Goal: Task Accomplishment & Management: Complete application form

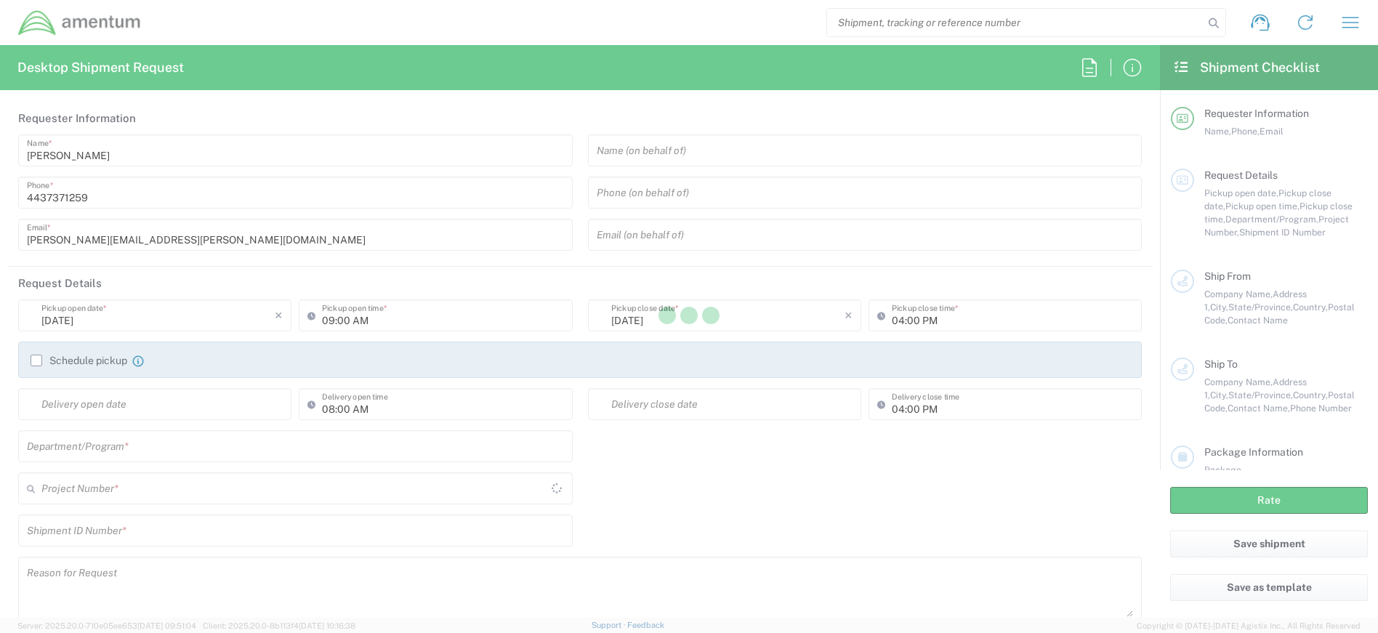
type input "[GEOGRAPHIC_DATA]"
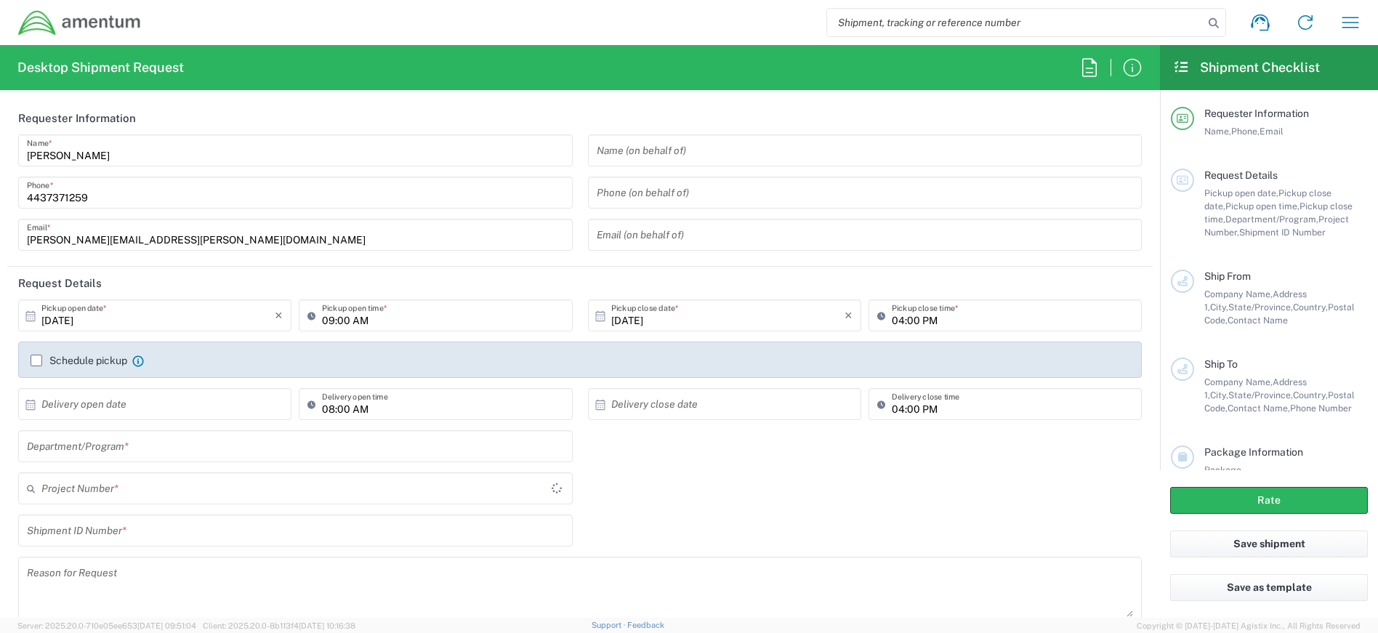
type input "4407.0.0001.0001.TVL"
click at [1336, 13] on button "button" at bounding box center [1350, 22] width 35 height 35
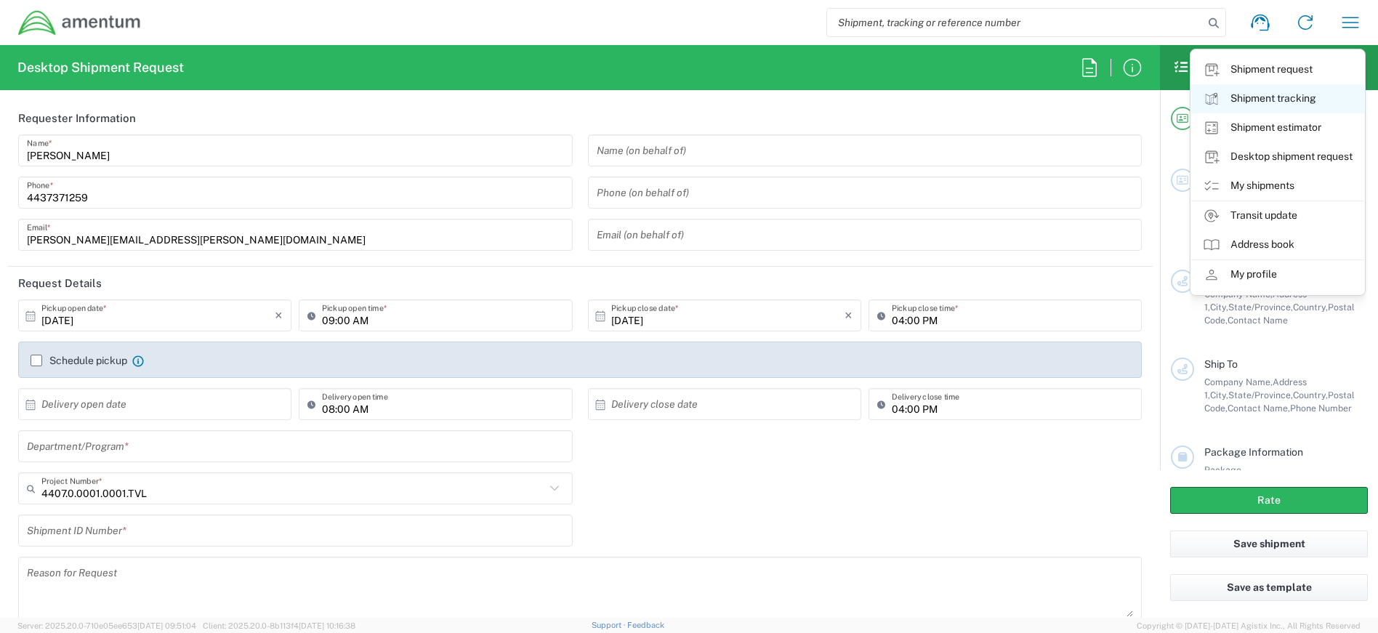
click at [1306, 89] on link "Shipment tracking" at bounding box center [1277, 98] width 173 height 29
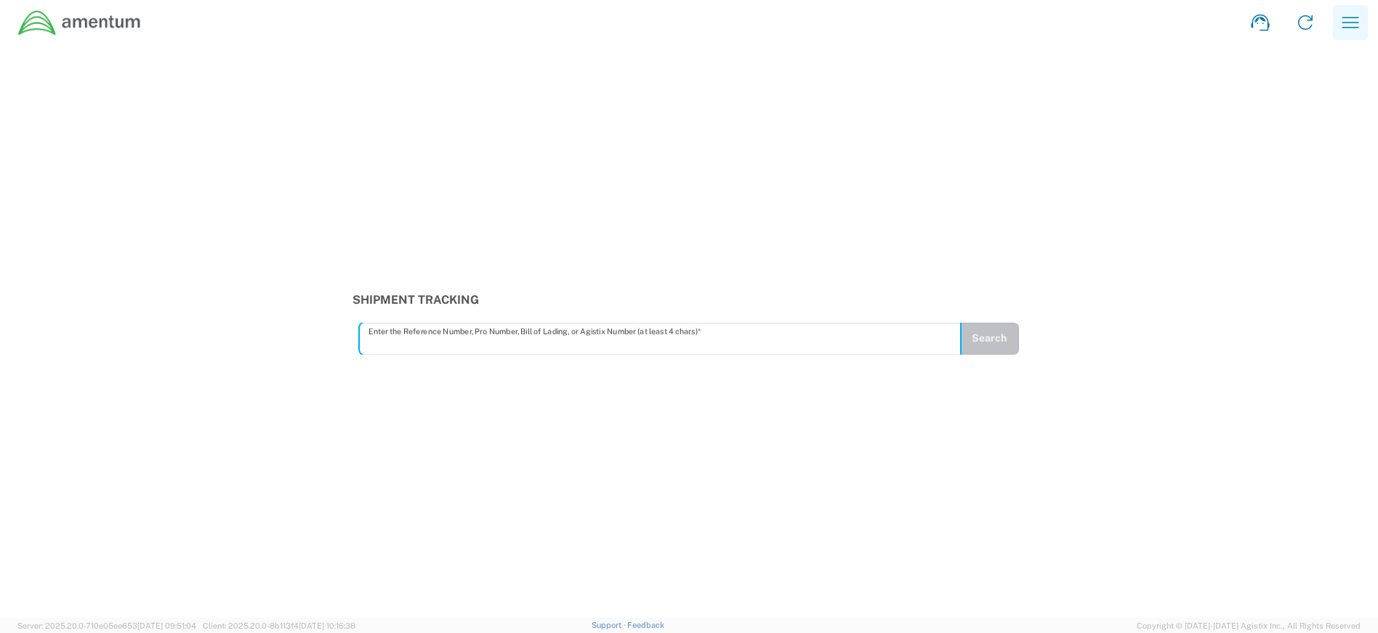
click at [1342, 21] on icon "button" at bounding box center [1350, 22] width 23 height 23
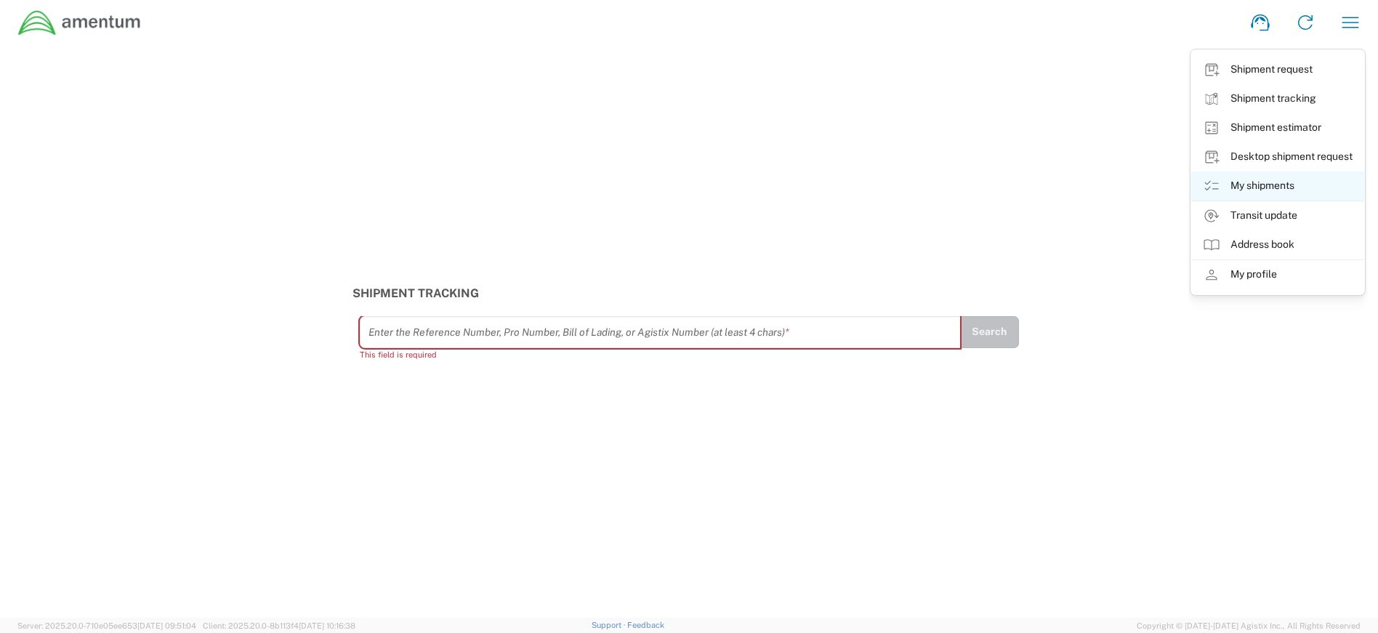
click at [1295, 195] on link "My shipments" at bounding box center [1277, 186] width 173 height 29
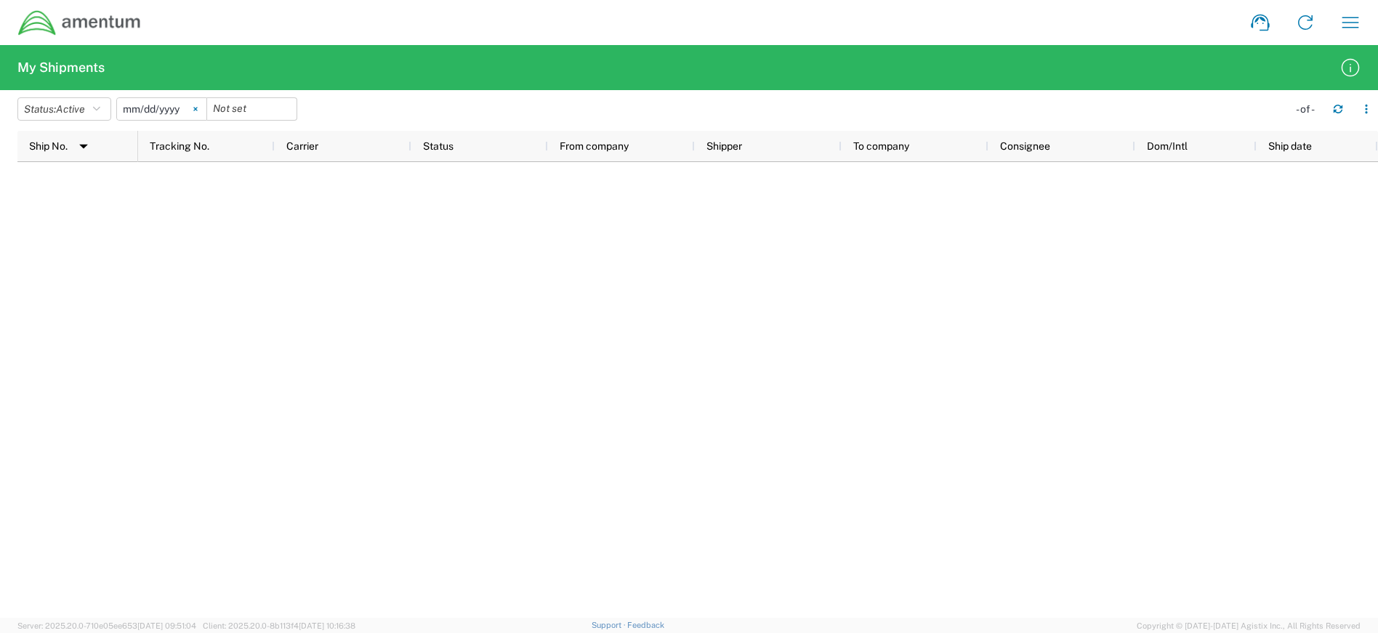
click at [197, 110] on icon at bounding box center [195, 110] width 4 height 4
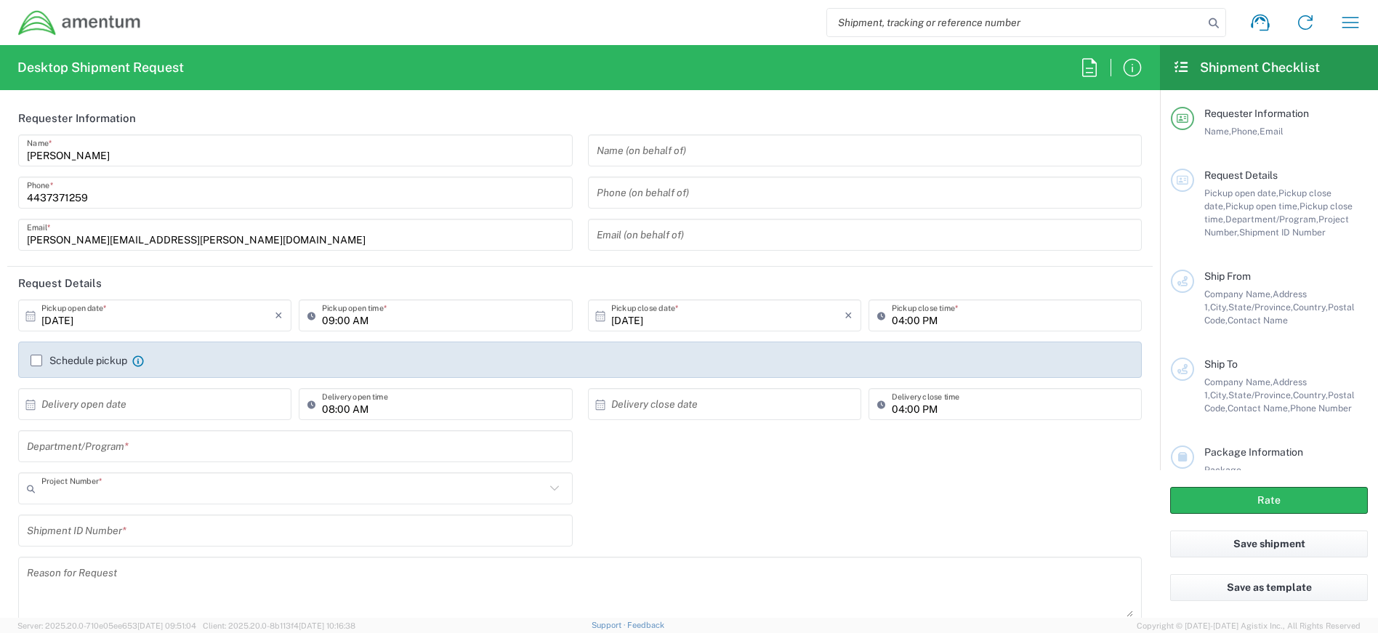
type input "4407.0.0001.0001.TVL"
click at [206, 451] on input "text" at bounding box center [295, 446] width 537 height 25
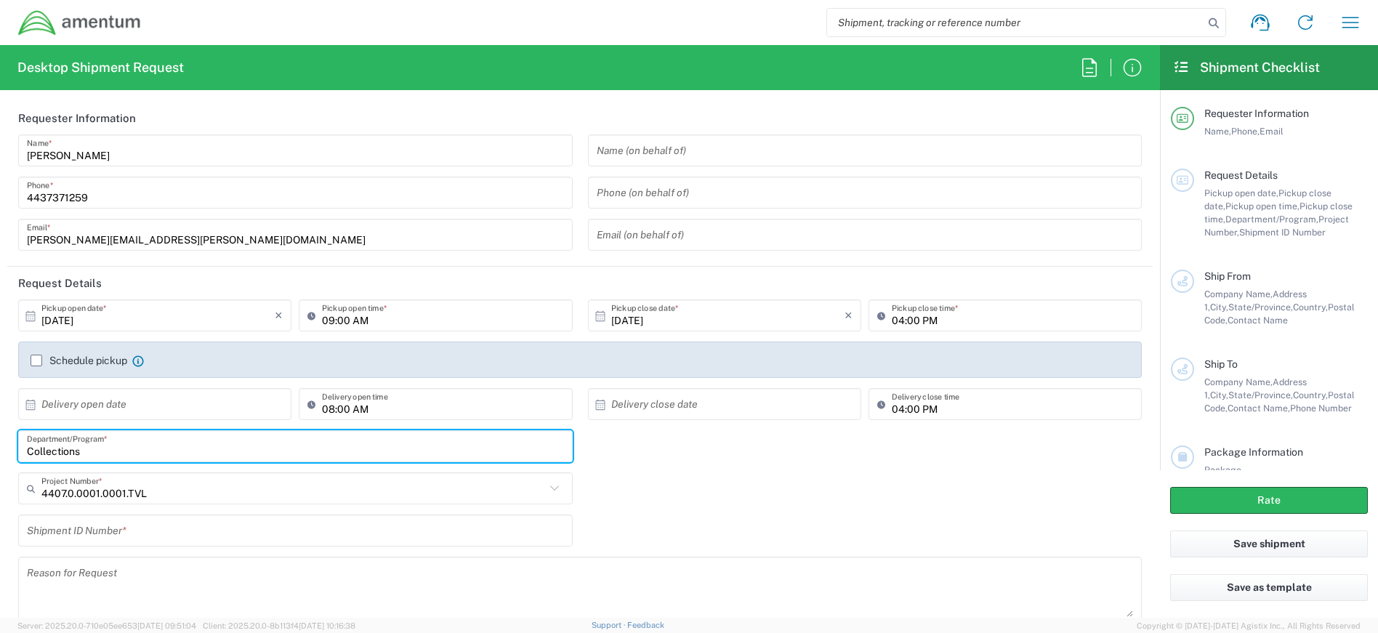
type input "Collections"
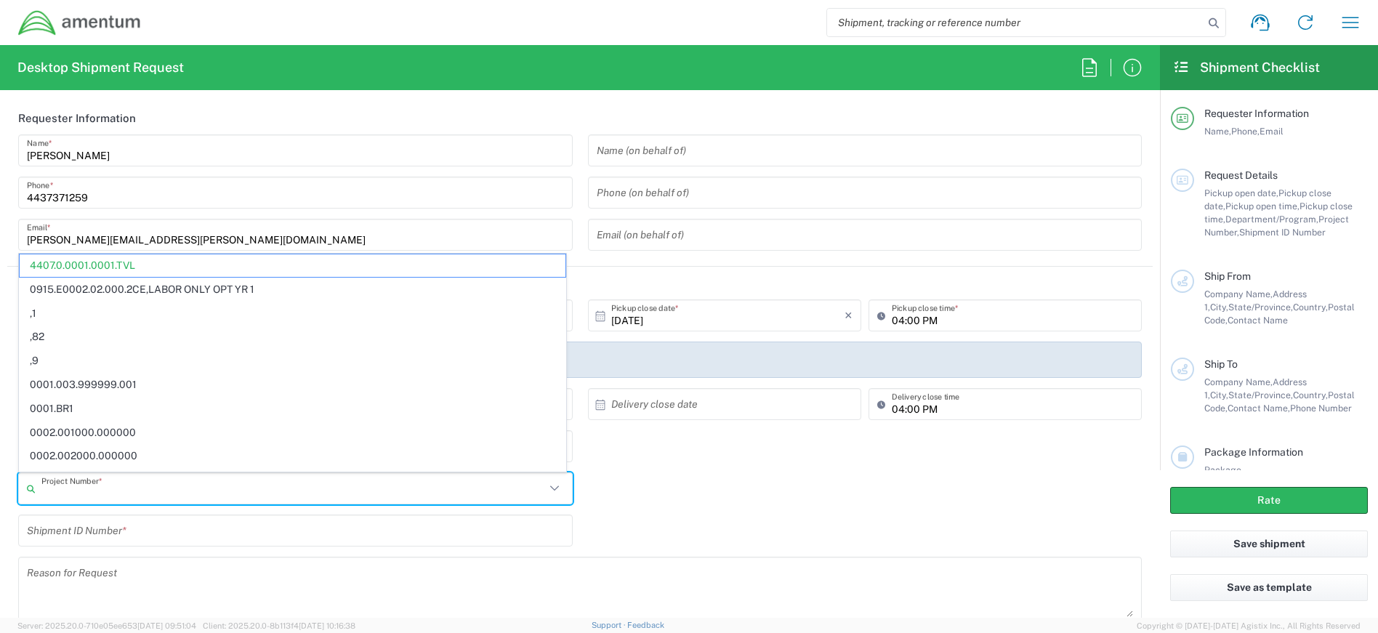
drag, startPoint x: 183, startPoint y: 492, endPoint x: 60, endPoint y: 482, distance: 123.2
click at [60, 482] on input "text" at bounding box center [293, 488] width 504 height 25
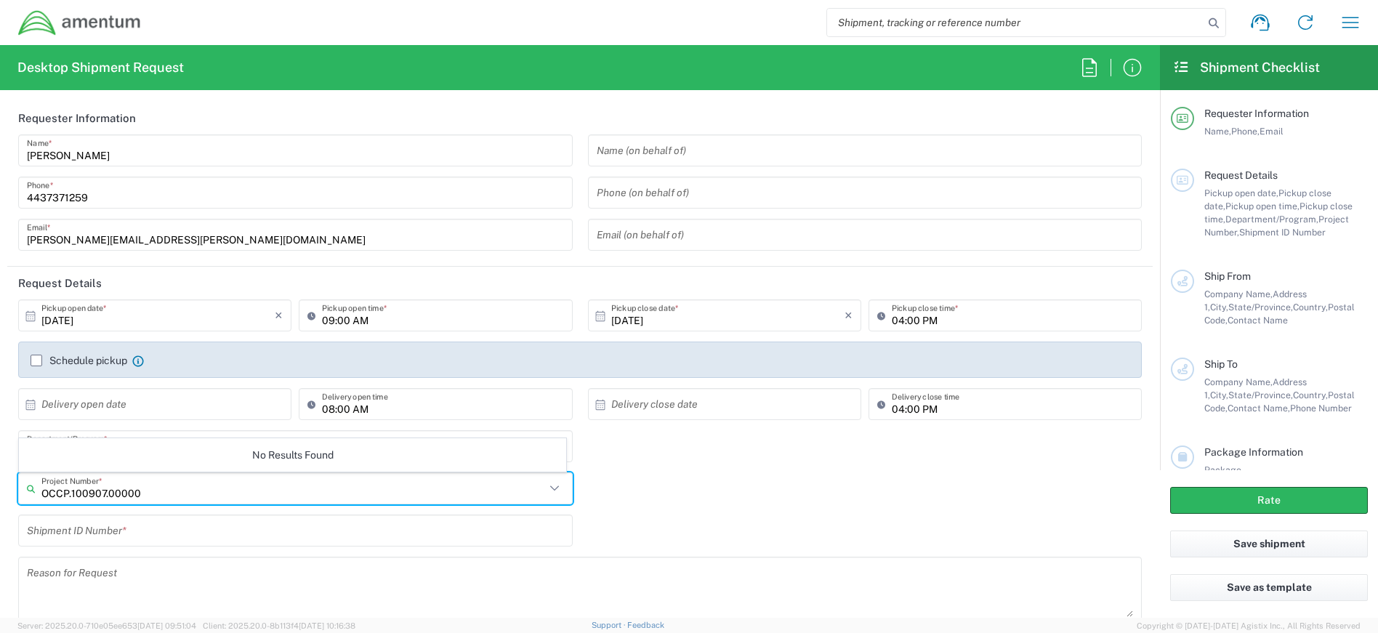
type input "OCCP.100907.00000"
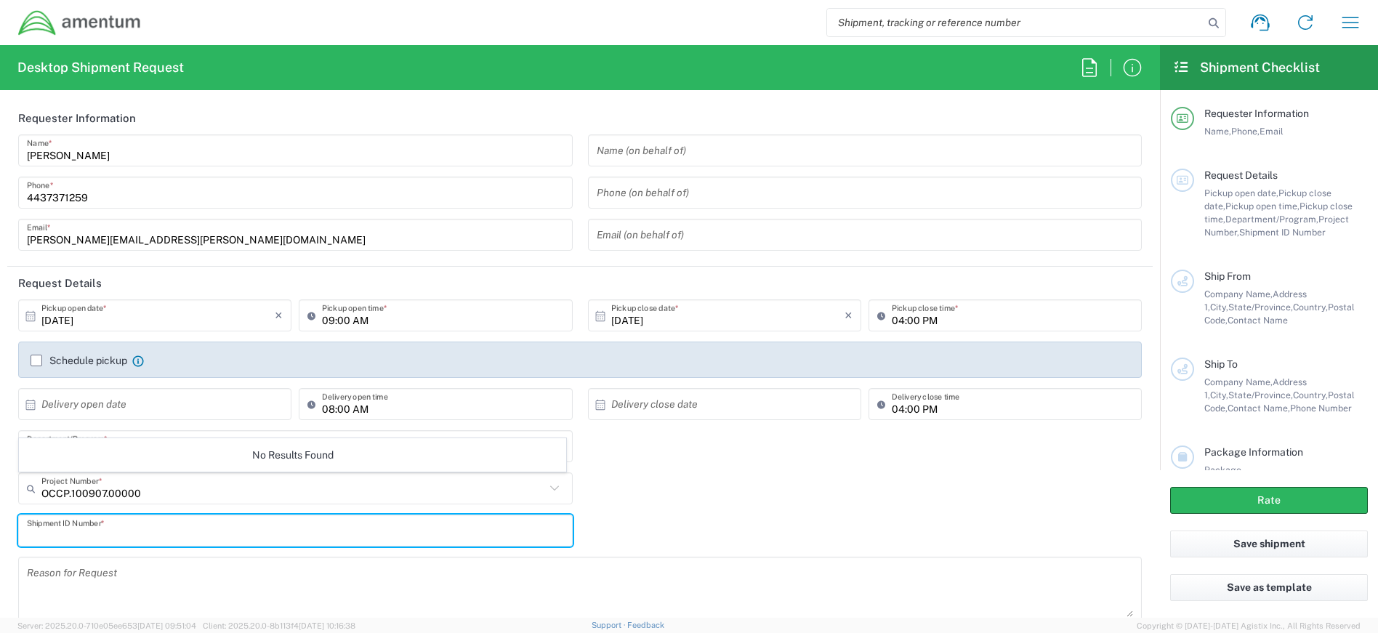
click at [136, 530] on input "text" at bounding box center [295, 530] width 537 height 25
click at [133, 493] on input "text" at bounding box center [293, 488] width 504 height 25
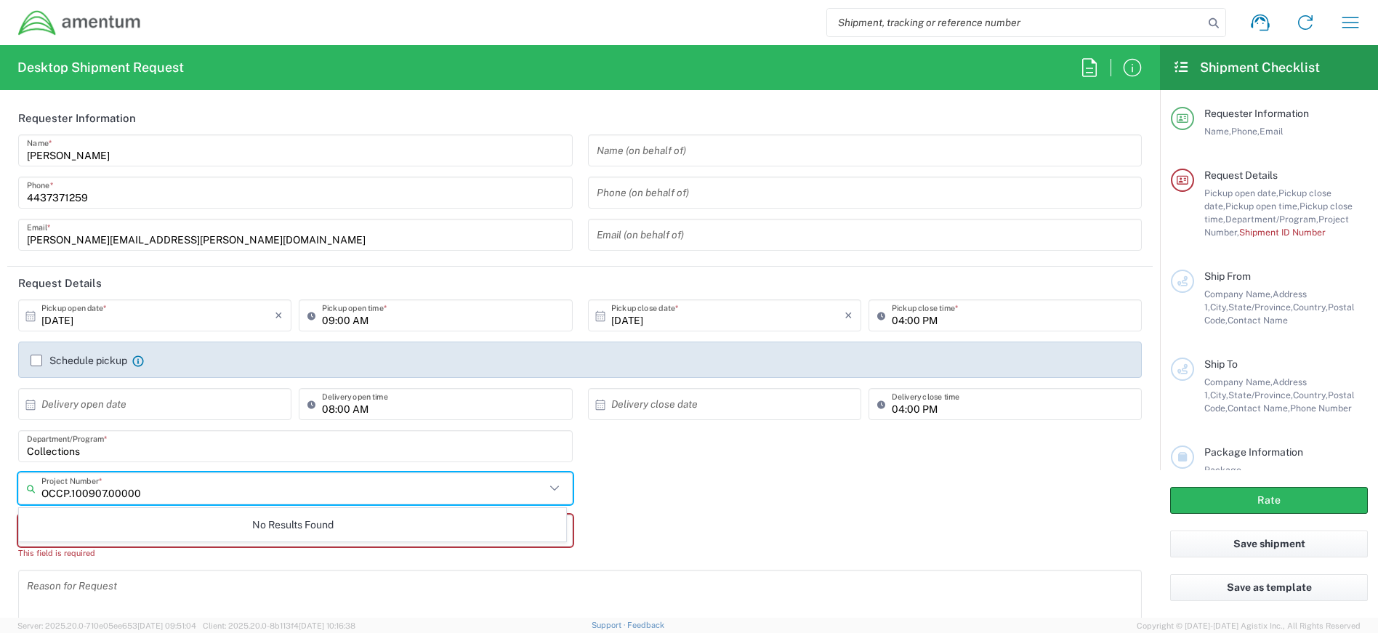
type input "OCCP.100907.00000"
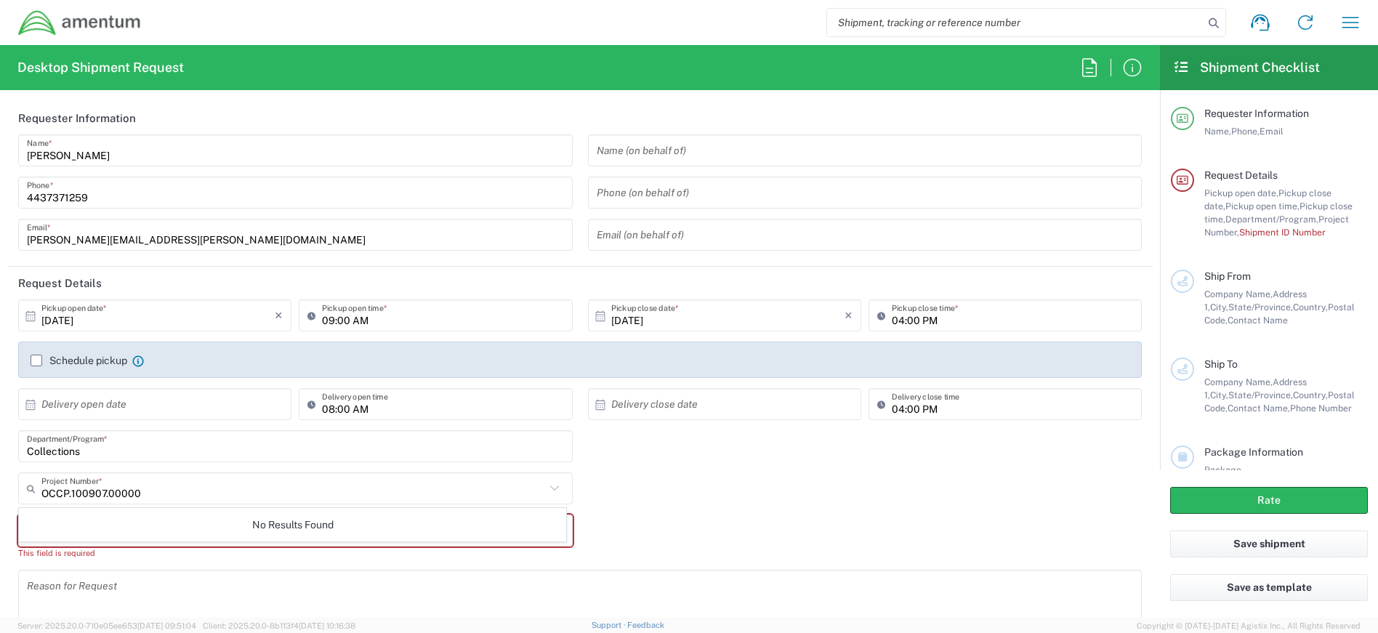
click at [552, 489] on icon at bounding box center [554, 488] width 19 height 19
click at [594, 504] on div "OCCP.100907.00000 Project Number * No Results Found" at bounding box center [580, 493] width 1139 height 42
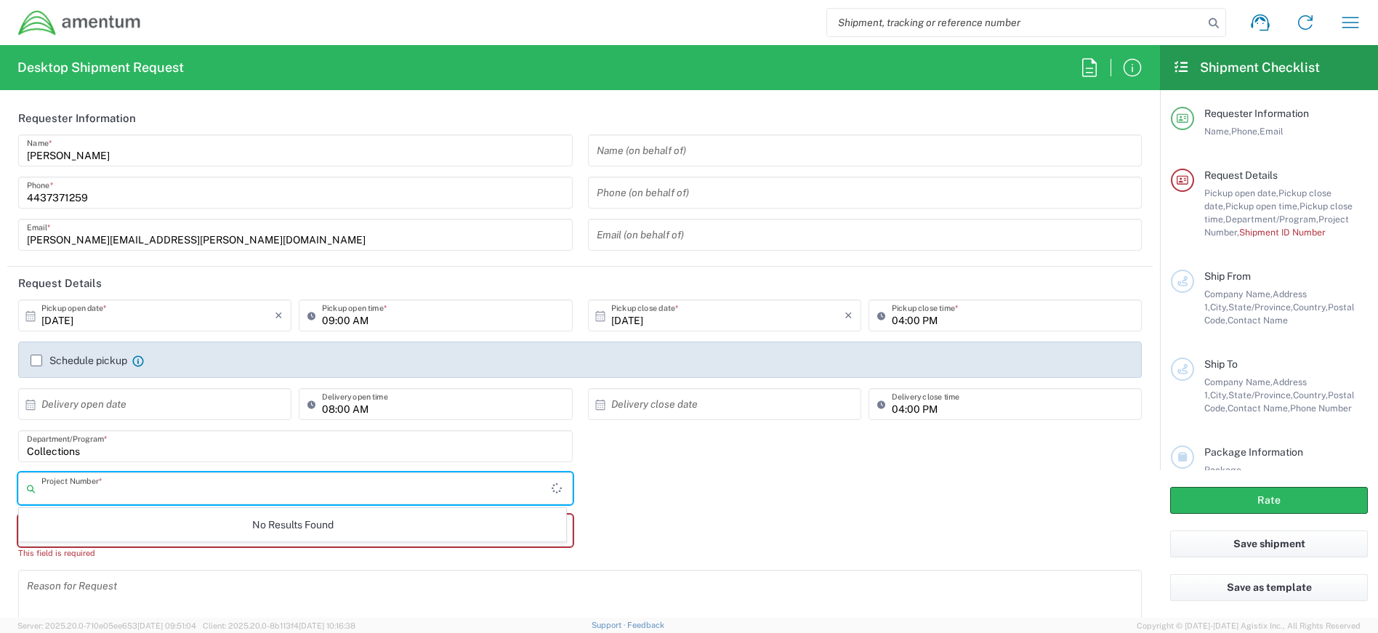
click at [164, 493] on input "text" at bounding box center [296, 488] width 510 height 25
click at [164, 485] on input "OCCP.100907.00000" at bounding box center [293, 488] width 504 height 25
type input "OCCP.100907.00000"
click at [169, 528] on div "No Results Found" at bounding box center [292, 524] width 547 height 33
click at [151, 491] on input "OCCP.100907.00000" at bounding box center [293, 488] width 504 height 25
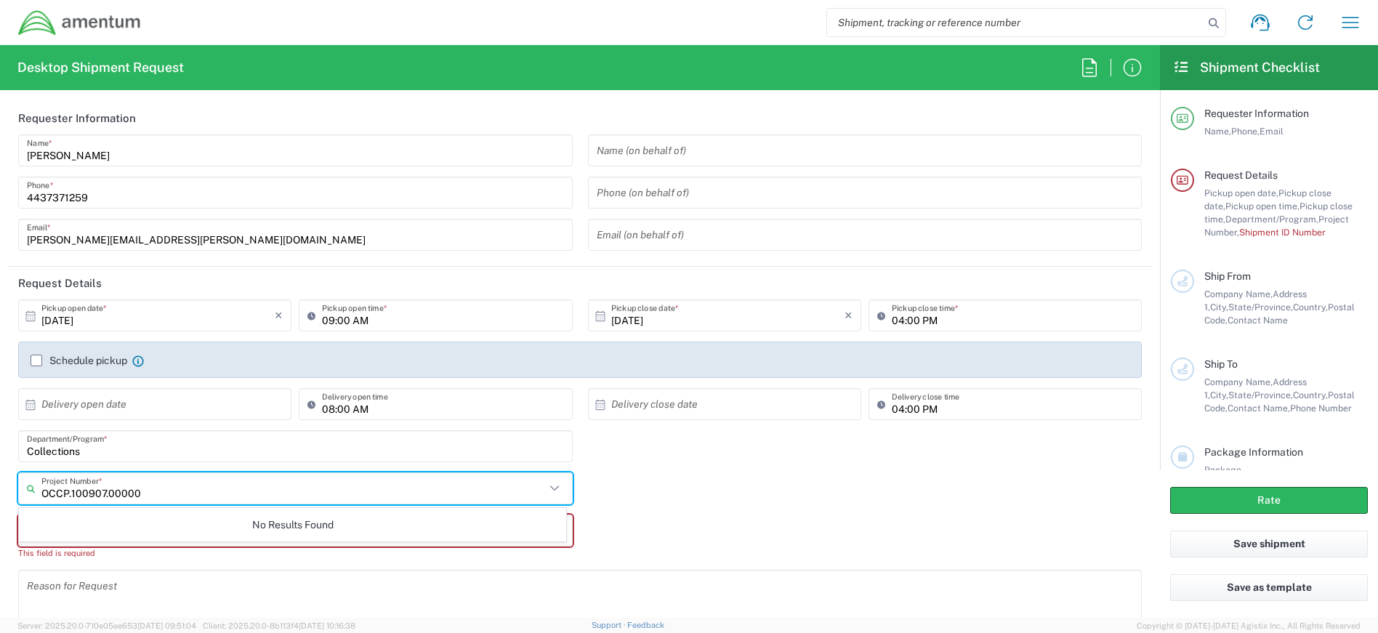
click at [677, 504] on div "OCCP.100907.00000 Project Number * No Results Found" at bounding box center [580, 493] width 1139 height 42
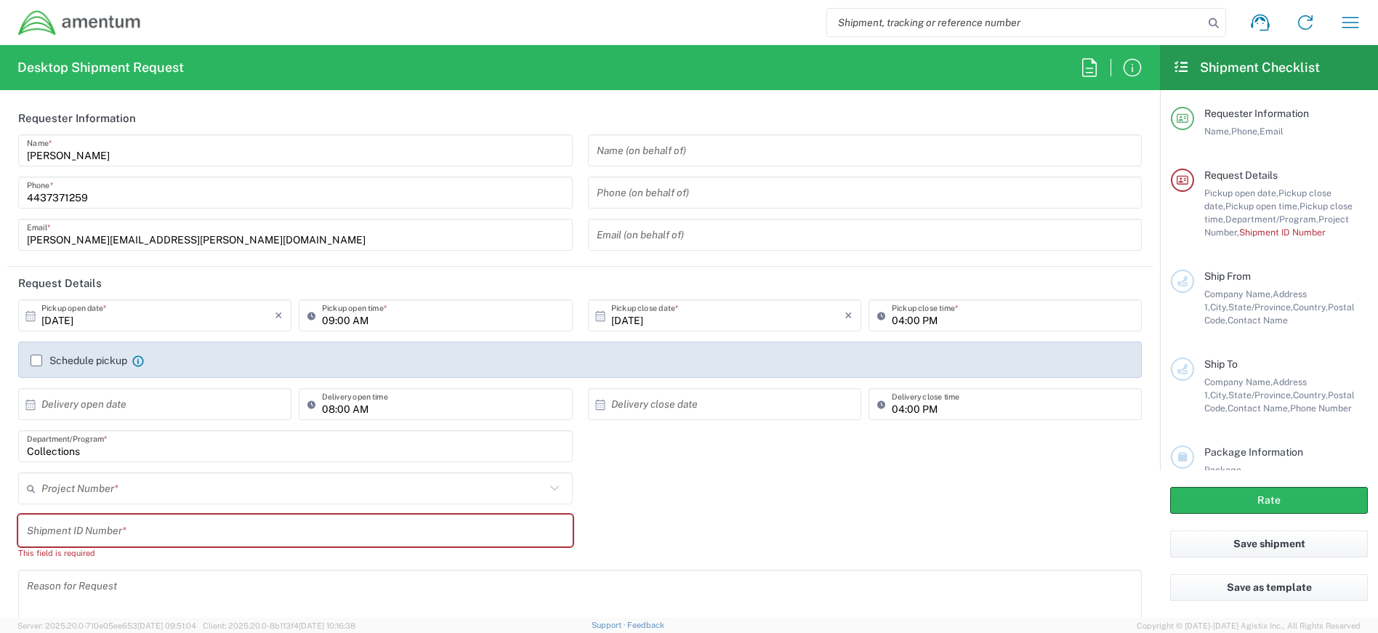
click at [171, 492] on input "text" at bounding box center [293, 488] width 504 height 25
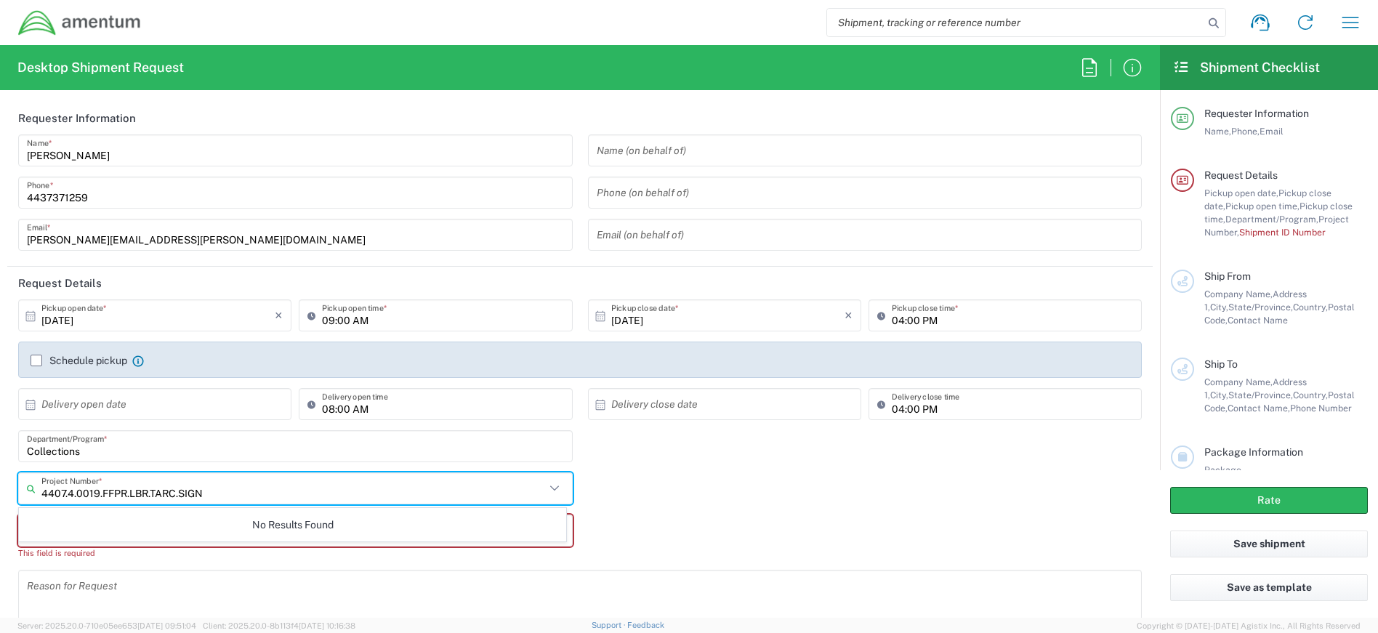
type input "4407.4.0019.FFPR.LBR.TARC.SIGN"
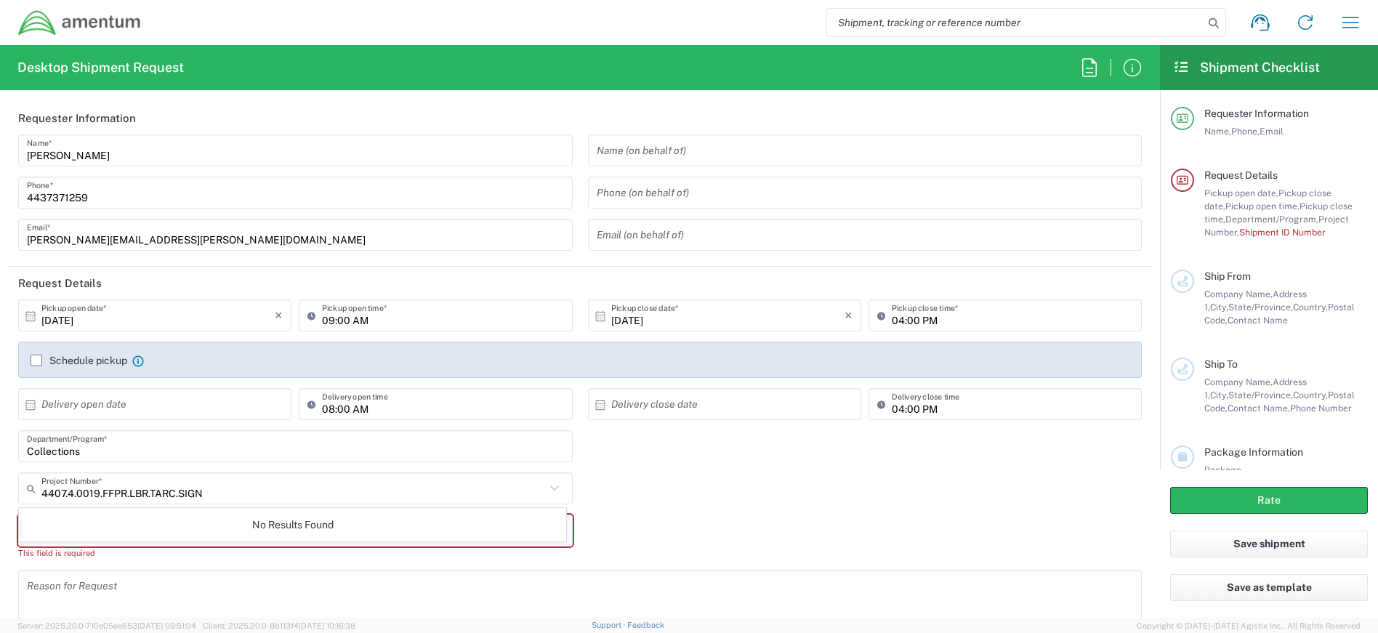
click at [573, 484] on div "4407.4.0019.FFPR.LBR.TARC.SIGN Project Number * No Results Found" at bounding box center [296, 493] width 570 height 42
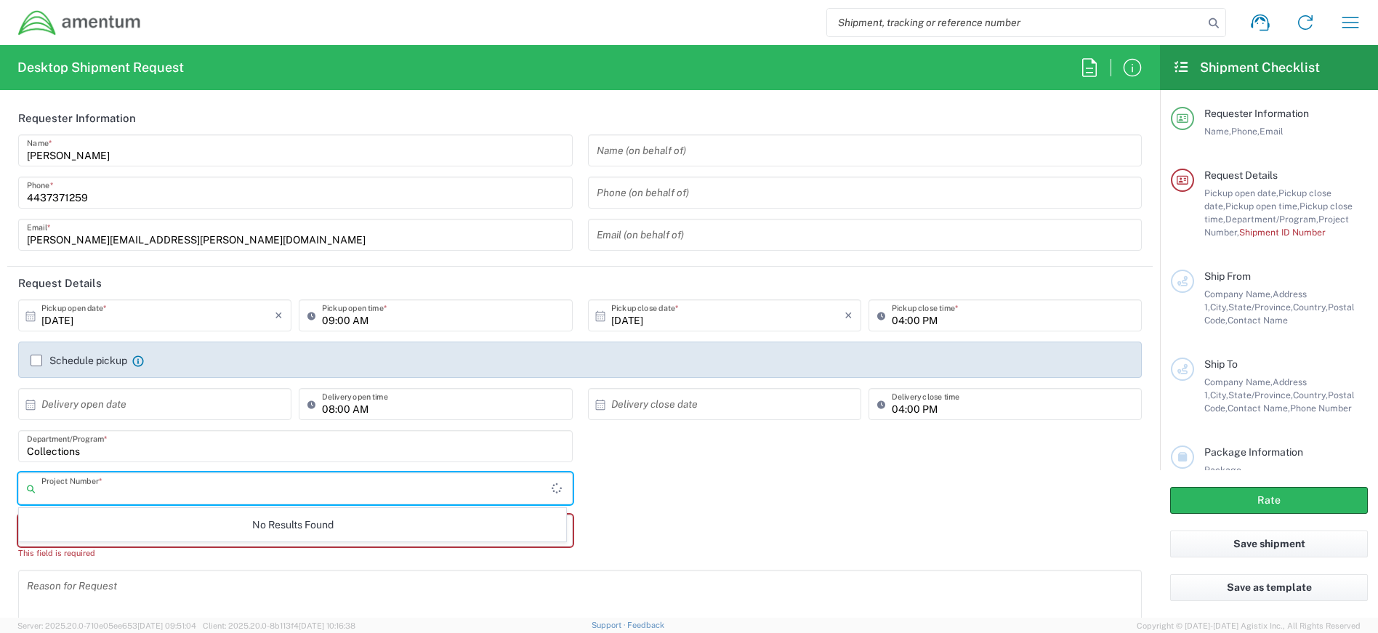
click at [146, 487] on input "text" at bounding box center [296, 488] width 510 height 25
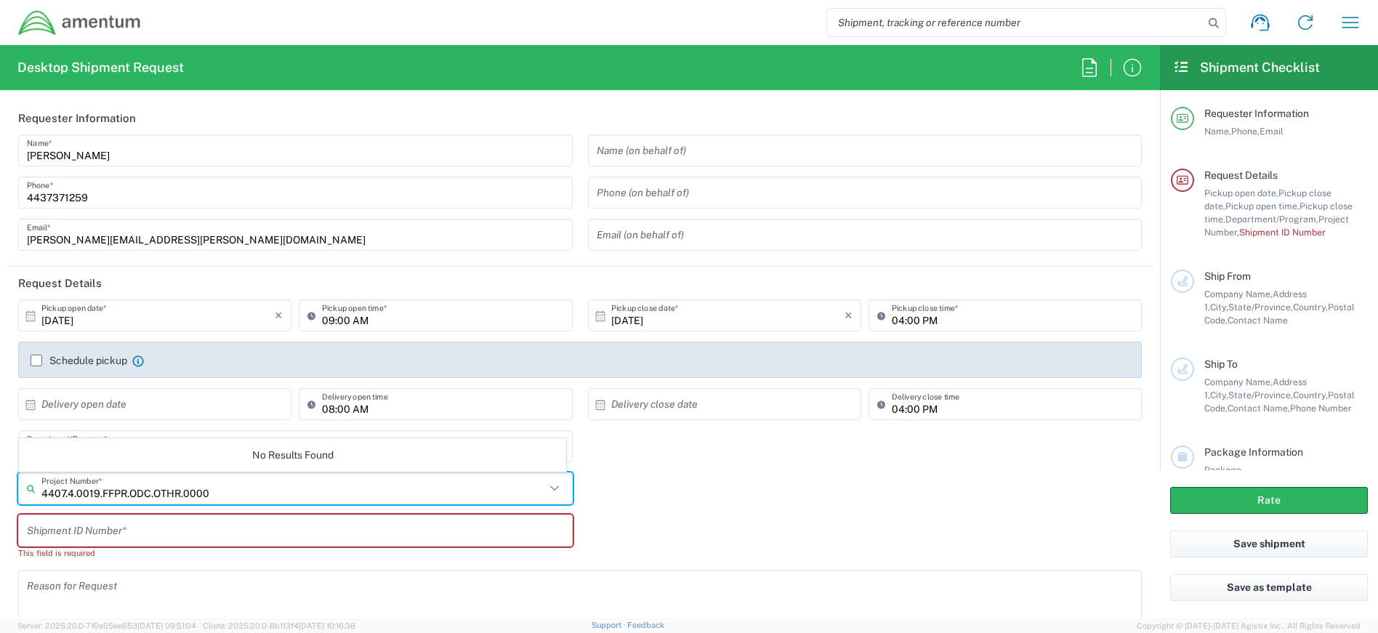
type input "4407.4.0019.FFPR.ODC.OTHR.0000"
click at [320, 538] on input "text" at bounding box center [295, 530] width 537 height 25
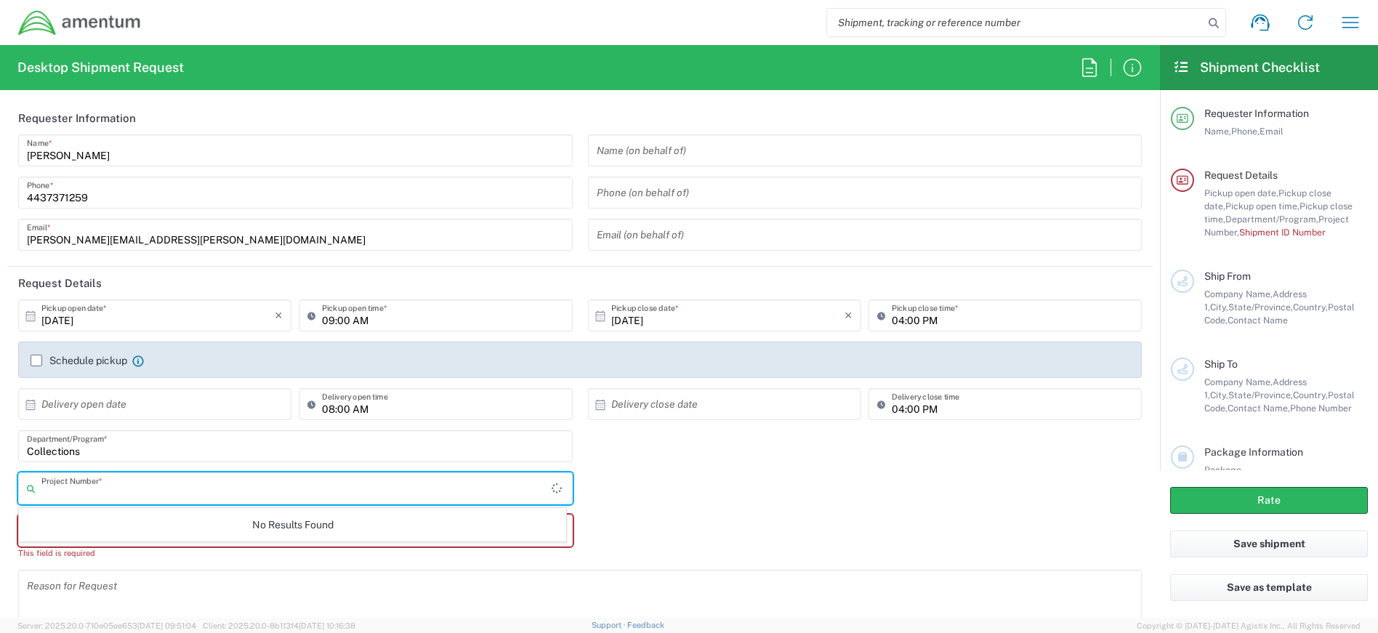
click at [304, 485] on input "text" at bounding box center [296, 488] width 510 height 25
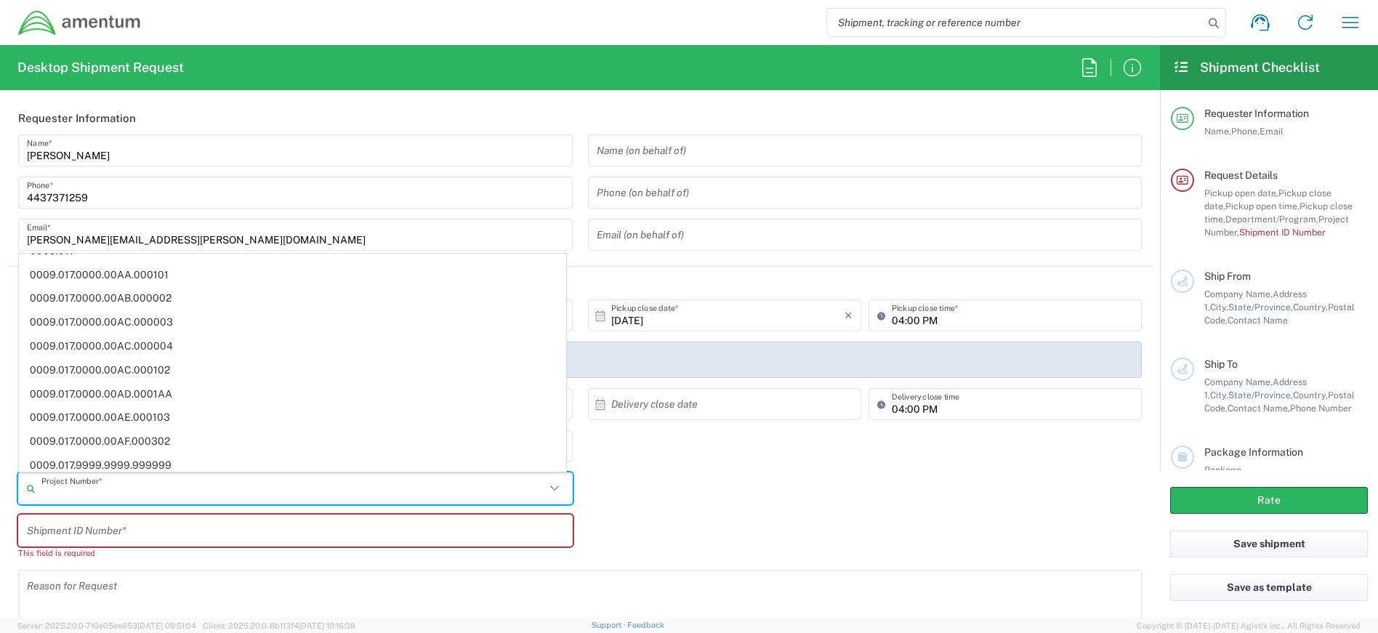
scroll to position [780, 0]
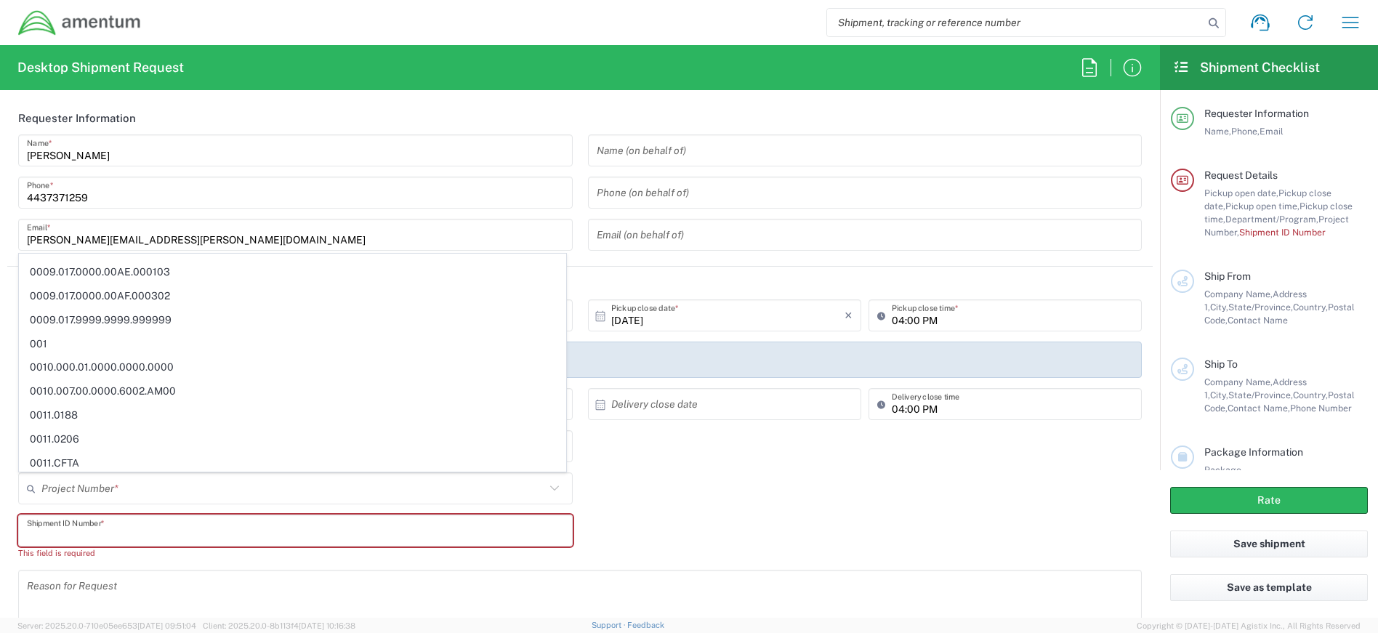
click at [209, 528] on input "text" at bounding box center [295, 530] width 537 height 25
type input "4407.0.0001.0001.TVL"
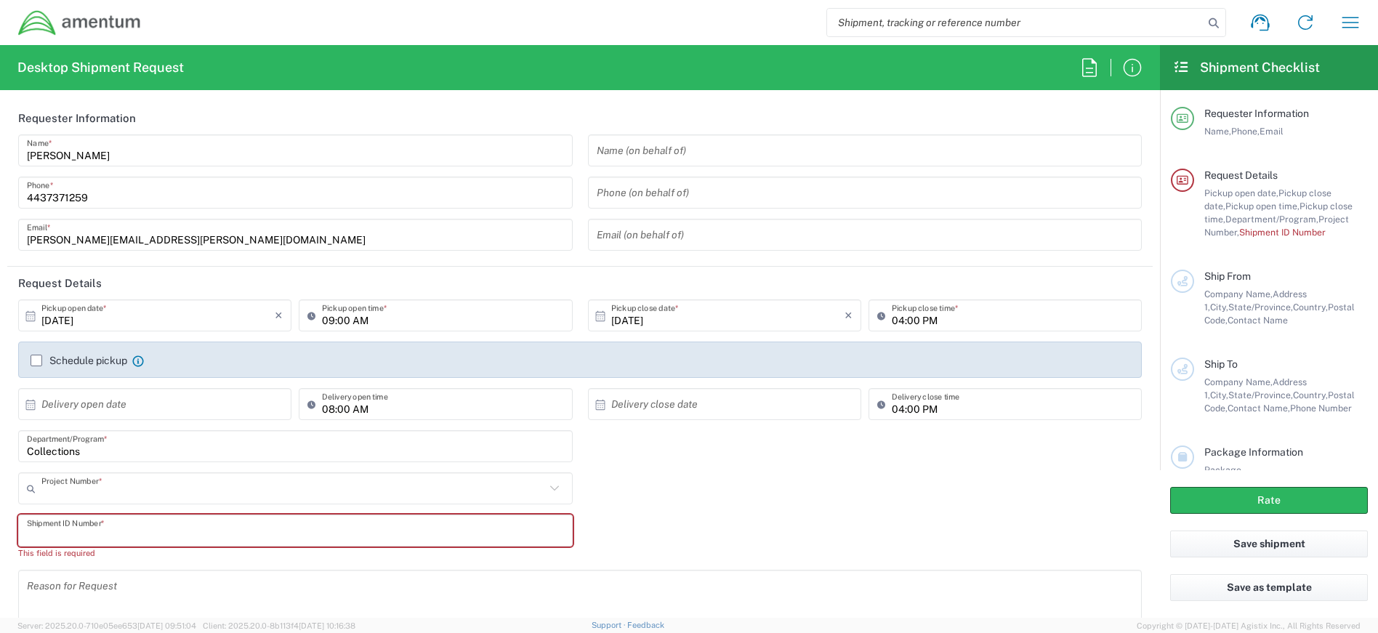
scroll to position [0, 0]
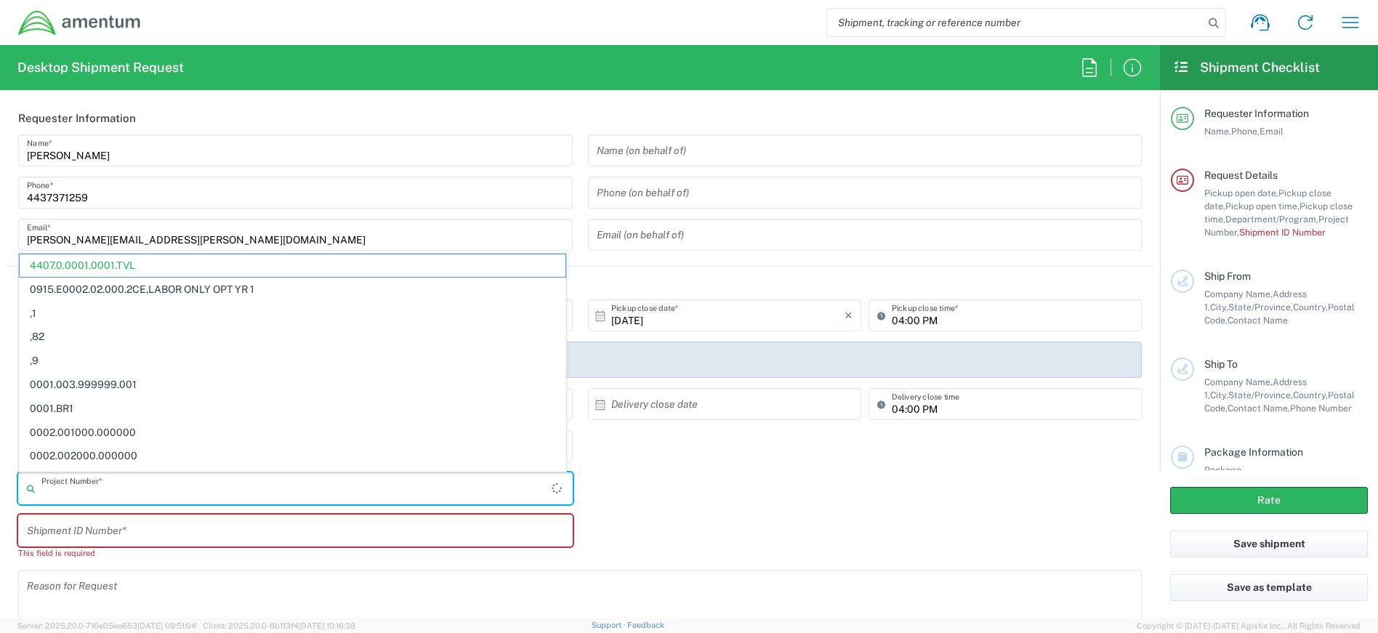
click at [199, 494] on input "text" at bounding box center [296, 488] width 510 height 25
click at [177, 529] on input "text" at bounding box center [295, 530] width 537 height 25
type input "4407.0.0001.0001.TVL"
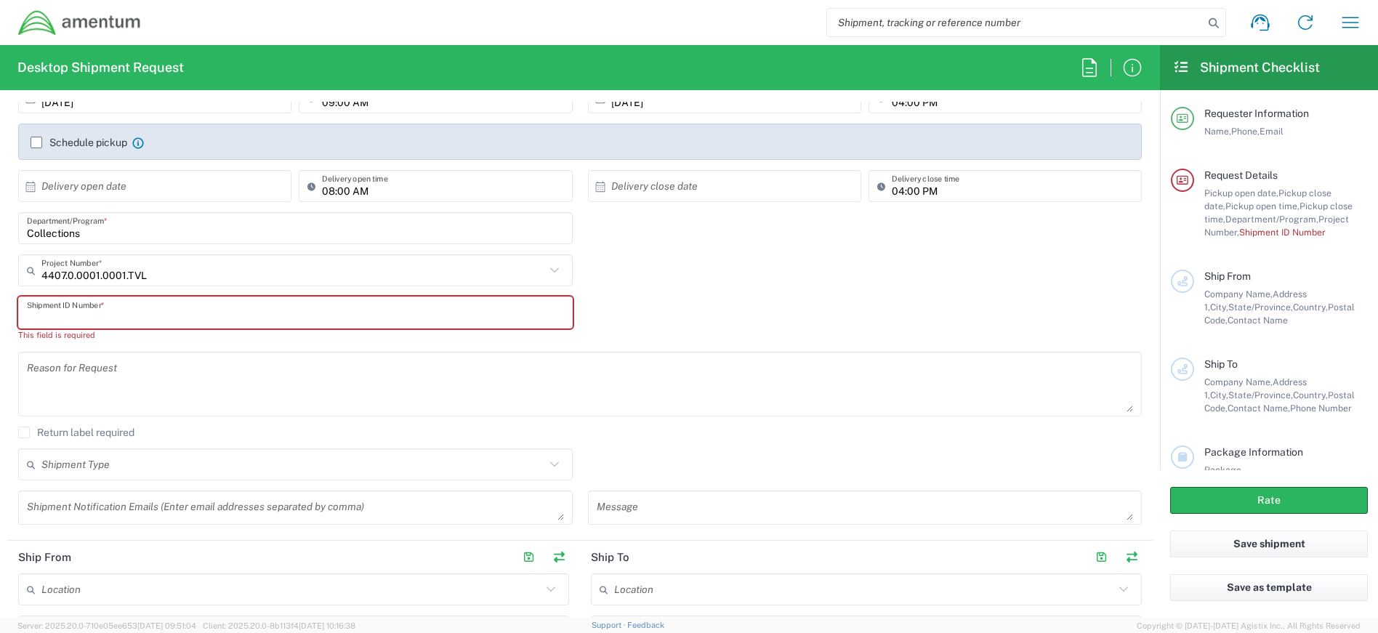
scroll to position [509, 0]
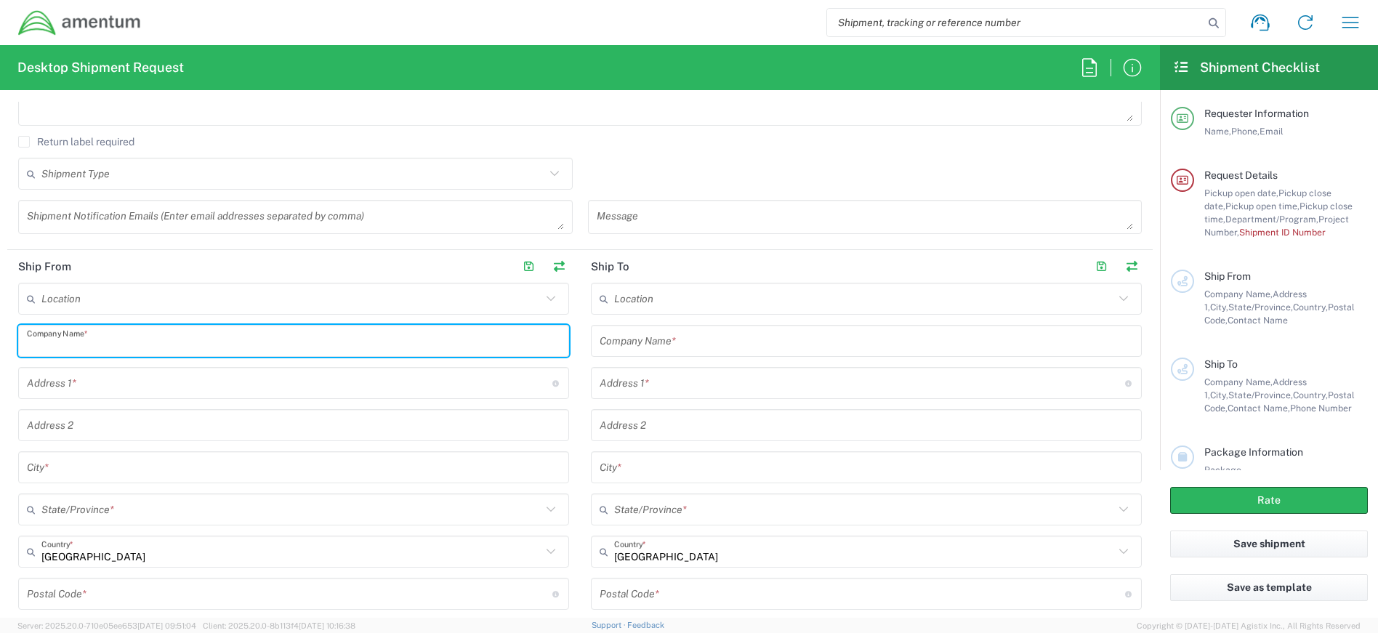
click at [200, 342] on input "text" at bounding box center [293, 340] width 533 height 25
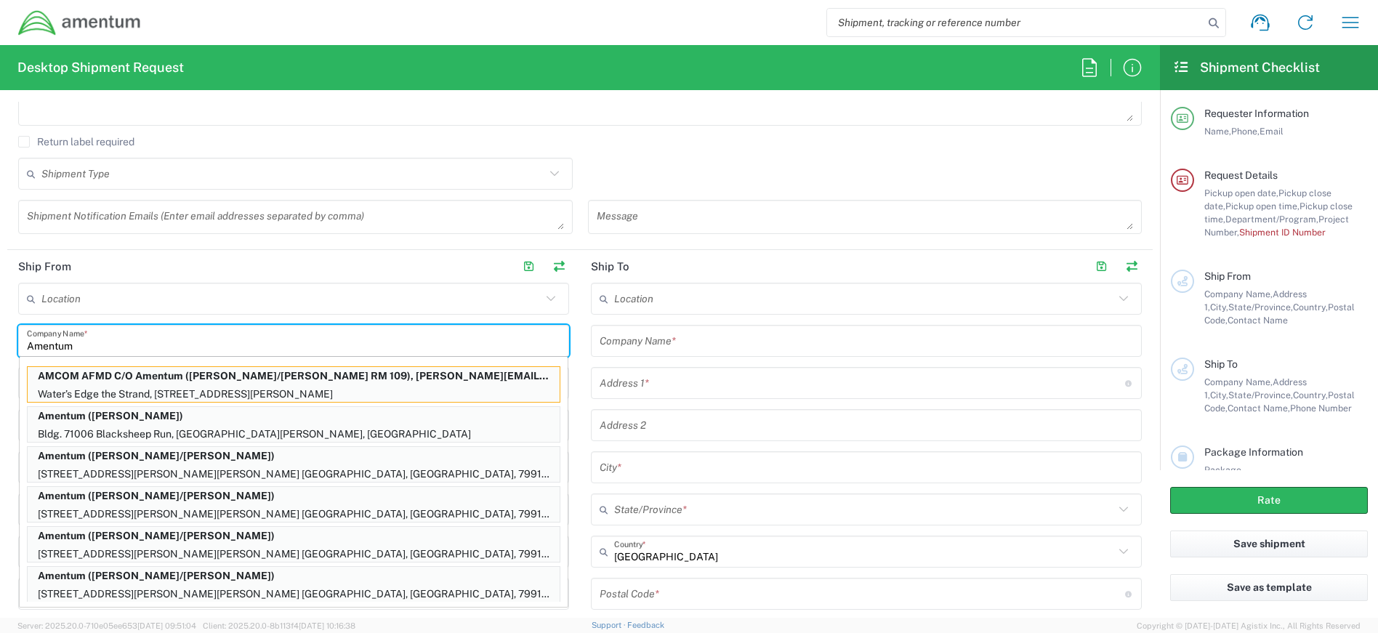
type input "Amentum"
click at [6, 400] on form "Requester Information [PERSON_NAME] Name * [PHONE_NUMBER] Phone * [PERSON_NAME]…" at bounding box center [580, 360] width 1160 height 516
click at [580, 416] on main "Location [PHONE_NUMBER] [PHONE_NUMBER] [PHONE_NUMBER] [PHONE_NUMBER] [PHONE_NUM…" at bounding box center [866, 547] width 573 height 529
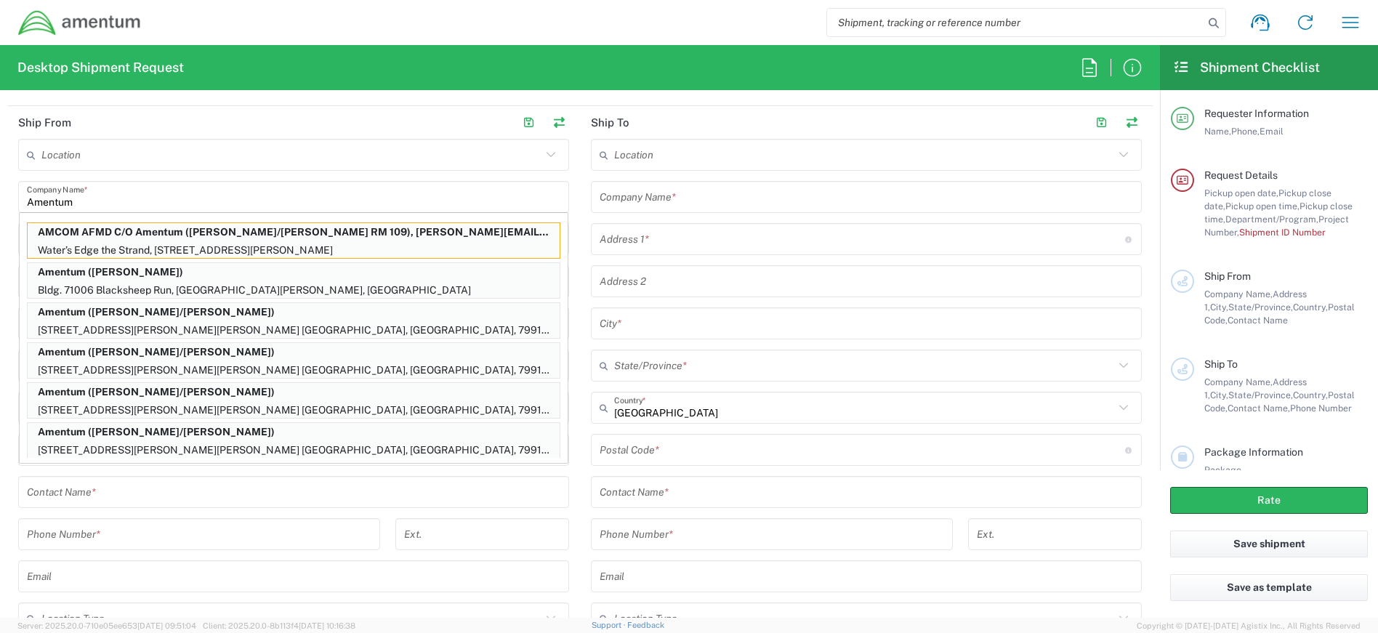
scroll to position [654, 0]
click at [580, 314] on main "Location [PHONE_NUMBER] [PHONE_NUMBER] [PHONE_NUMBER] [PHONE_NUMBER] [PHONE_NUM…" at bounding box center [866, 401] width 573 height 529
click at [111, 498] on input "text" at bounding box center [293, 490] width 533 height 25
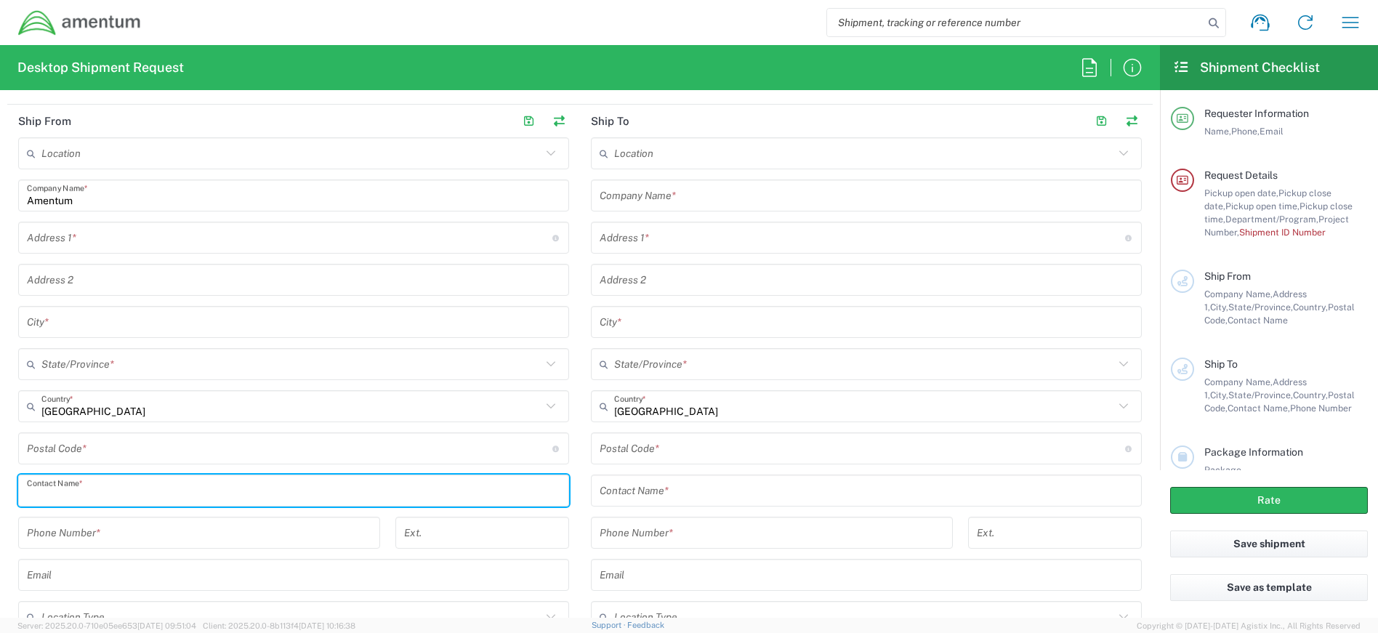
click at [70, 240] on input "text" at bounding box center [289, 237] width 525 height 25
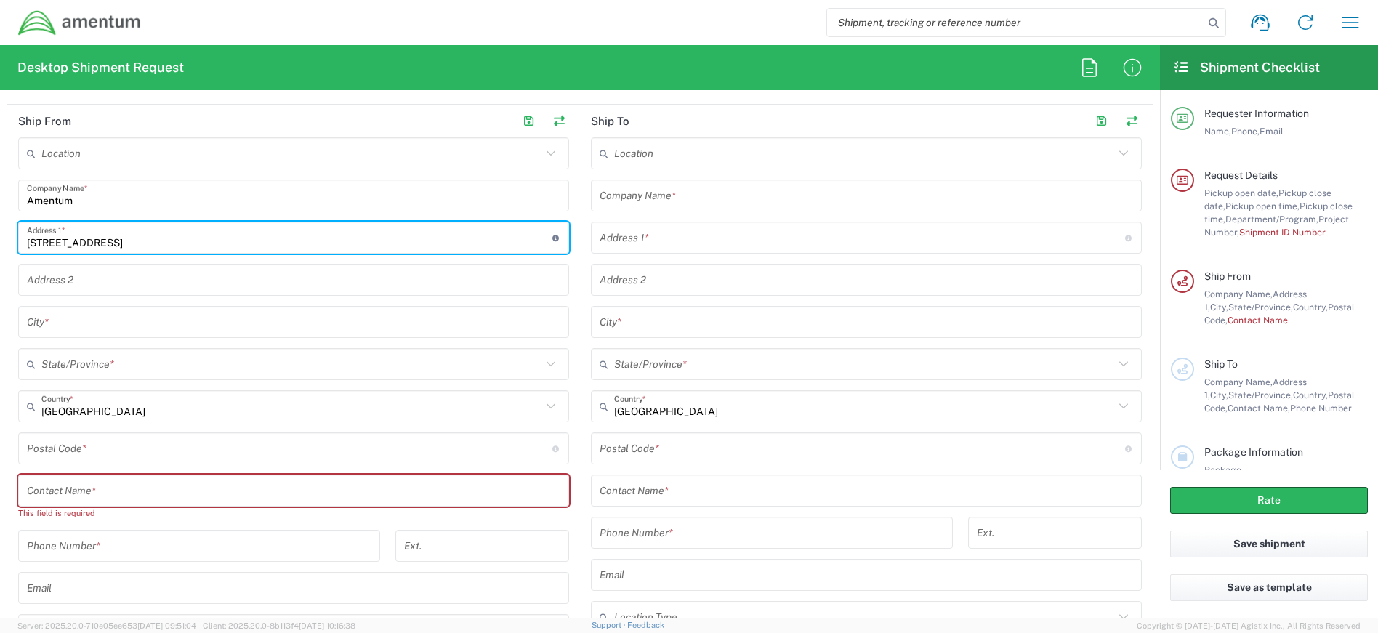
type input "[STREET_ADDRESS]"
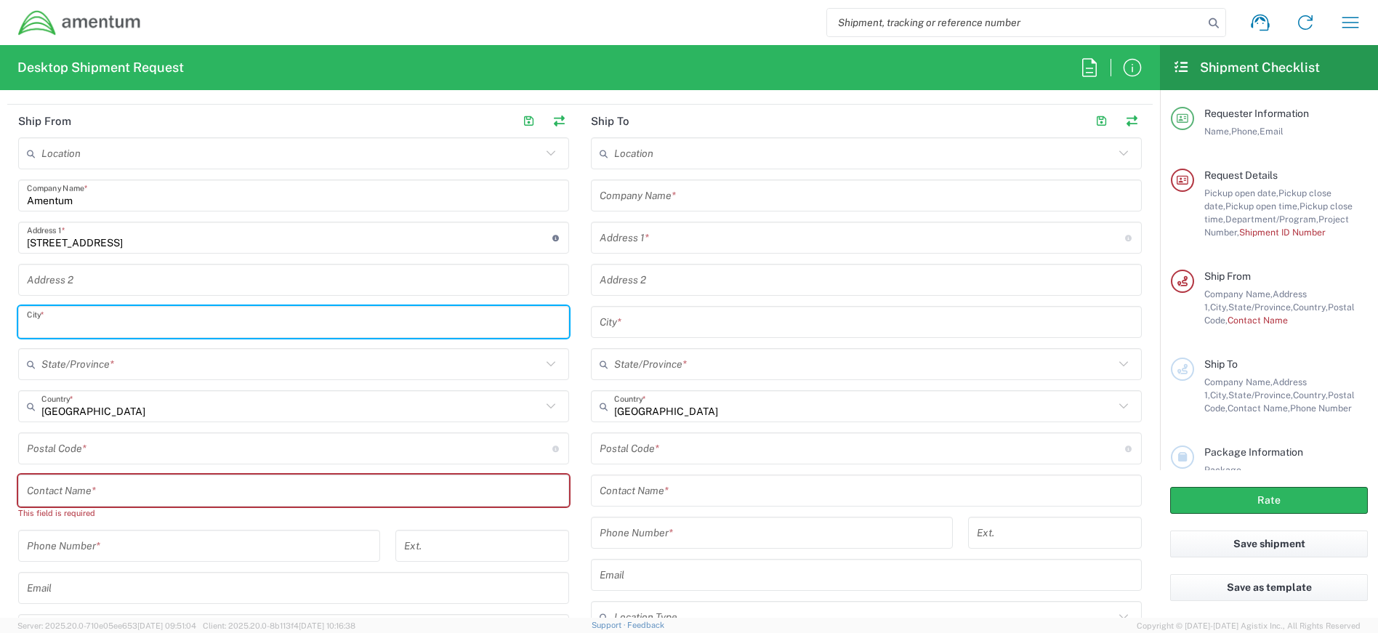
click at [38, 323] on input "text" at bounding box center [293, 322] width 533 height 25
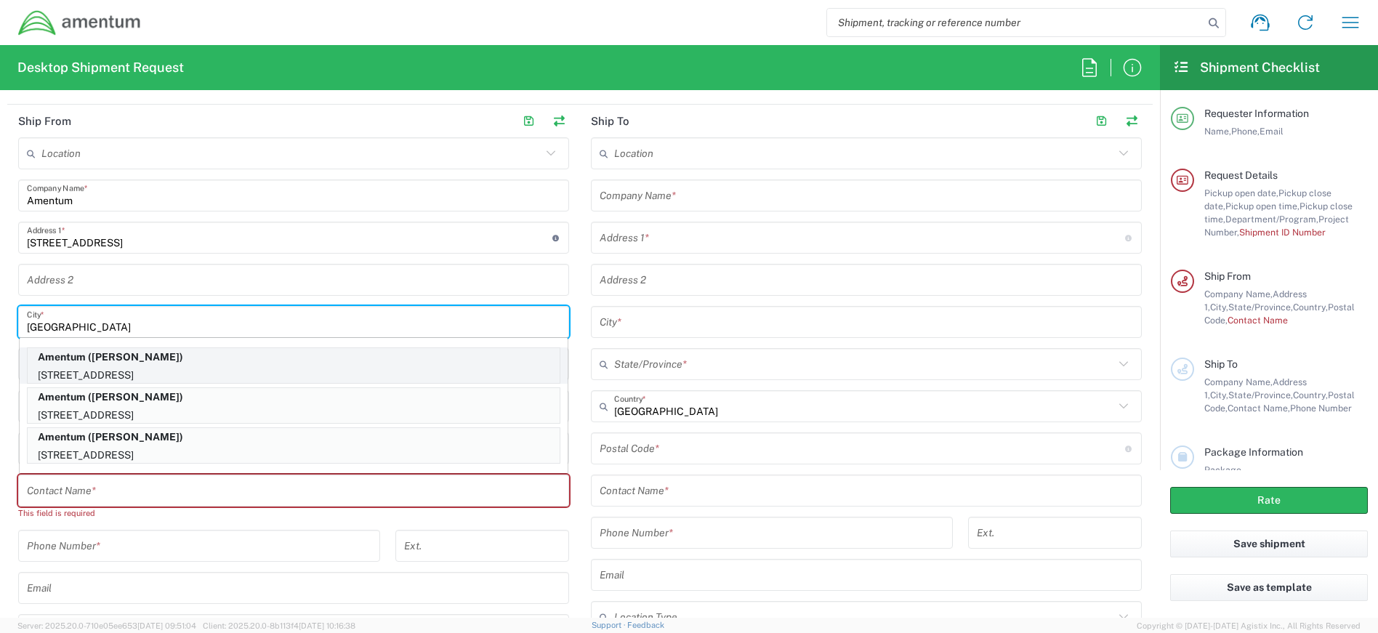
type input "[GEOGRAPHIC_DATA]"
click at [84, 371] on p "[STREET_ADDRESS]" at bounding box center [294, 375] width 532 height 18
type input "[STREET_ADDRESS]"
type input "Suite 400"
type input "[US_STATE]"
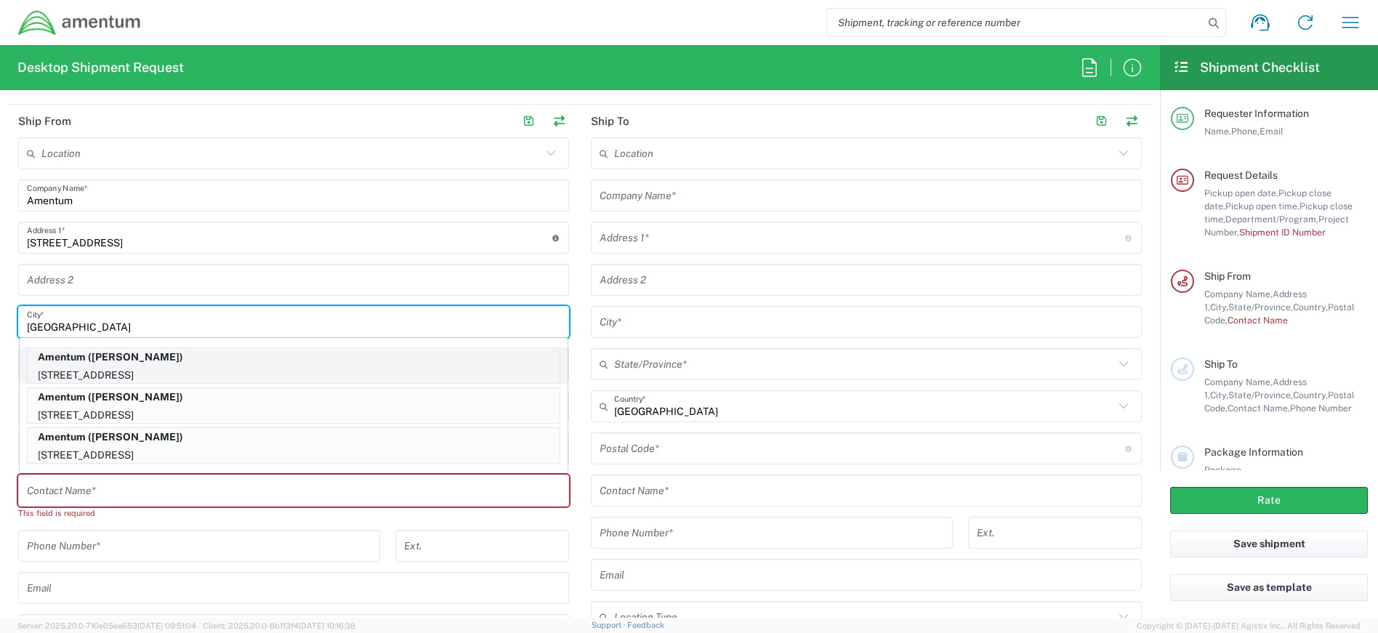
type input "20701"
type input "[PERSON_NAME]"
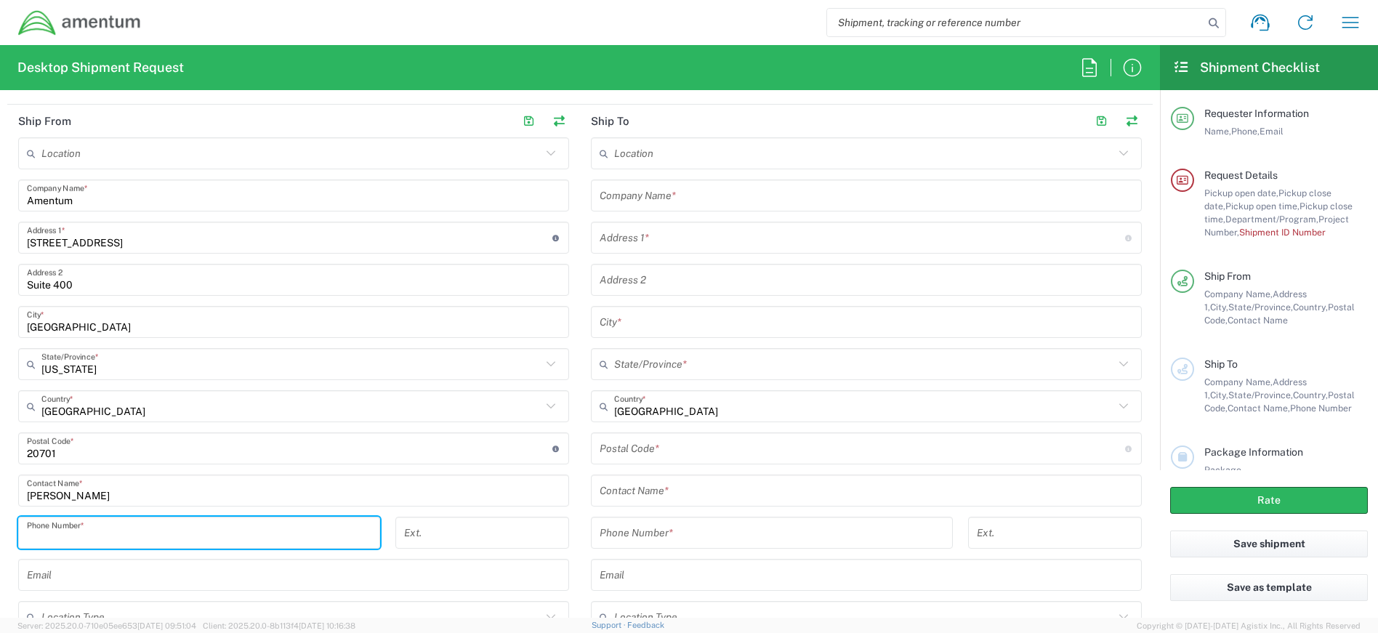
click at [200, 541] on input "tel" at bounding box center [199, 532] width 344 height 25
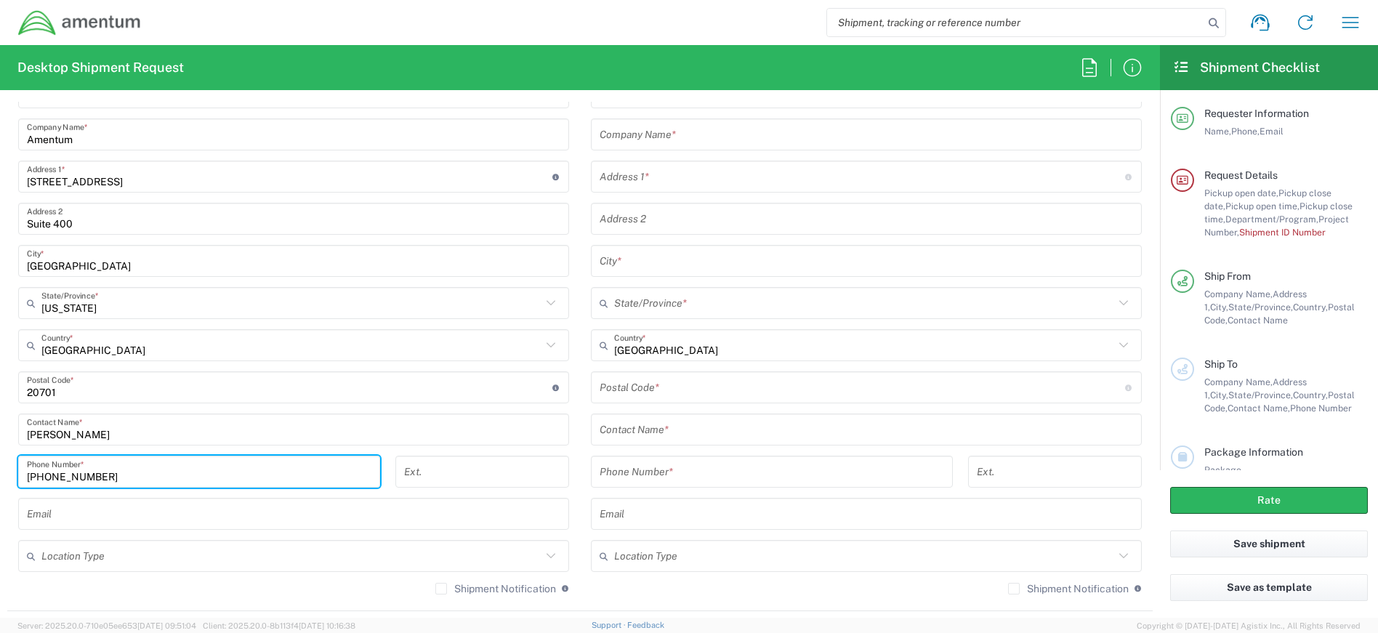
scroll to position [799, 0]
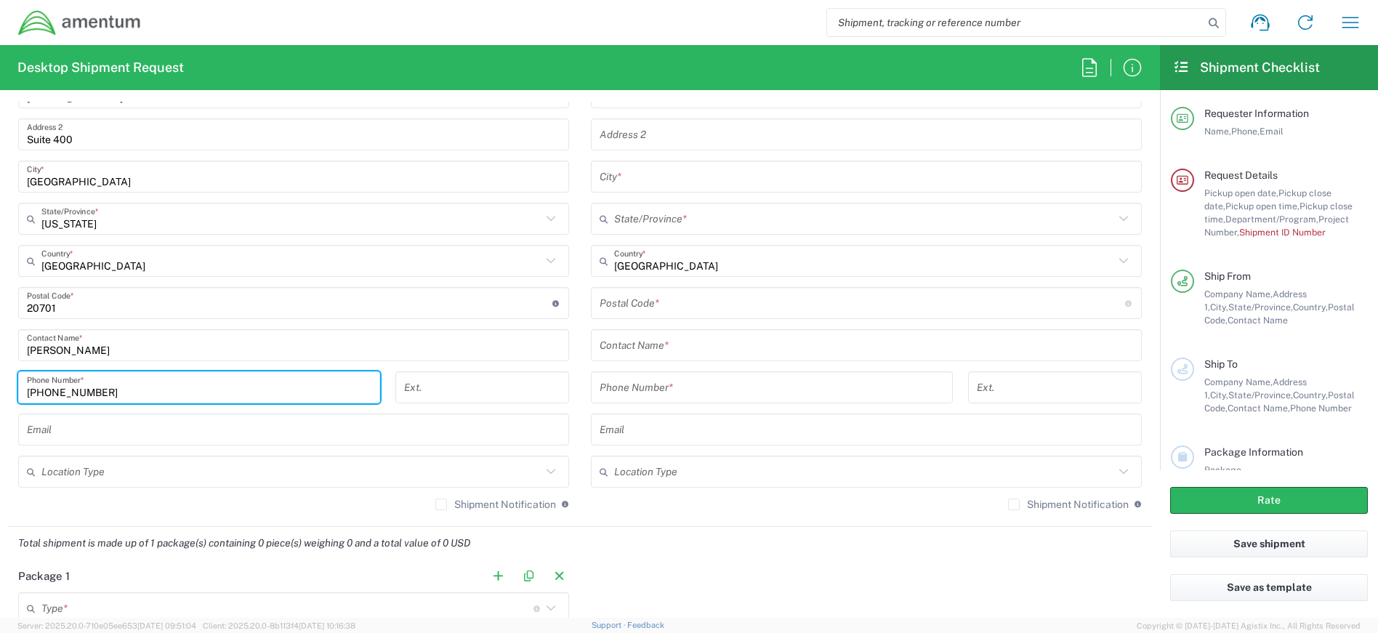
type input "[PHONE_NUMBER]"
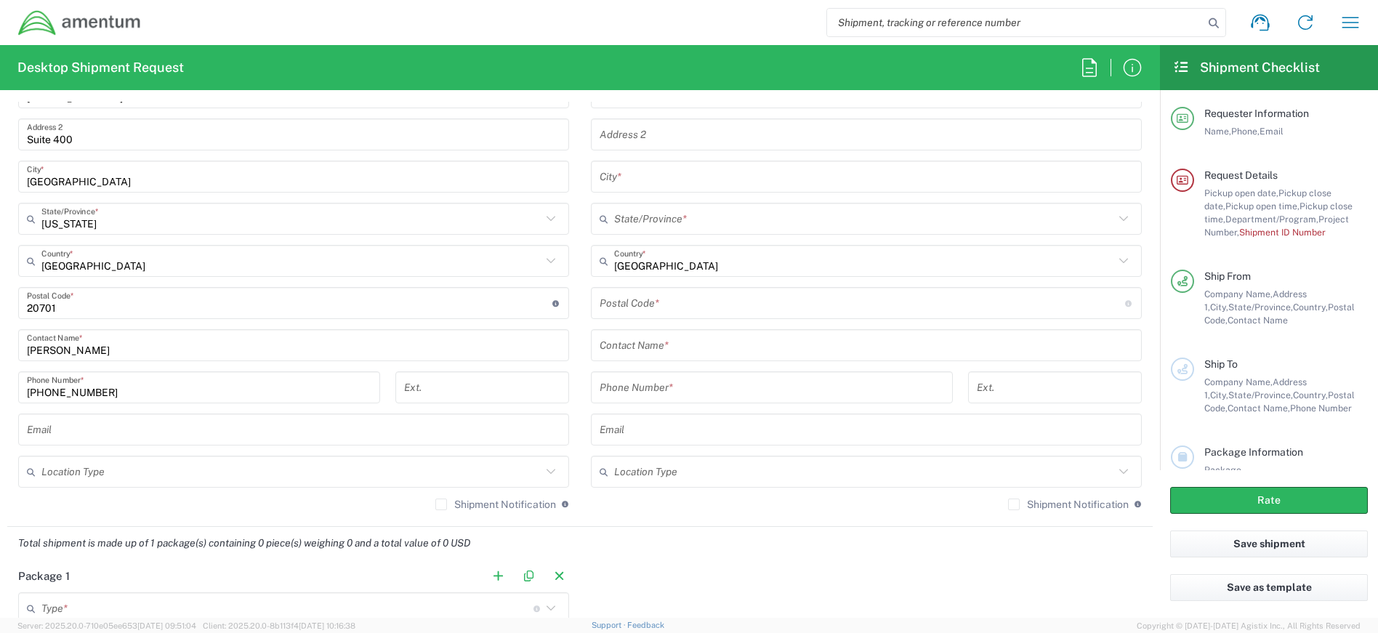
click at [573, 374] on main "Location [PHONE_NUMBER] [PHONE_NUMBER] [PHONE_NUMBER] [PHONE_NUMBER] [PHONE_NUM…" at bounding box center [293, 256] width 573 height 529
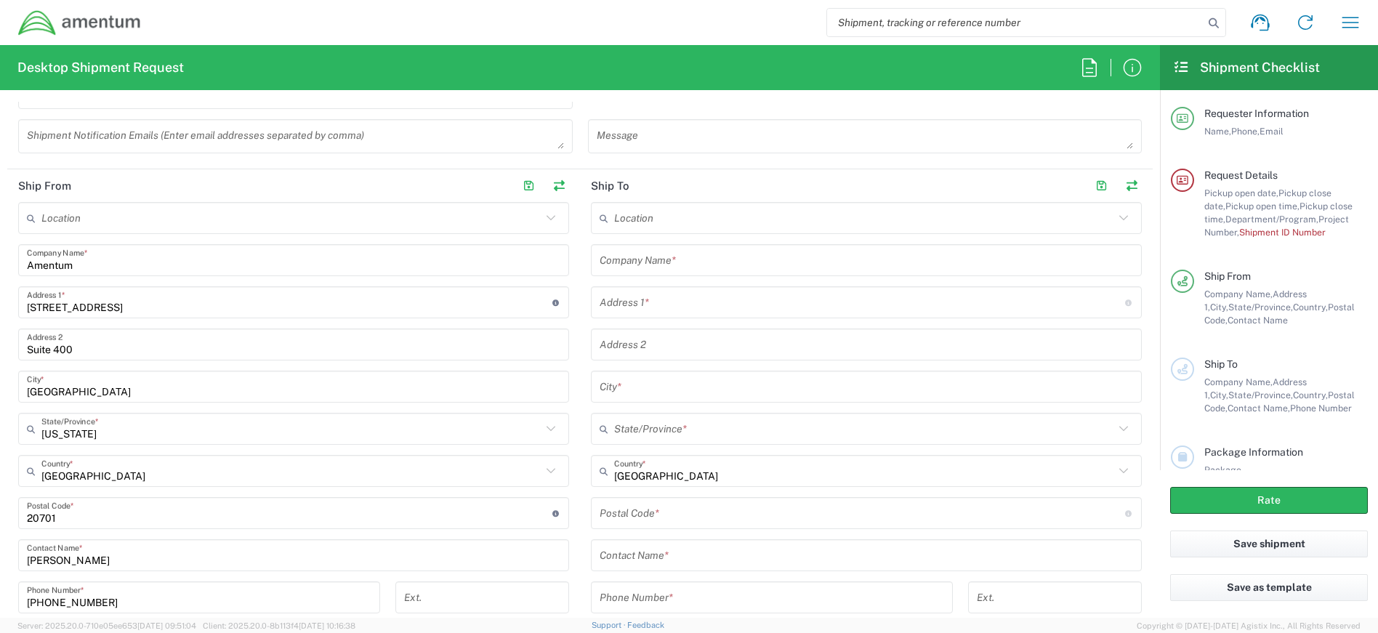
scroll to position [581, 0]
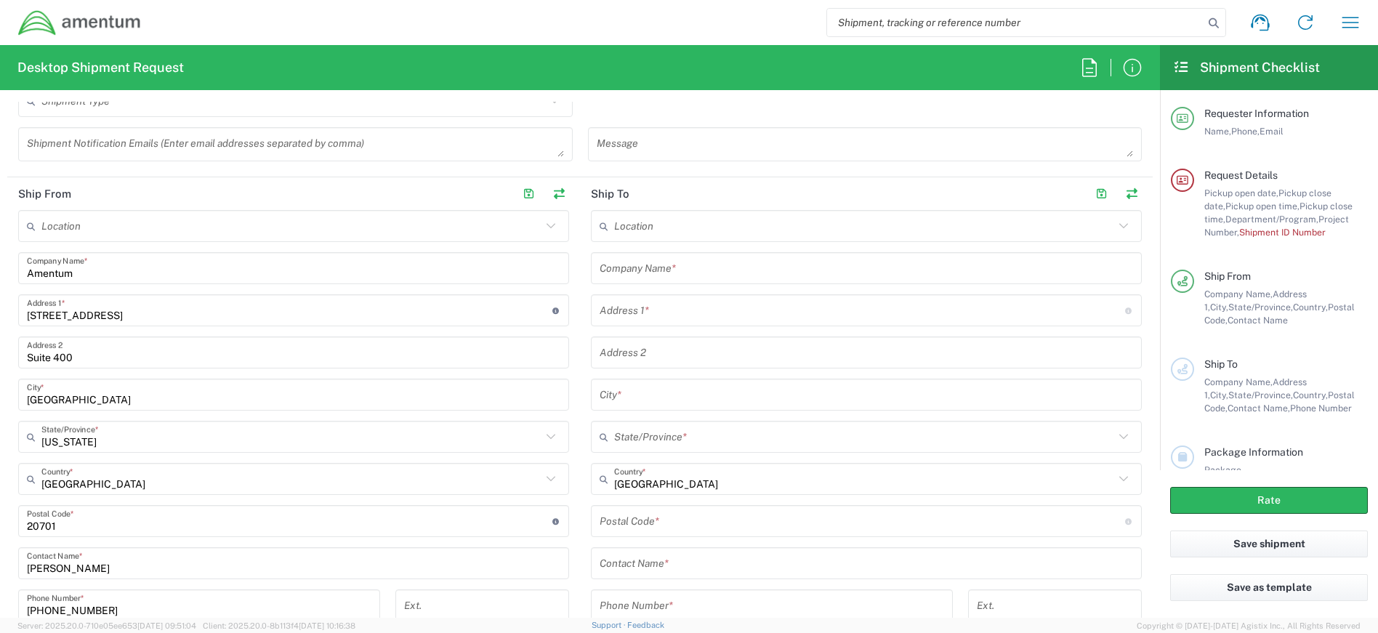
click at [653, 265] on input "text" at bounding box center [866, 268] width 533 height 25
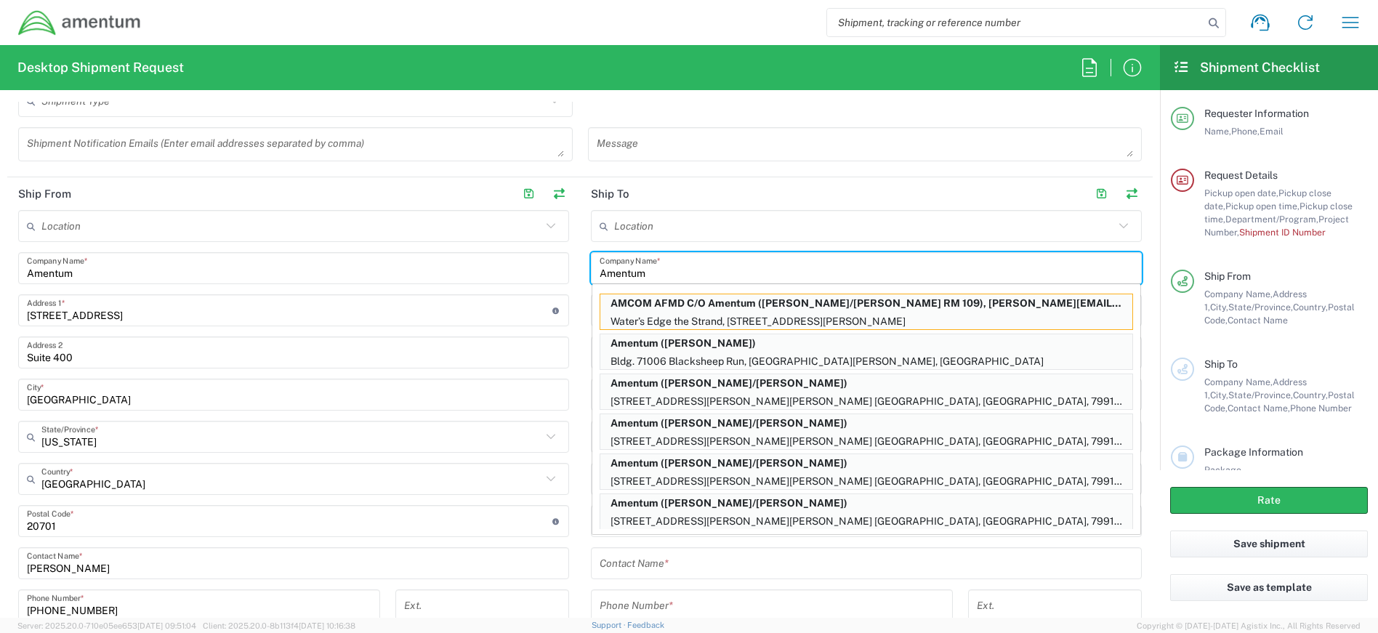
type input "Amentum"
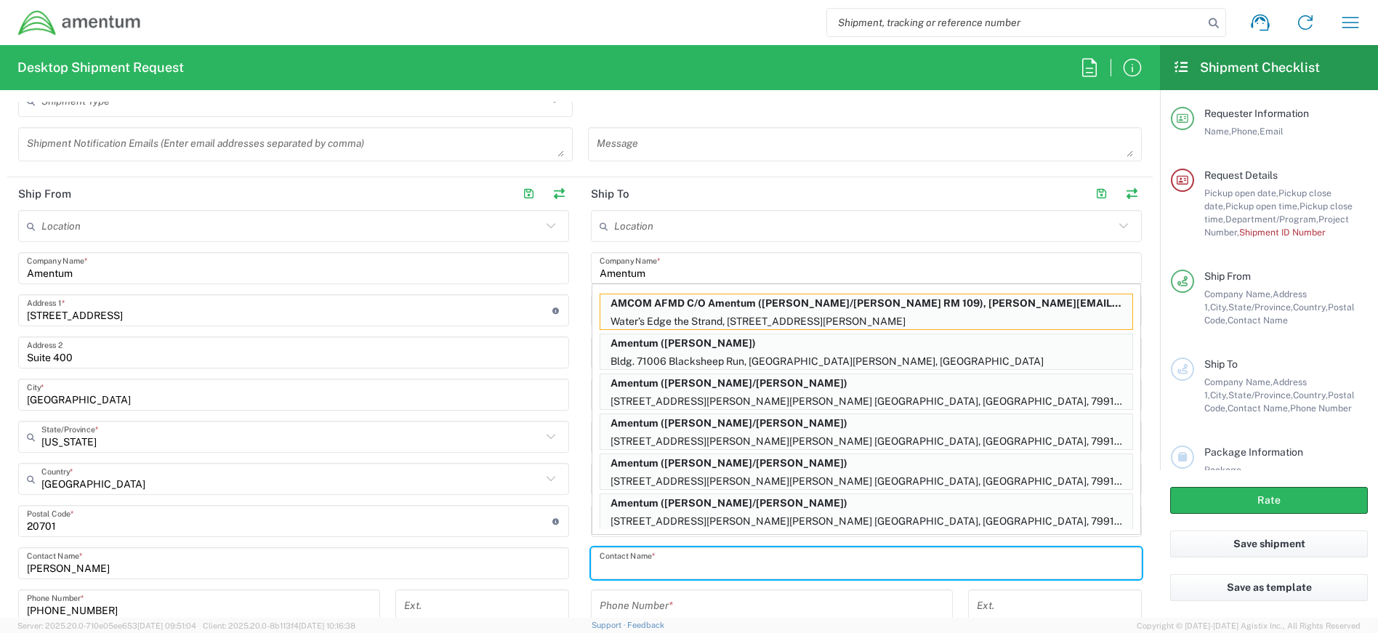
click at [667, 566] on input "text" at bounding box center [866, 563] width 533 height 25
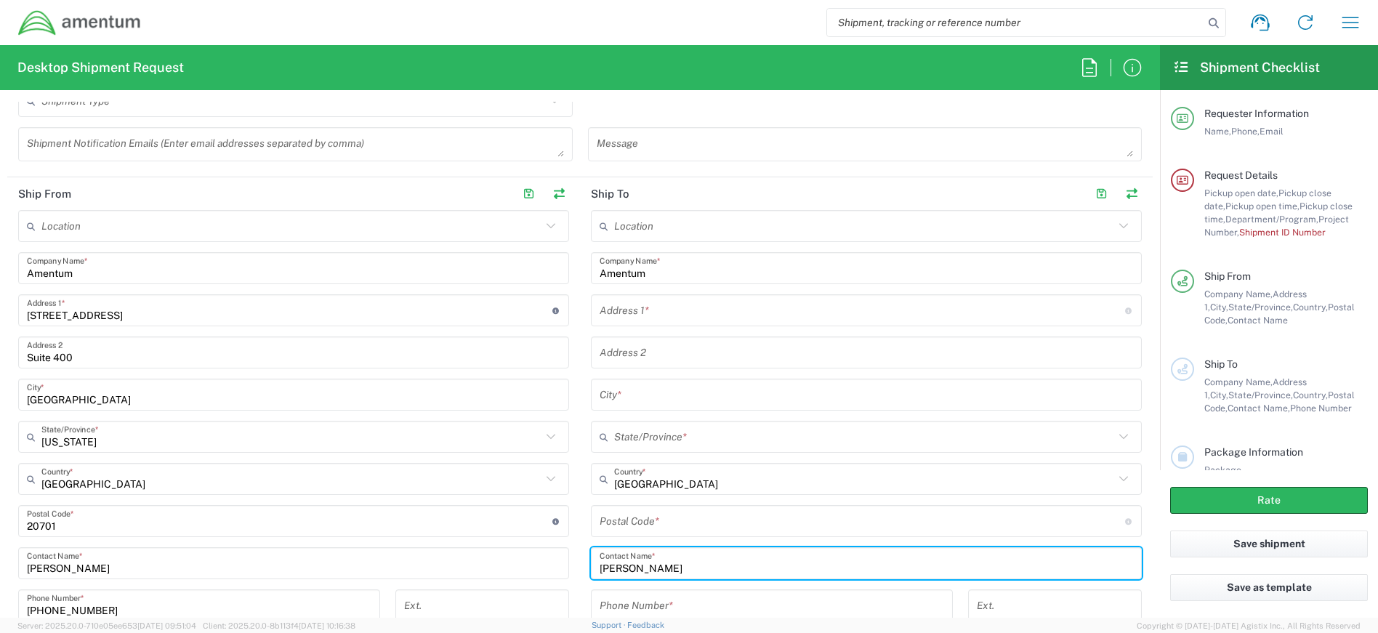
type input "[PERSON_NAME]"
click at [691, 600] on input "tel" at bounding box center [772, 605] width 344 height 25
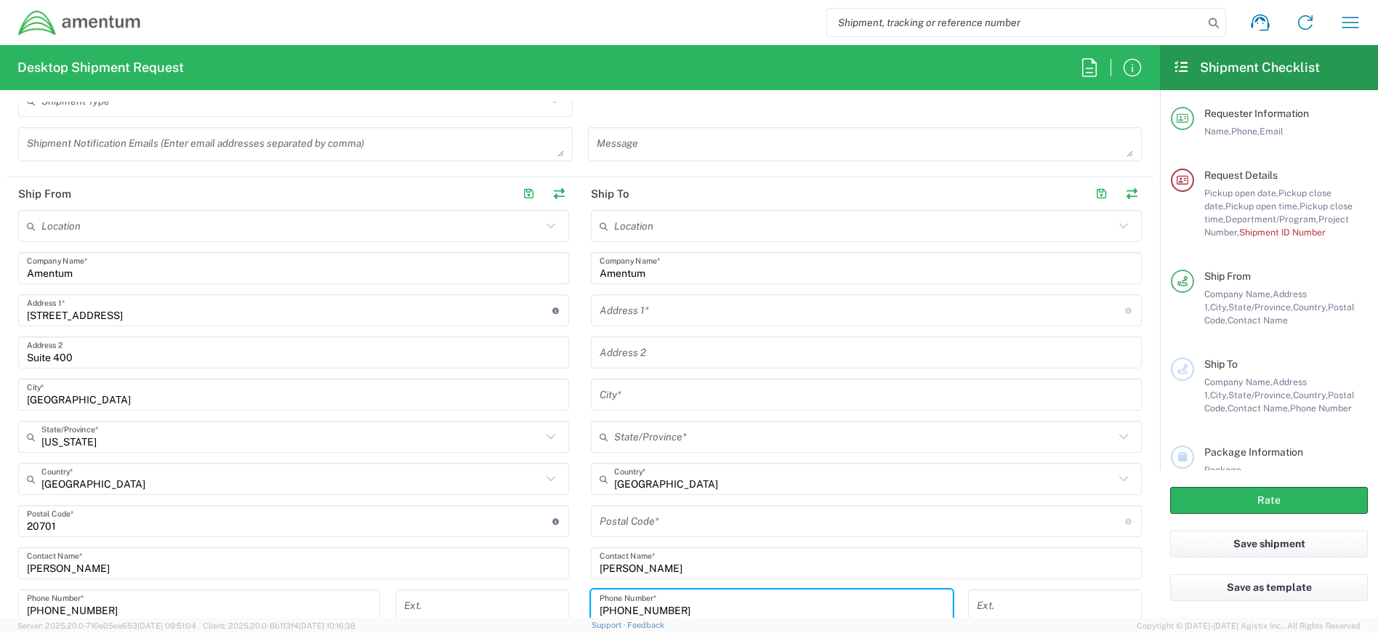
type input "[PHONE_NUMBER]"
click at [696, 316] on input "text" at bounding box center [862, 310] width 525 height 25
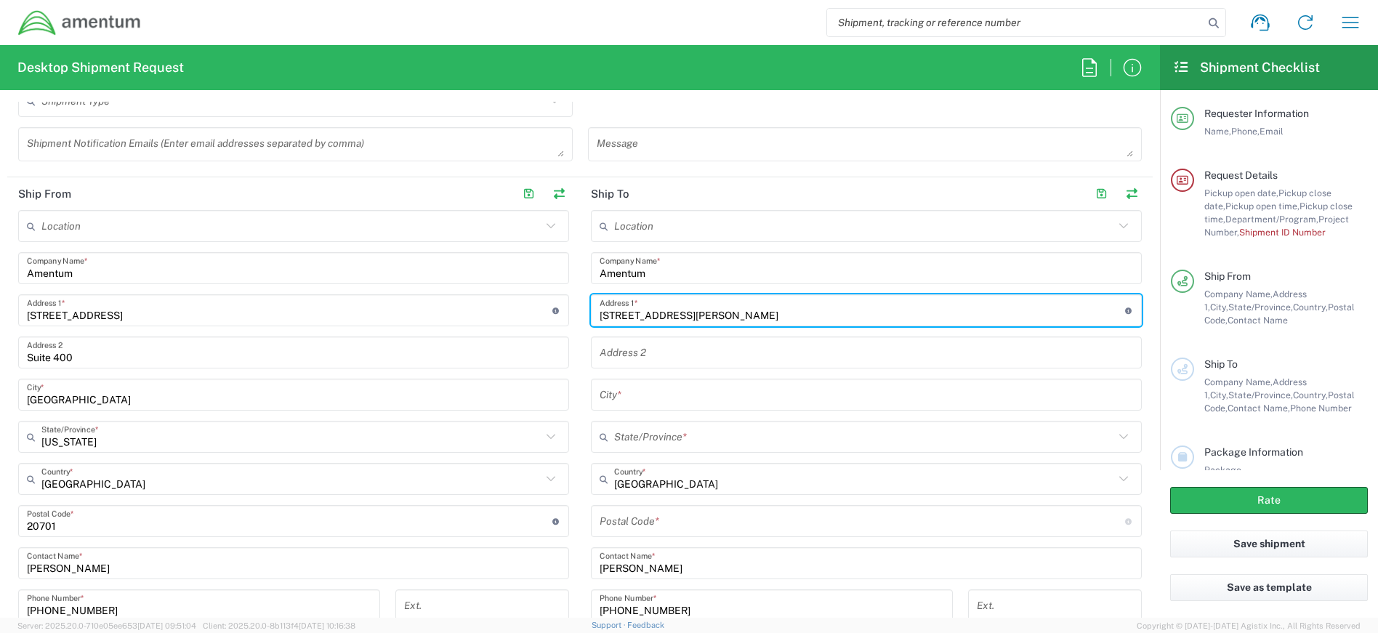
type input "[STREET_ADDRESS][PERSON_NAME]"
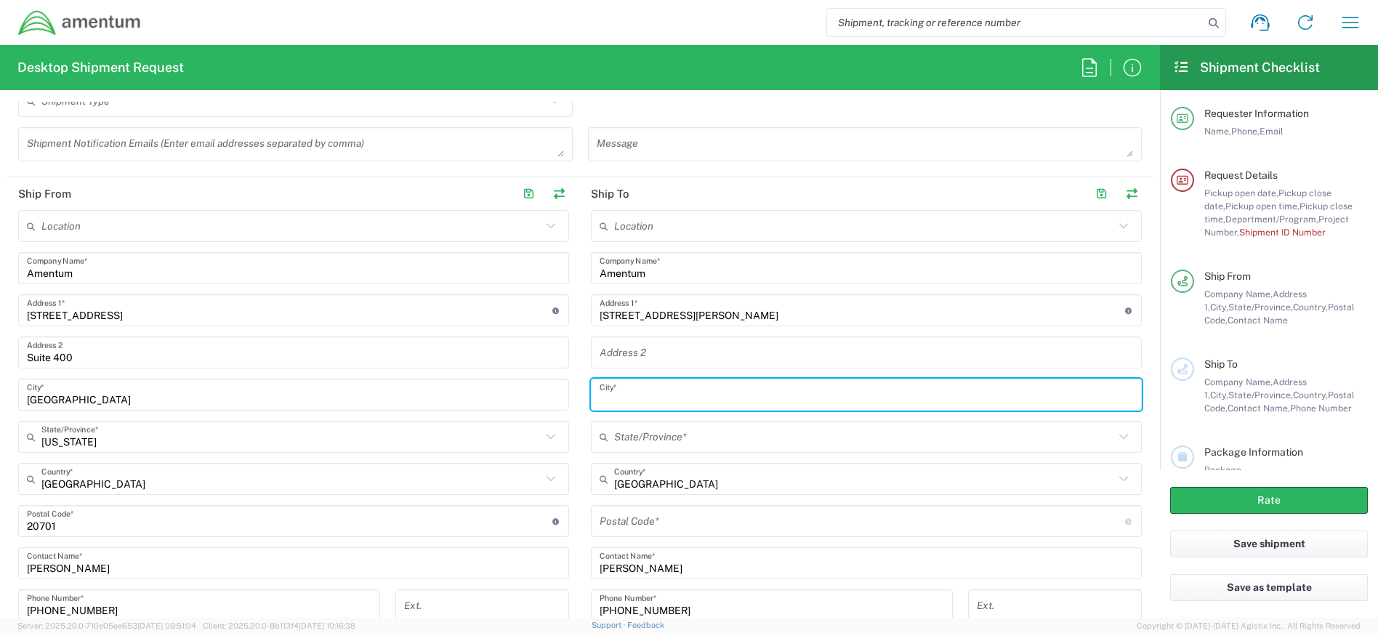
click at [679, 393] on input "text" at bounding box center [866, 394] width 533 height 25
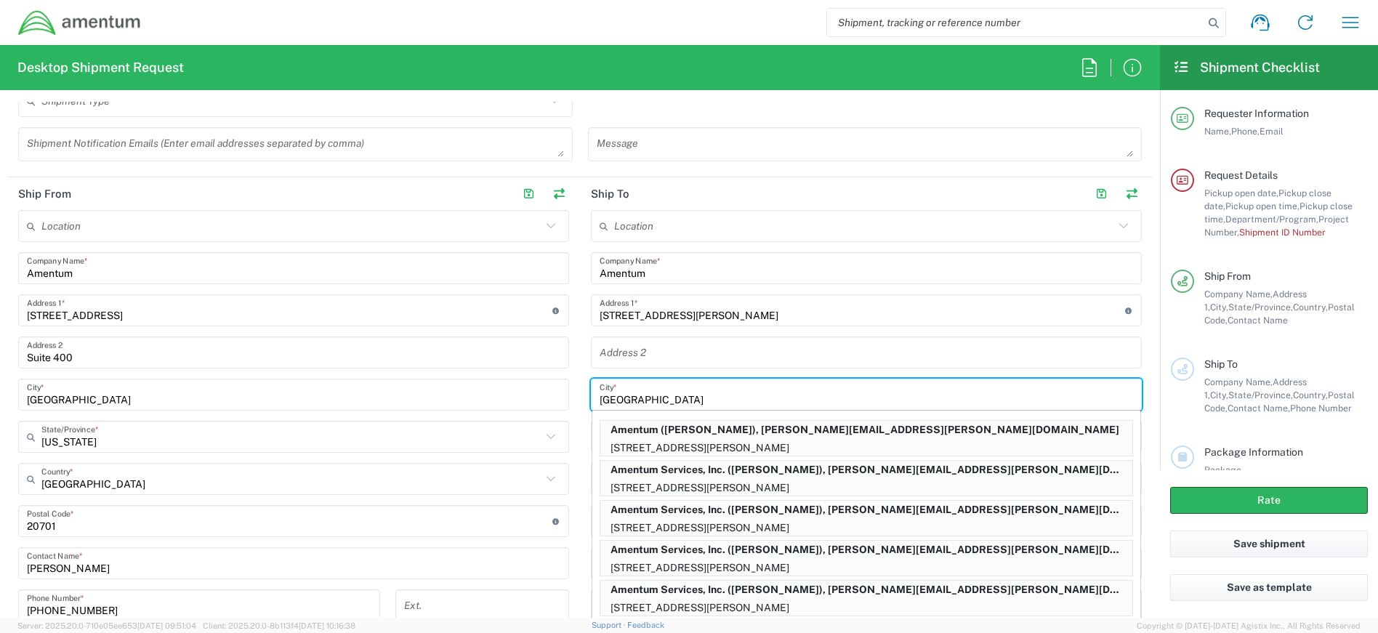
type input "[GEOGRAPHIC_DATA]"
click at [1134, 415] on main "Location [PHONE_NUMBER] [PHONE_NUMBER] [PHONE_NUMBER] [PHONE_NUMBER] [PHONE_NUM…" at bounding box center [866, 474] width 573 height 529
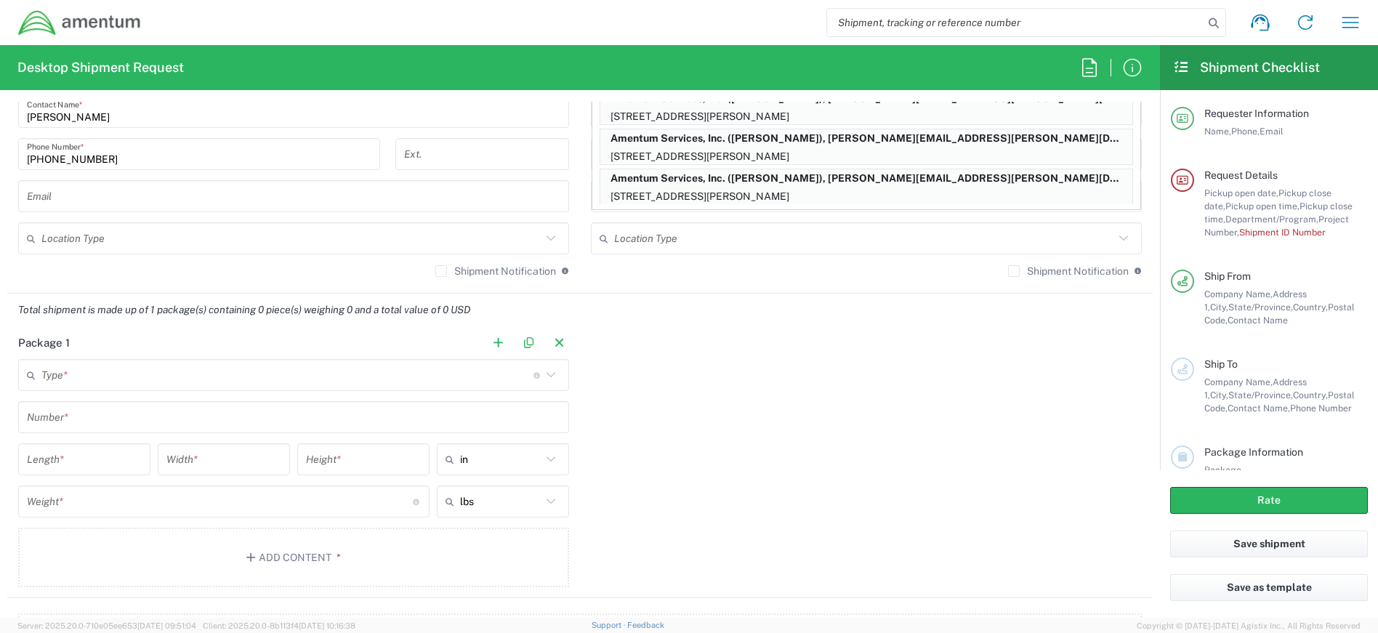
scroll to position [742, 0]
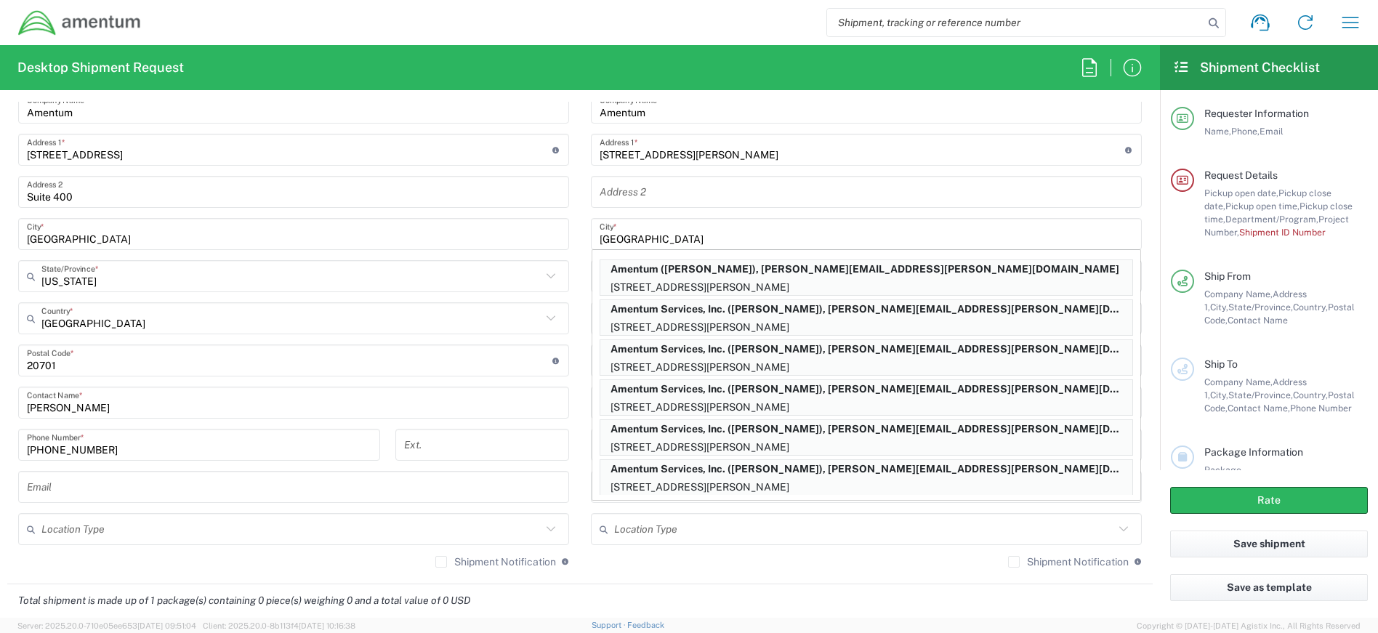
click at [580, 323] on main "Location [PHONE_NUMBER] [PHONE_NUMBER] [PHONE_NUMBER] [PHONE_NUMBER] [PHONE_NUM…" at bounding box center [866, 313] width 573 height 529
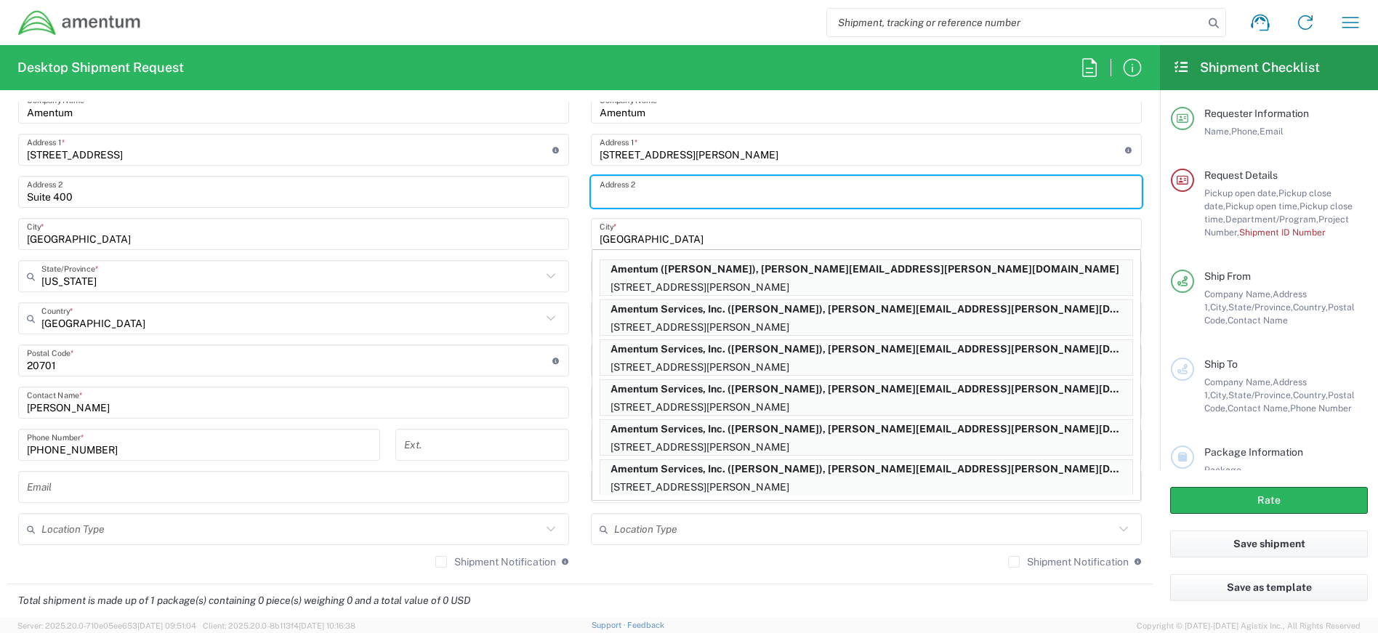
click at [648, 186] on input "text" at bounding box center [866, 191] width 533 height 25
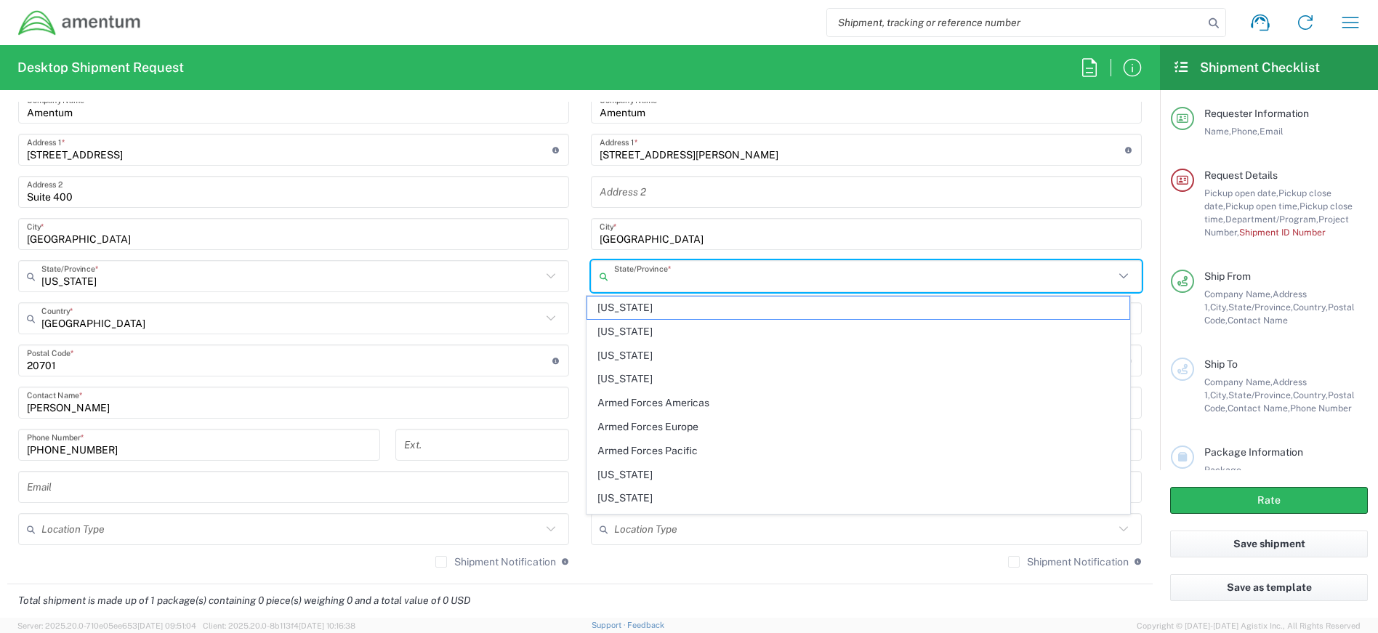
click at [669, 270] on input "text" at bounding box center [864, 276] width 500 height 25
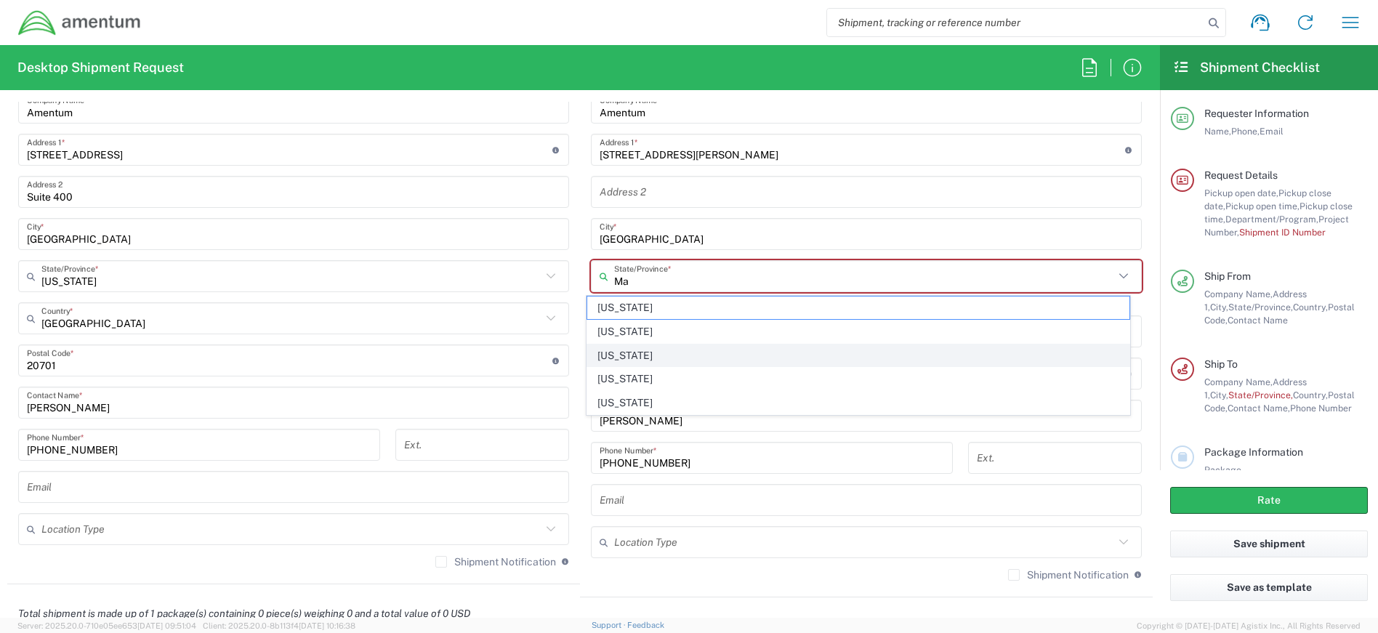
click at [677, 358] on span "[US_STATE]" at bounding box center [858, 355] width 543 height 23
type input "[US_STATE]"
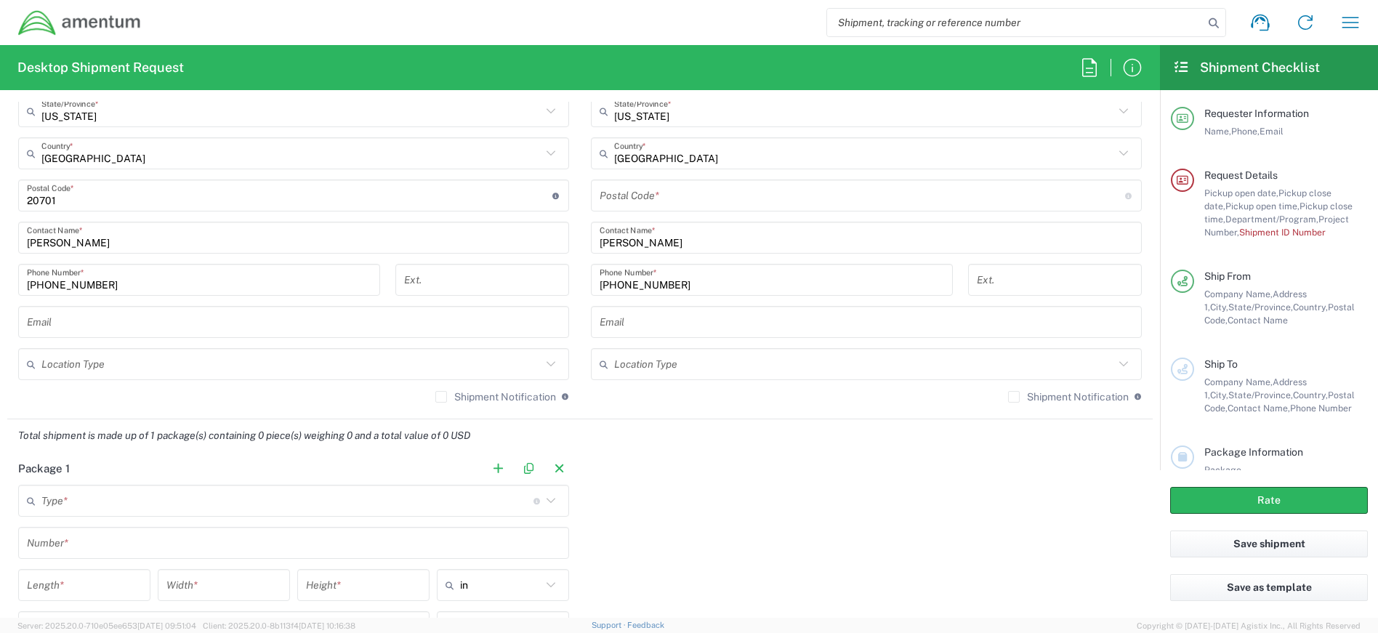
scroll to position [1033, 0]
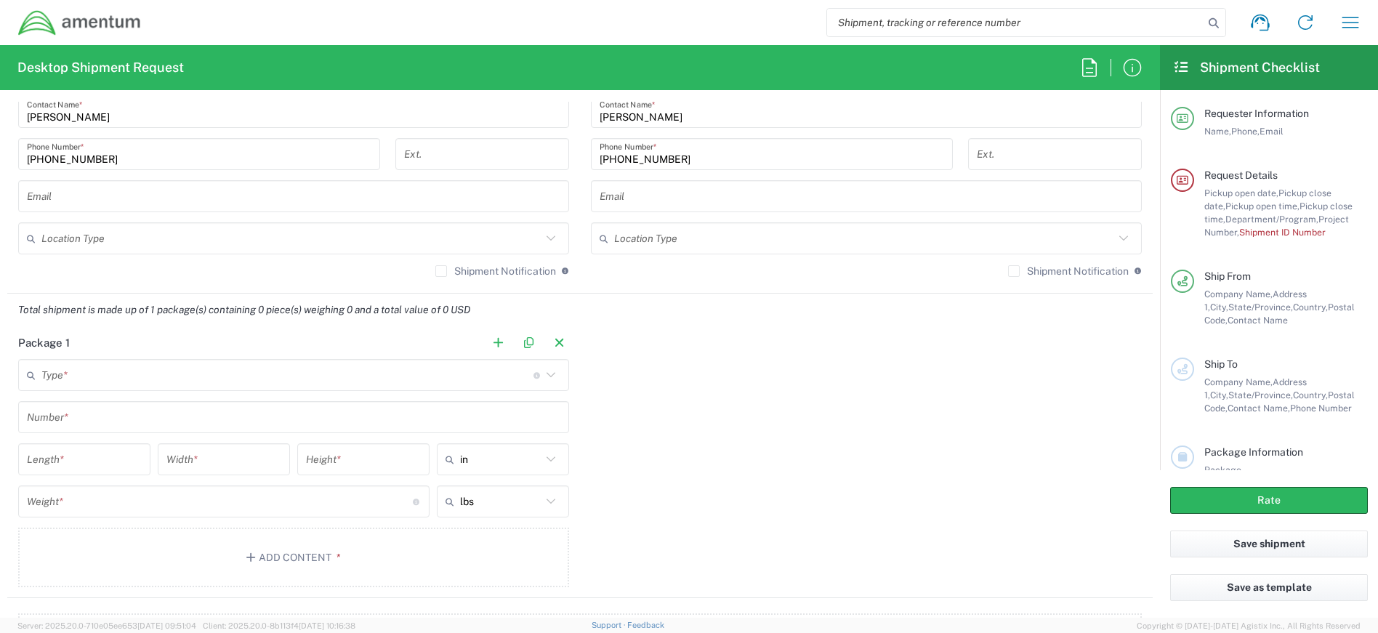
click at [546, 376] on icon at bounding box center [550, 374] width 9 height 5
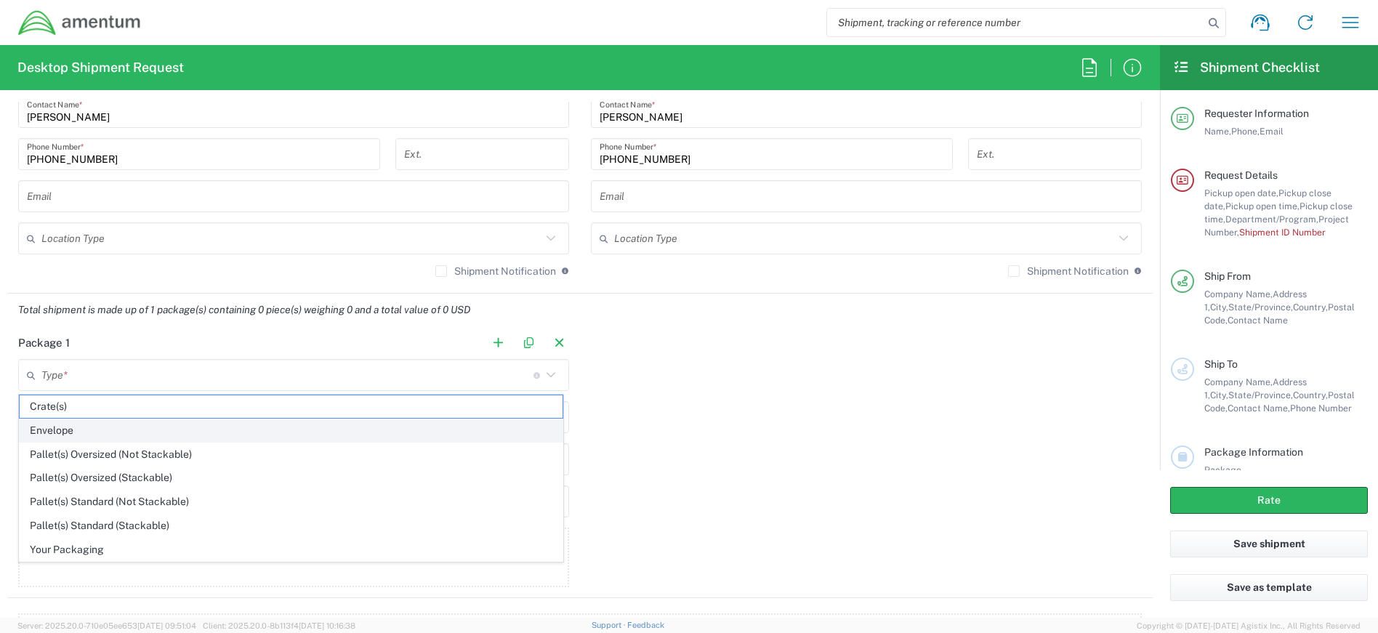
click at [255, 424] on span "Envelope" at bounding box center [291, 430] width 543 height 23
type input "Envelope"
type input "1"
type input "9.5"
type input "12.5"
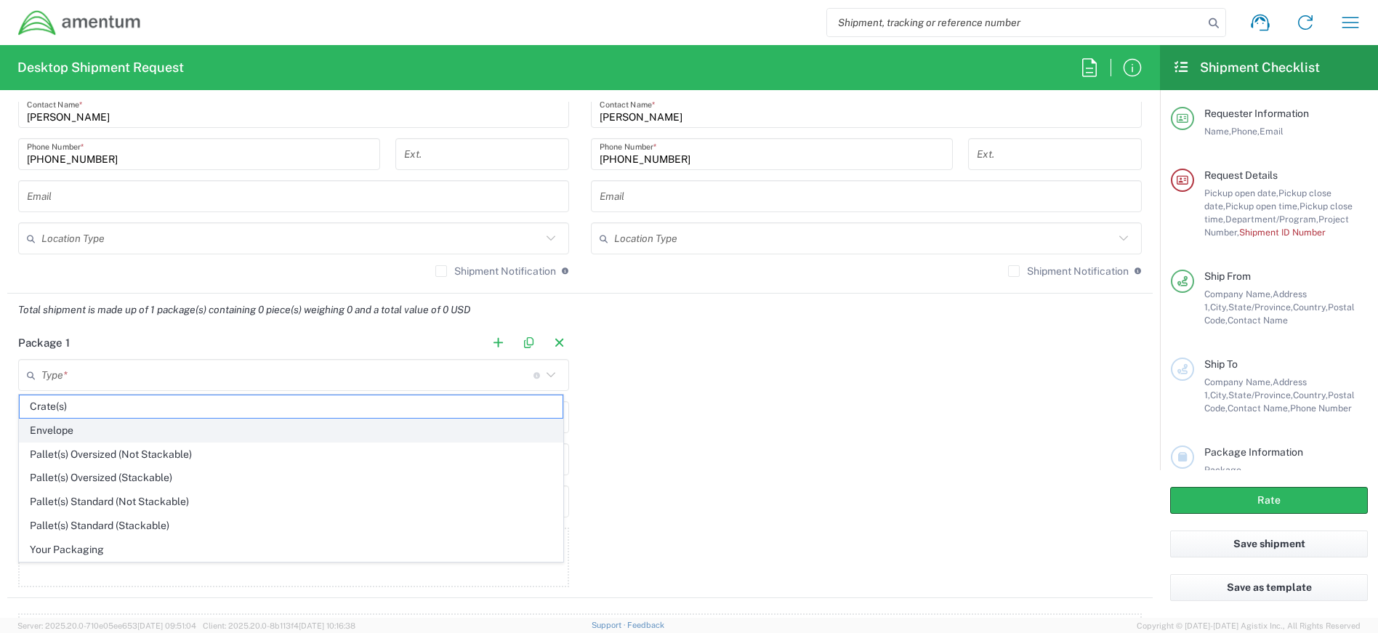
type input "0.25"
type input "1"
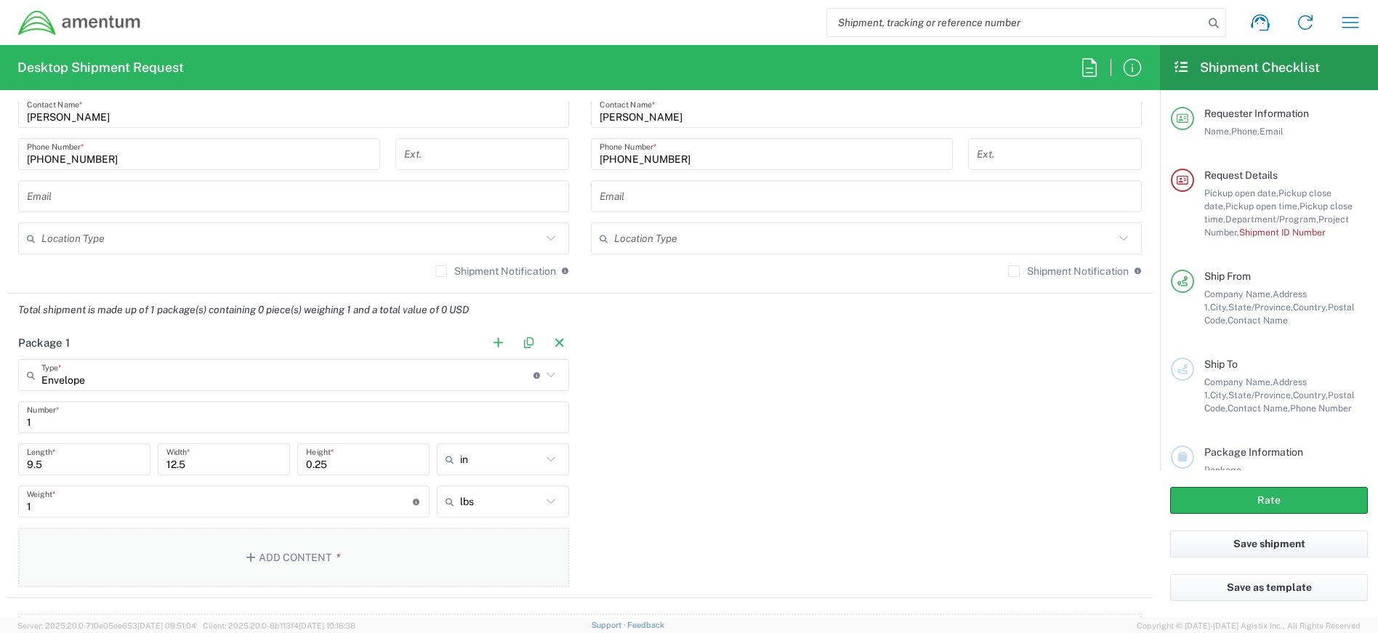
click at [339, 553] on button "Add Content *" at bounding box center [293, 558] width 551 height 60
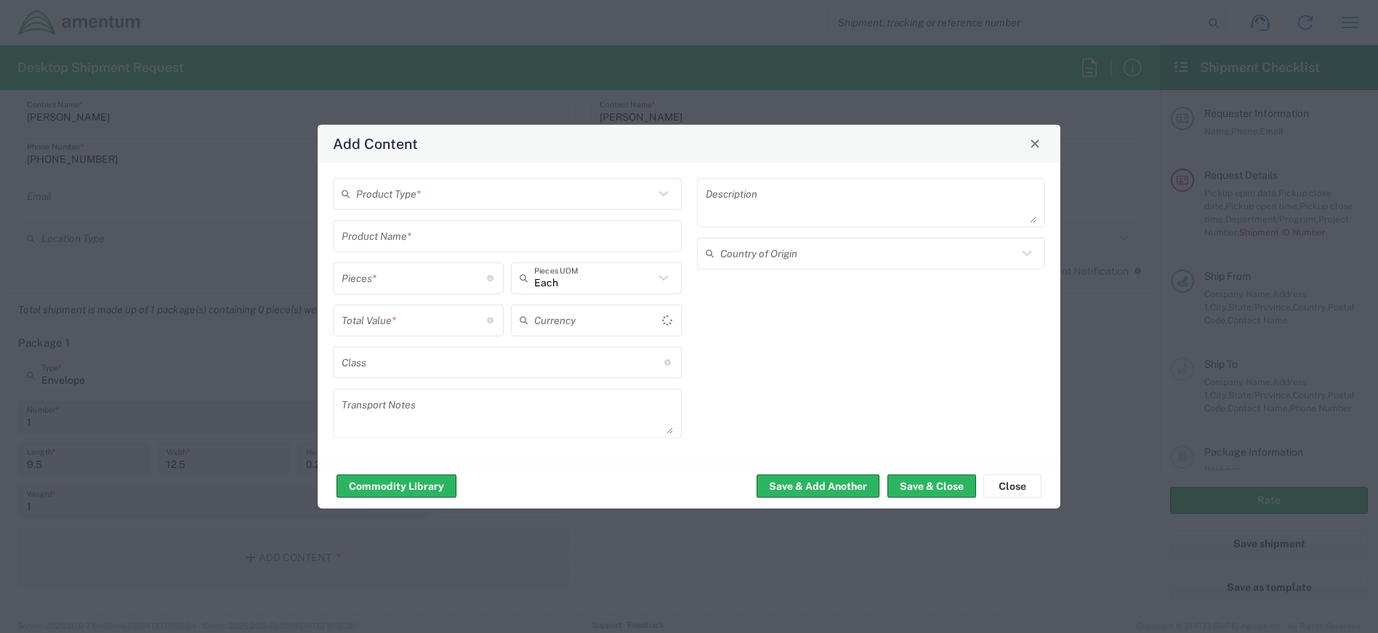
type input "US Dollar"
click at [662, 193] on icon at bounding box center [663, 193] width 19 height 19
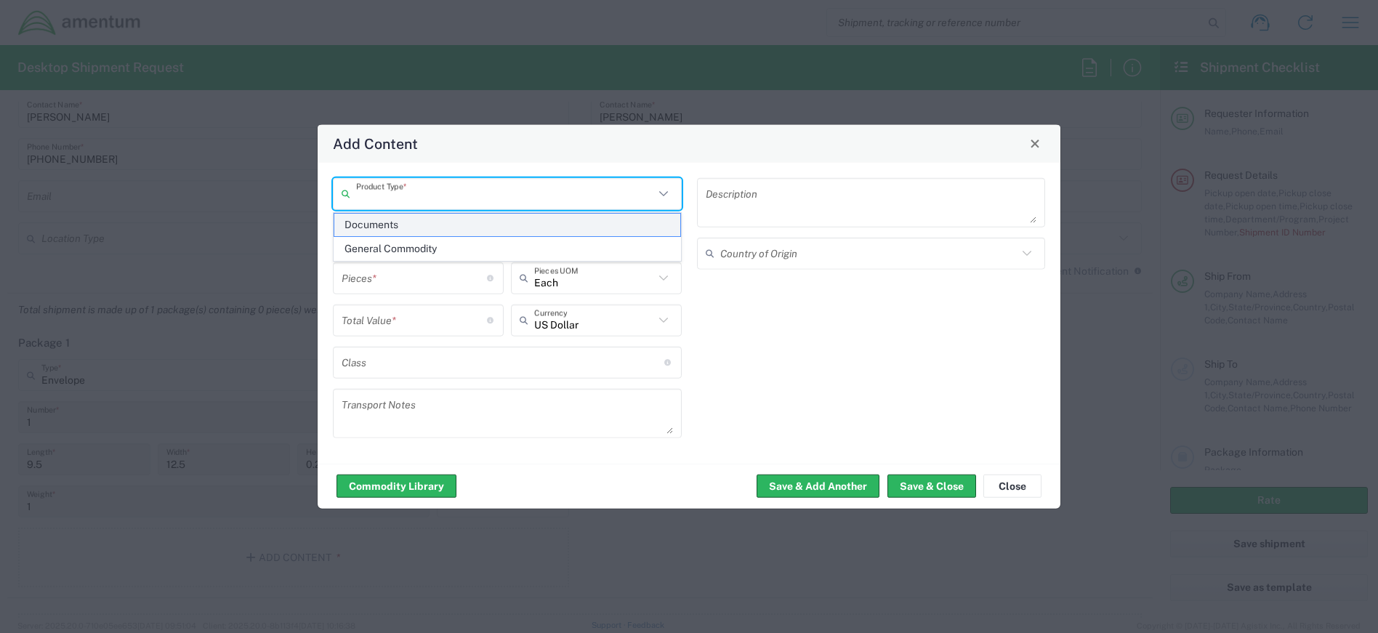
click at [482, 223] on span "Documents" at bounding box center [507, 225] width 346 height 23
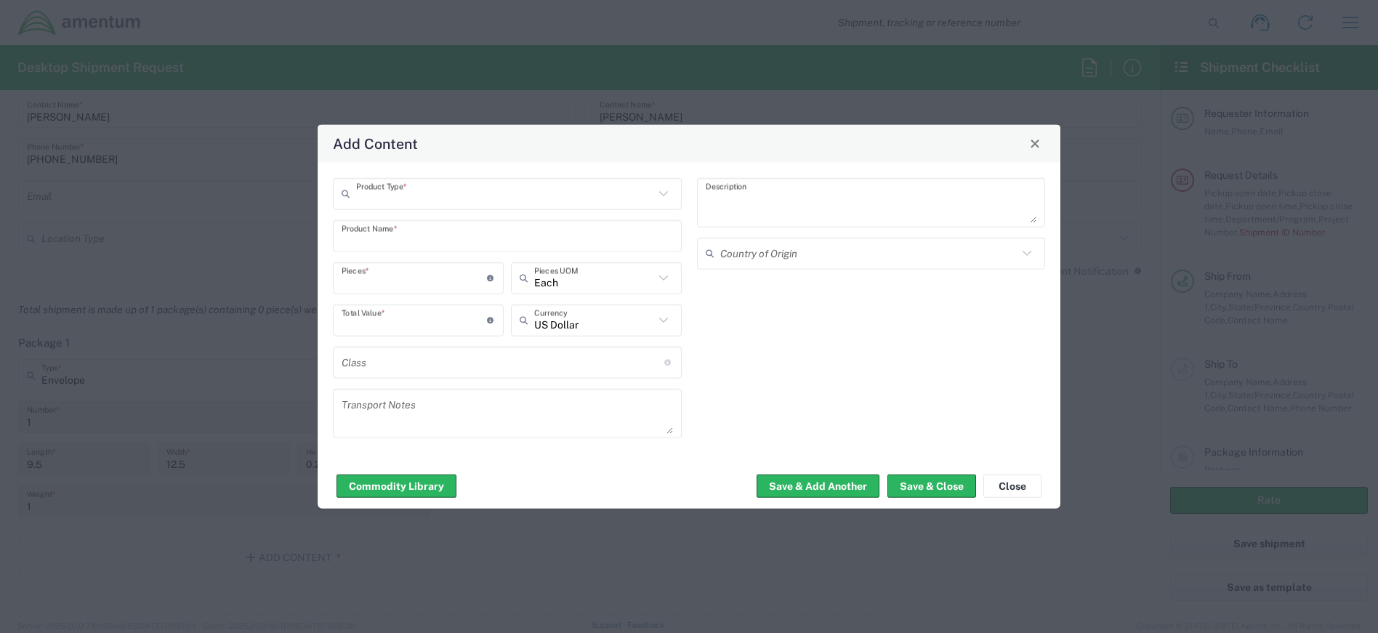
type input "Documents"
type input "1"
type textarea "Documents"
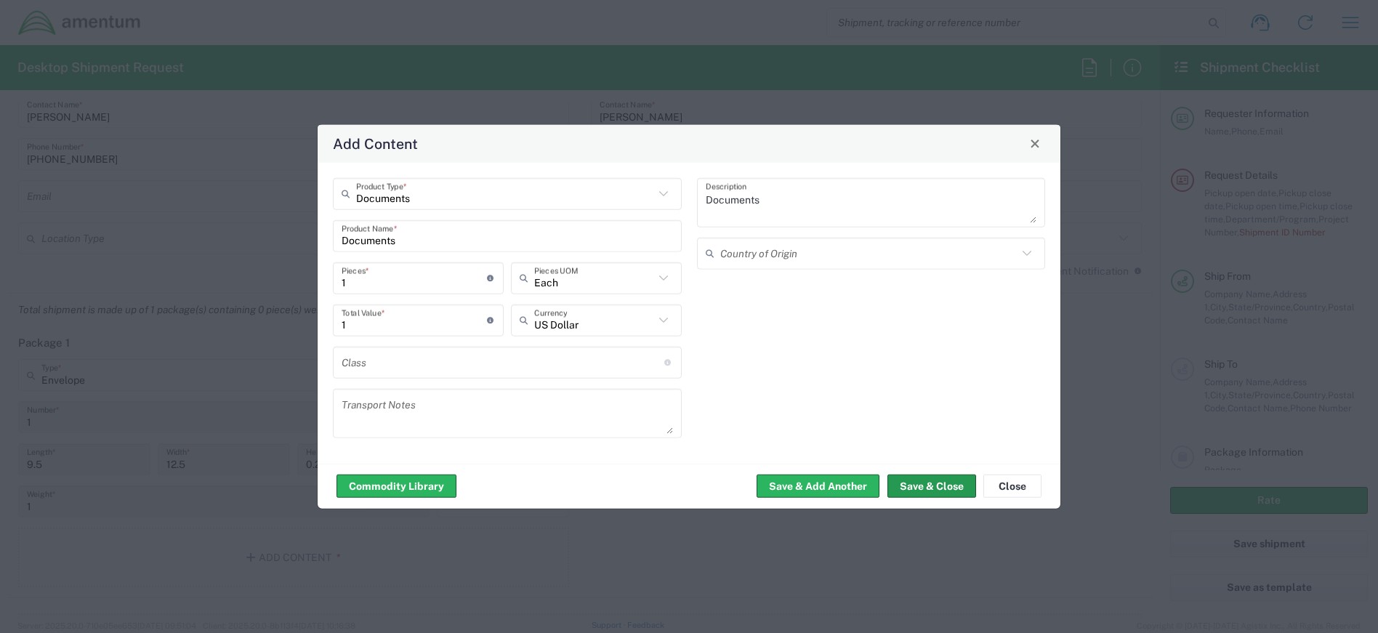
click at [962, 481] on button "Save & Close" at bounding box center [931, 486] width 89 height 23
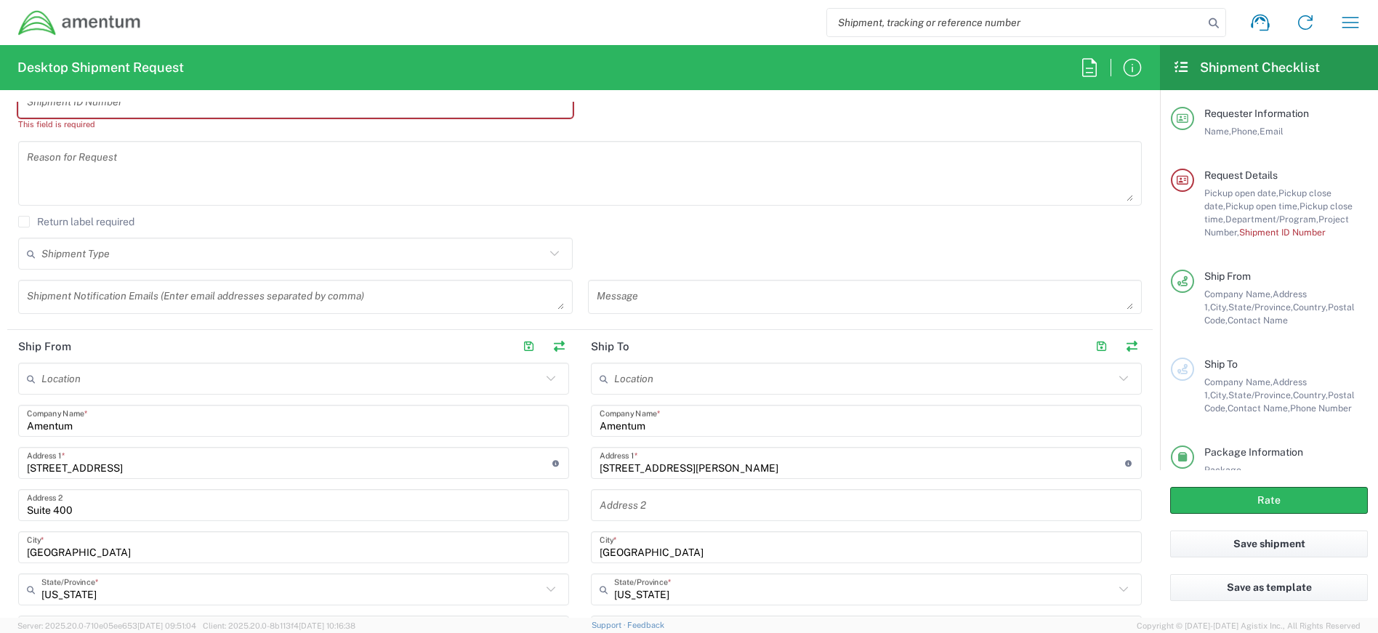
scroll to position [233, 0]
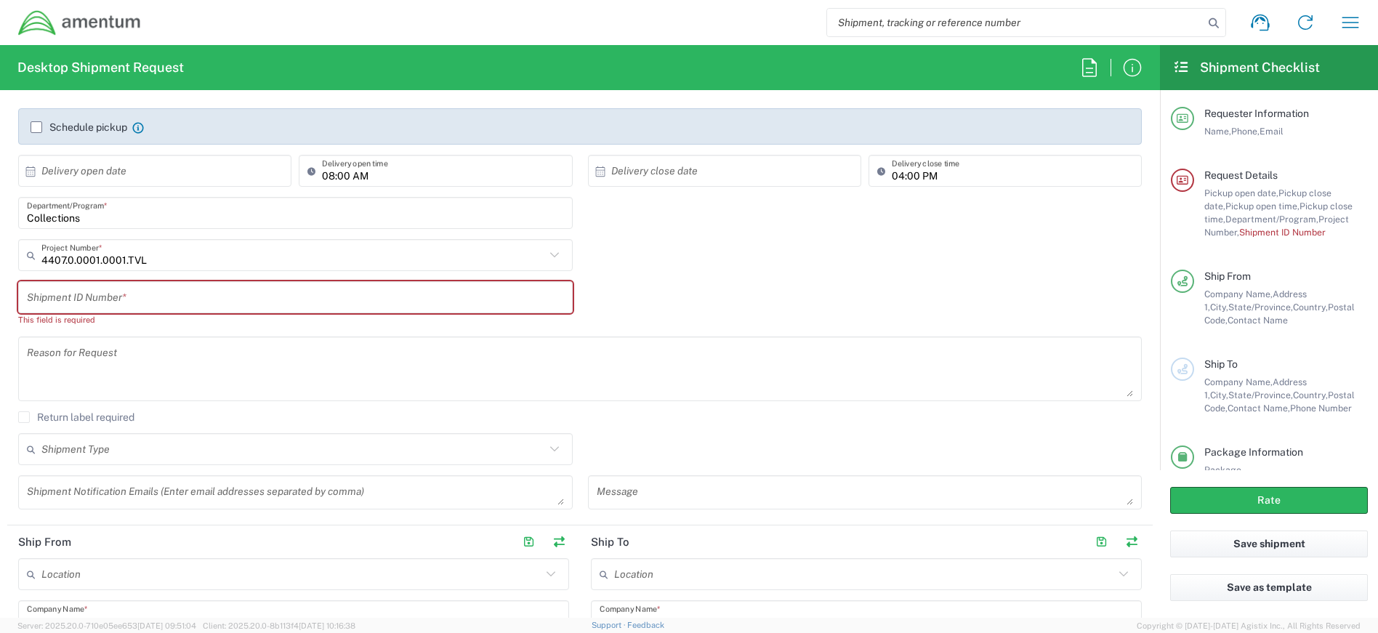
click at [296, 291] on input "text" at bounding box center [295, 297] width 537 height 25
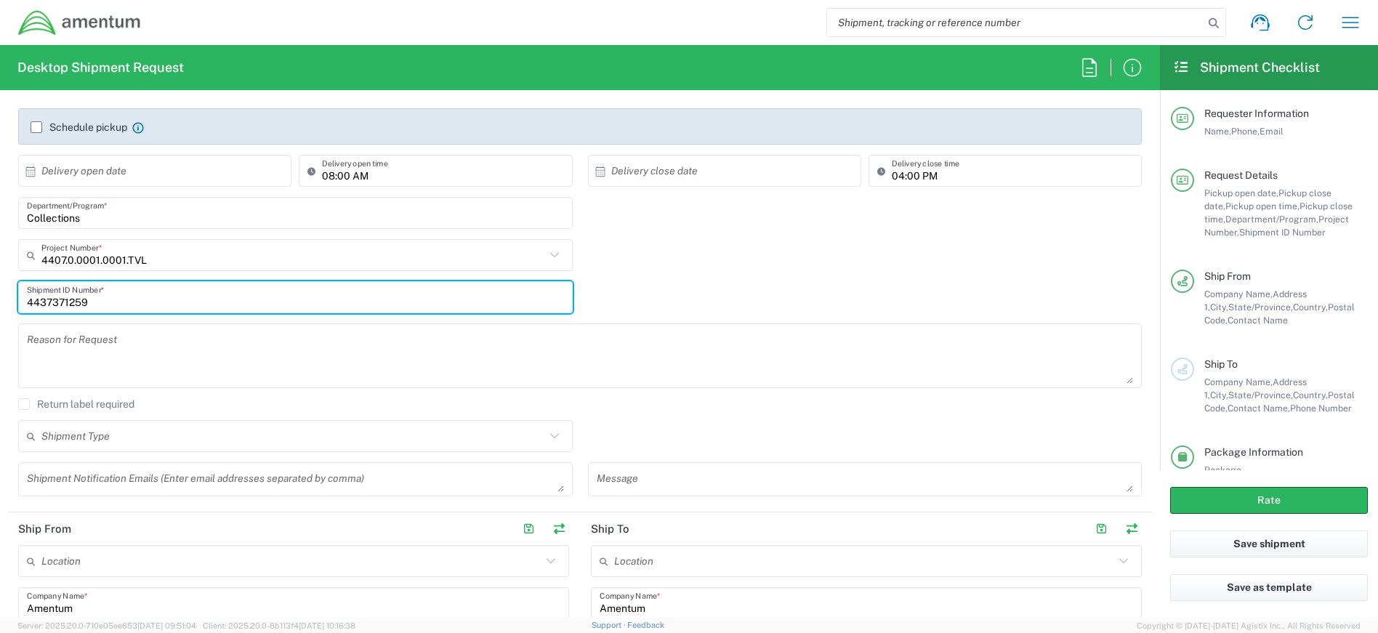
type input "4437371259"
click at [280, 257] on input "text" at bounding box center [293, 255] width 504 height 25
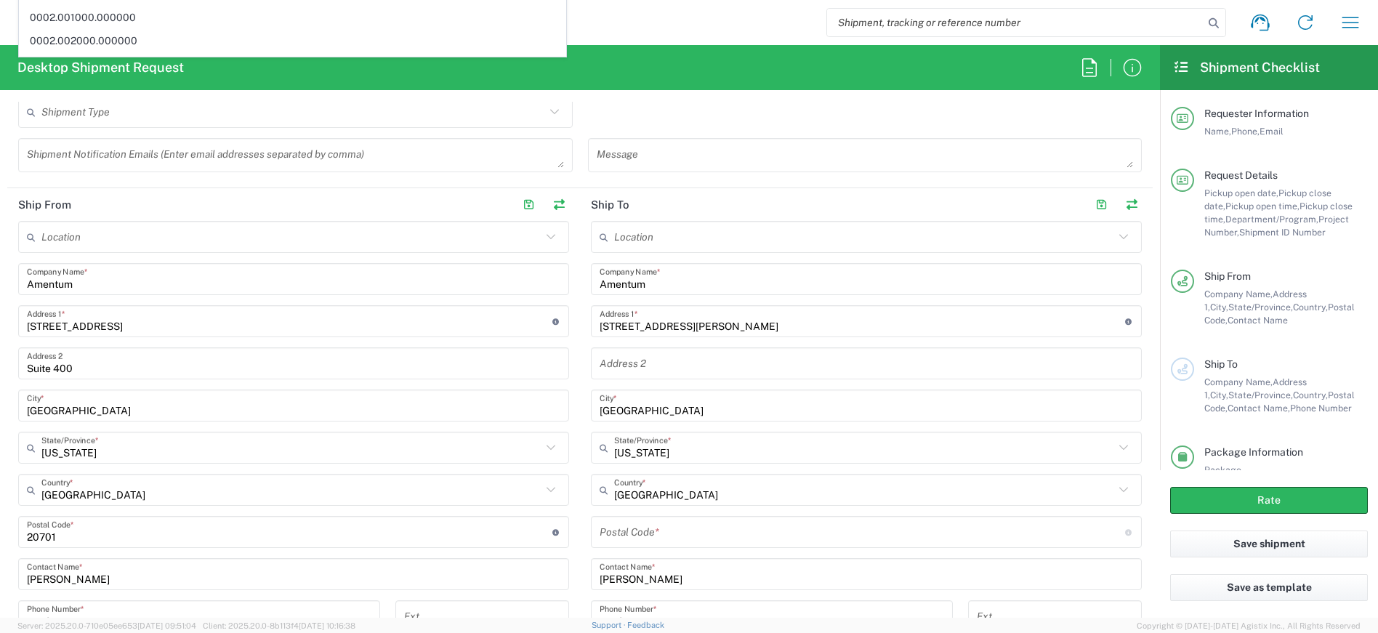
scroll to position [669, 0]
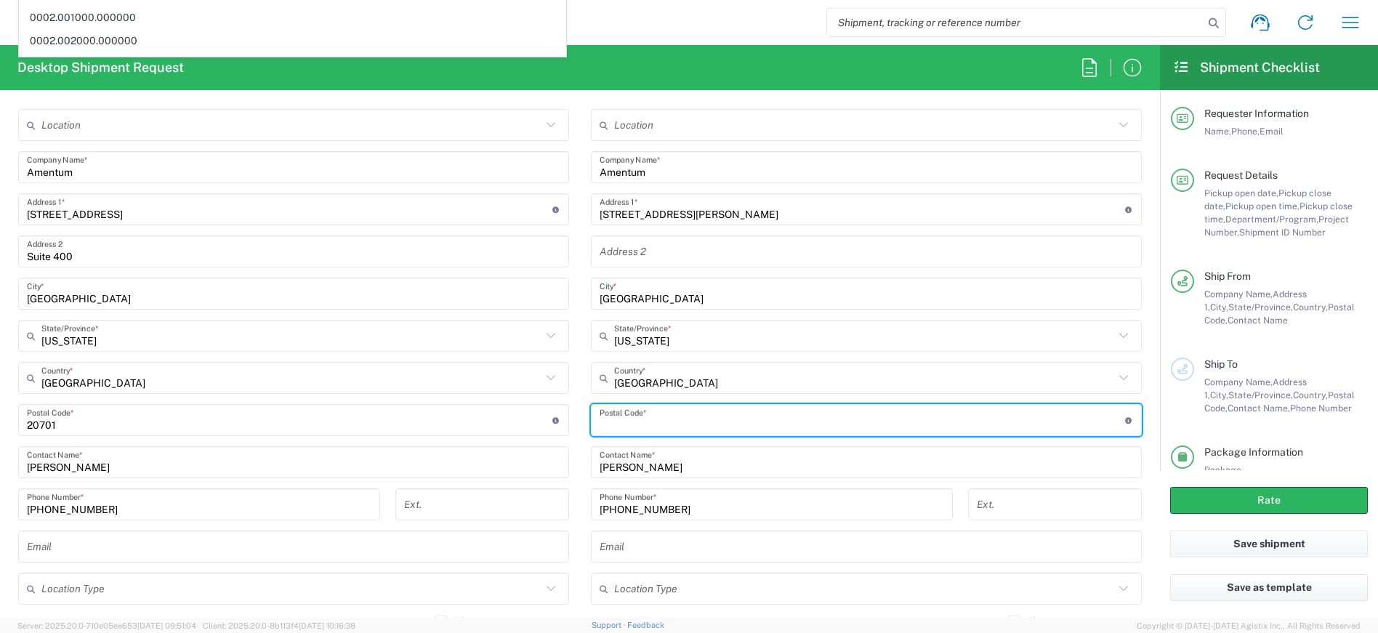
click at [721, 421] on input "undefined" at bounding box center [862, 420] width 525 height 25
type input "4407.0.0001.0001.TVL"
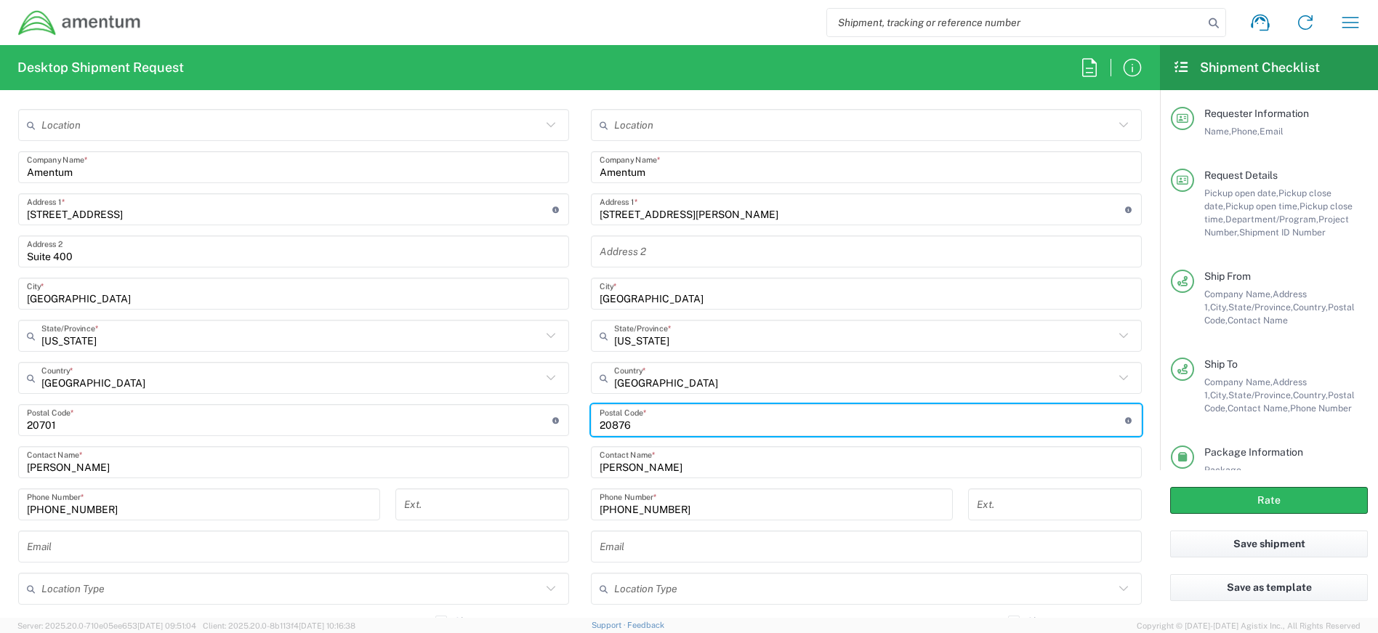
type input "20876"
click at [1141, 411] on main "Location [PHONE_NUMBER] [PHONE_NUMBER] [PHONE_NUMBER] [PHONE_NUMBER] [PHONE_NUM…" at bounding box center [866, 373] width 573 height 529
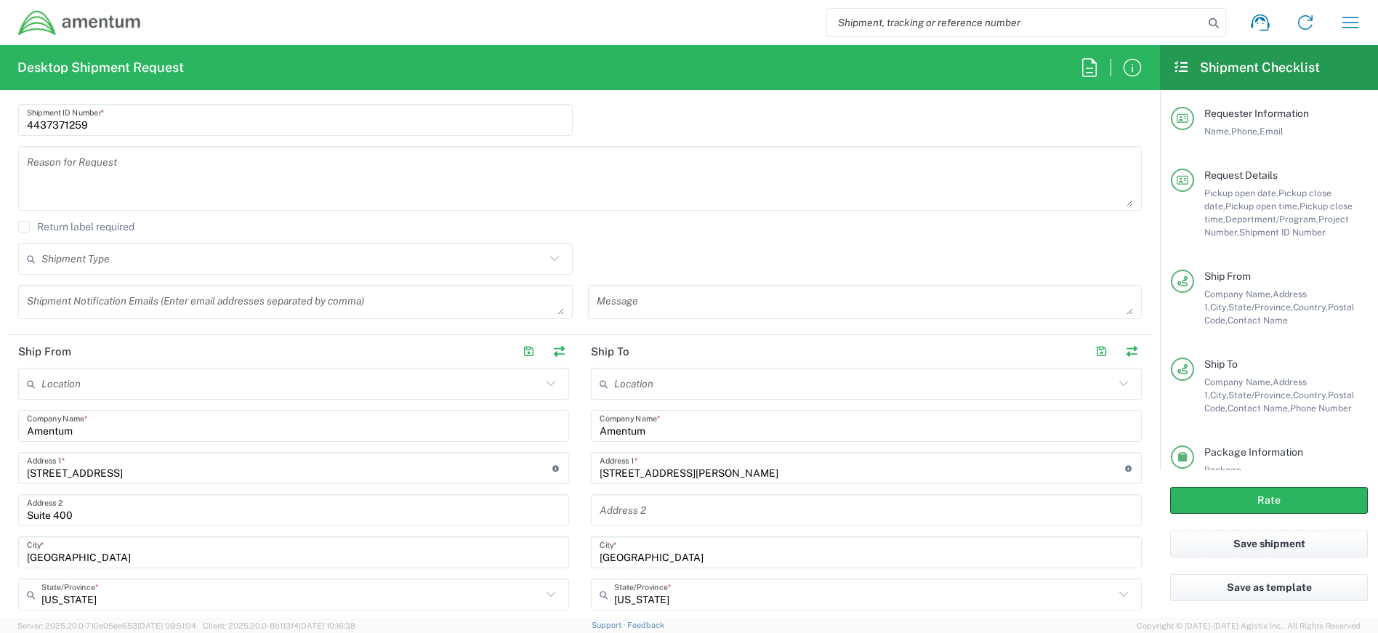
scroll to position [233, 0]
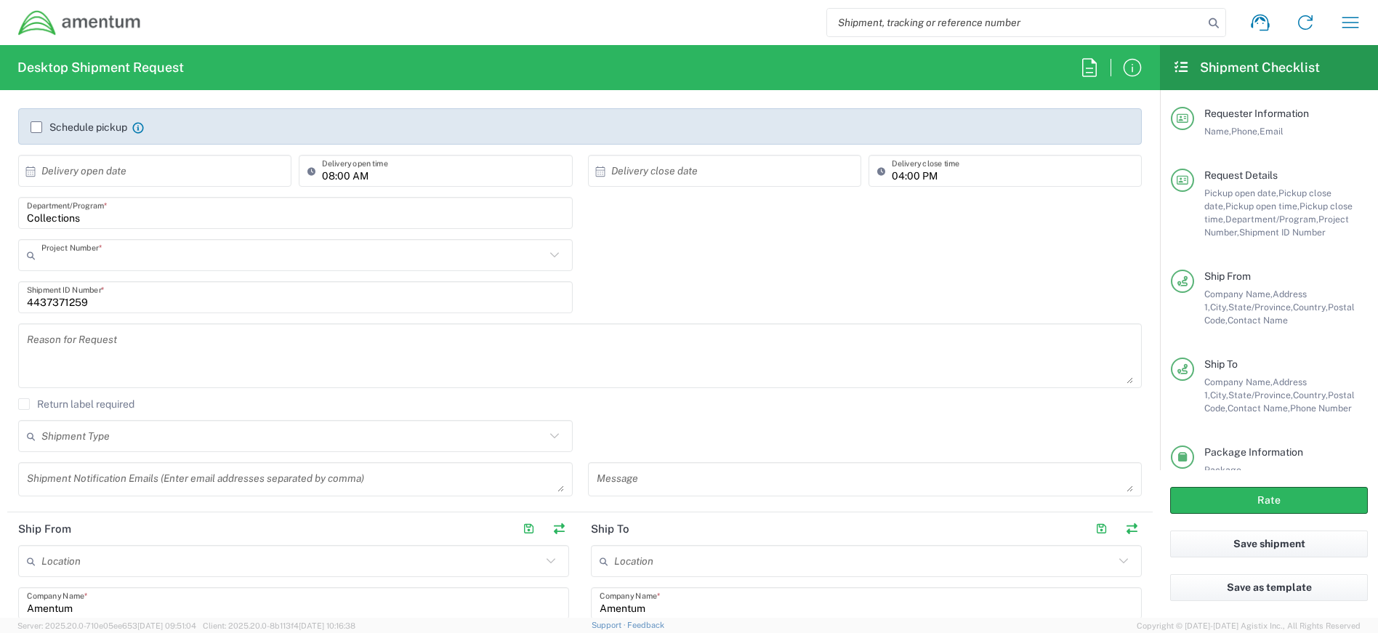
click at [167, 261] on input "text" at bounding box center [293, 255] width 504 height 25
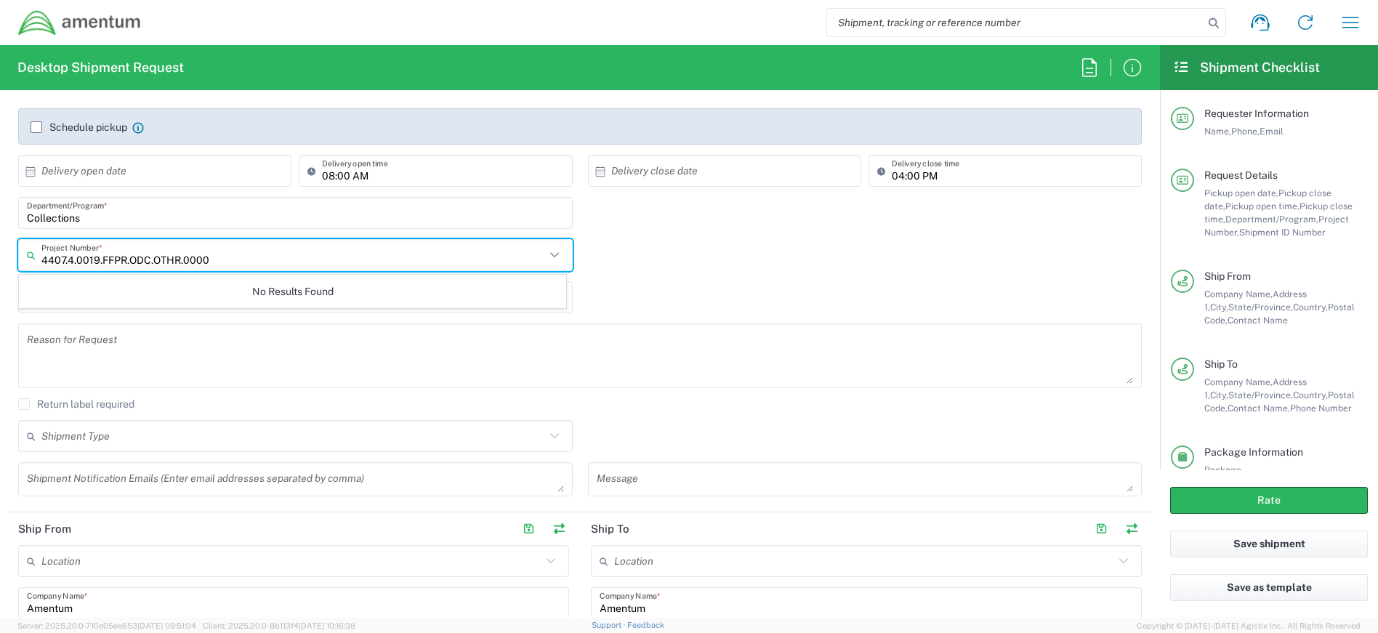
type input "4407.4.0019.FFPR.ODC.OTHR.0000"
click at [580, 299] on div "4437371259 Shipment ID Number *" at bounding box center [580, 302] width 1139 height 42
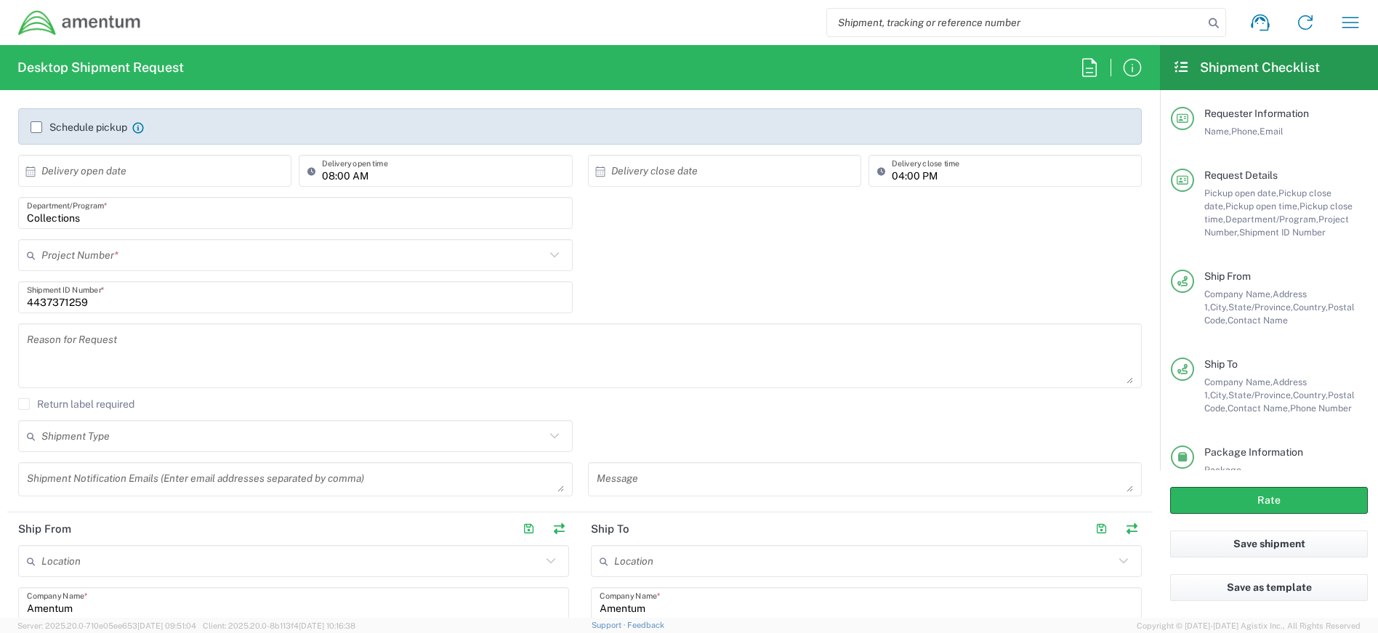
click at [179, 258] on input "text" at bounding box center [293, 255] width 504 height 25
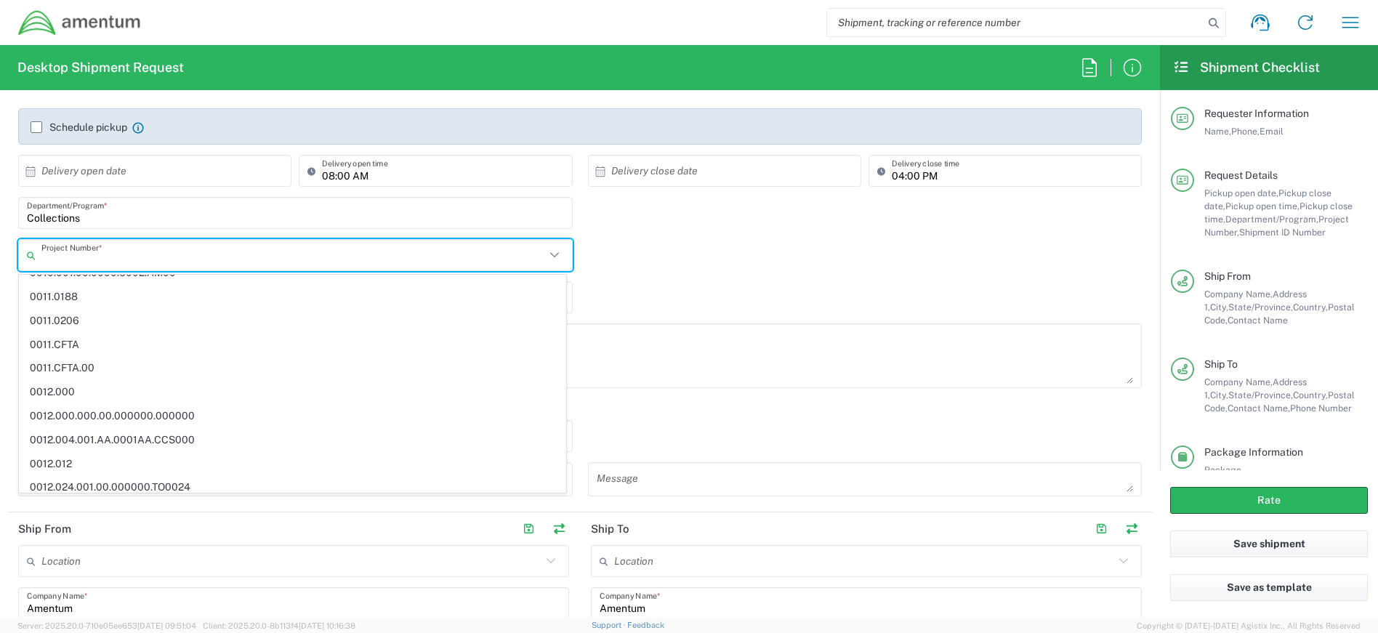
scroll to position [0, 0]
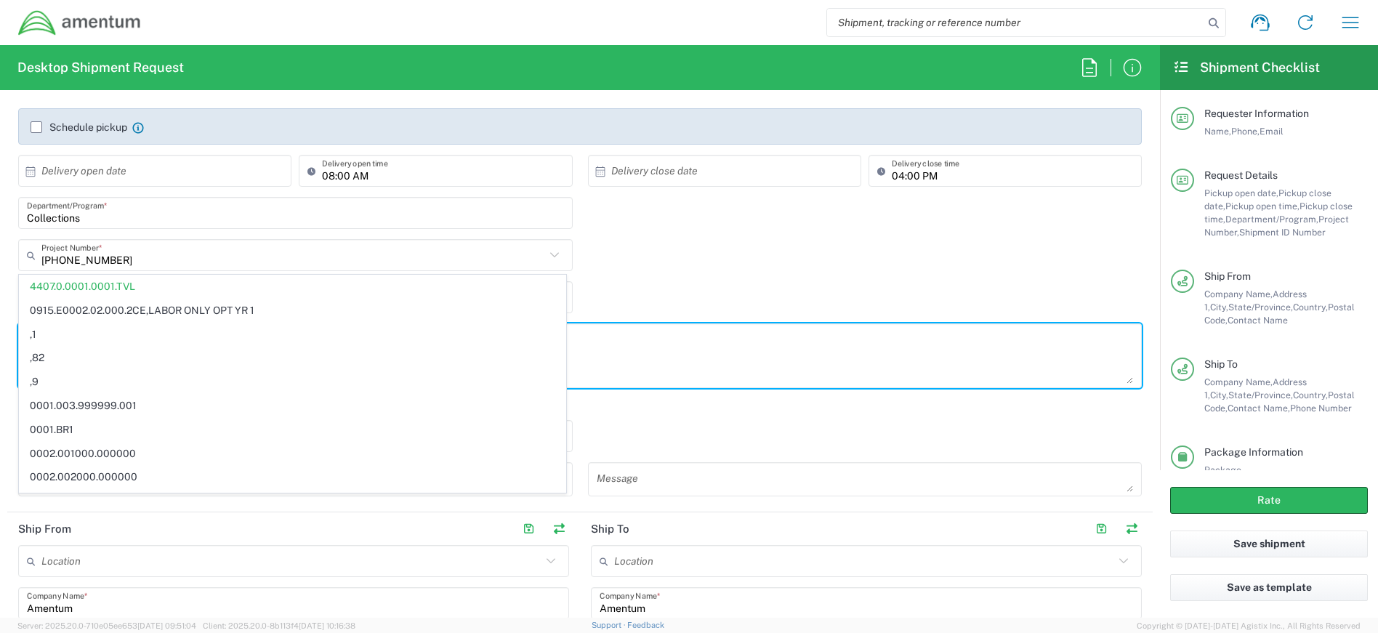
click at [580, 347] on textarea at bounding box center [580, 356] width 1106 height 56
type input "4407.0.0001.0001.TVL"
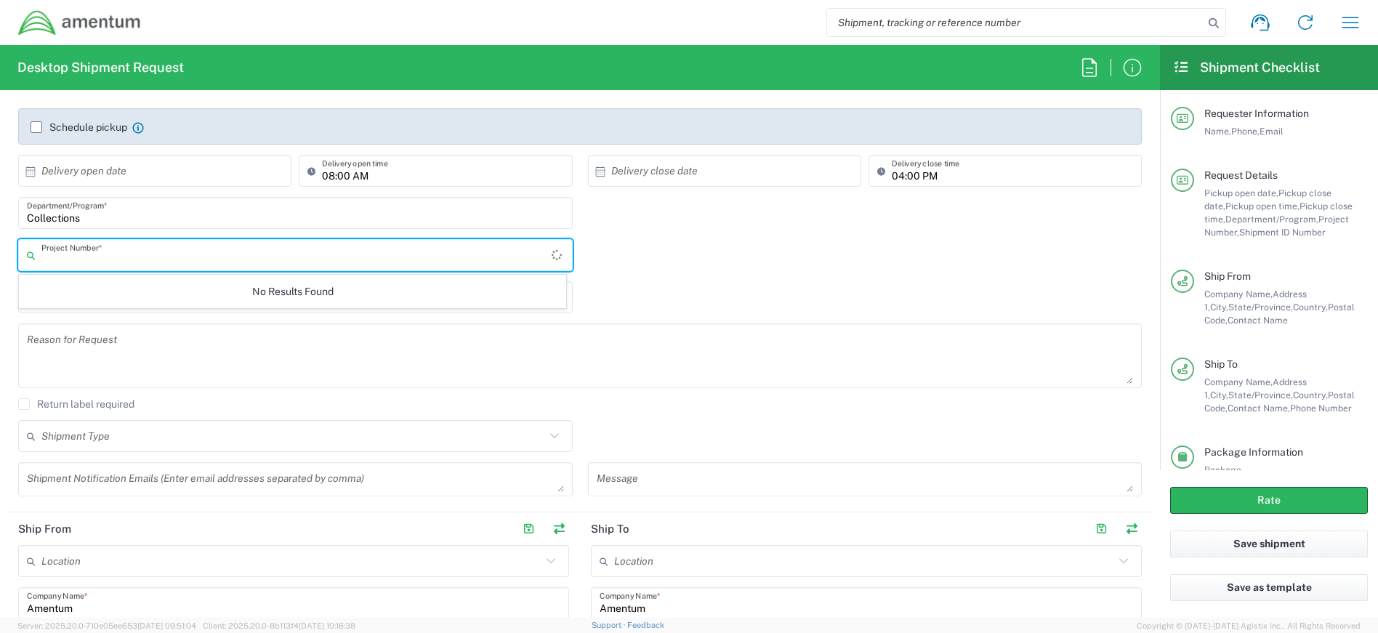
click at [472, 250] on input "text" at bounding box center [296, 255] width 510 height 25
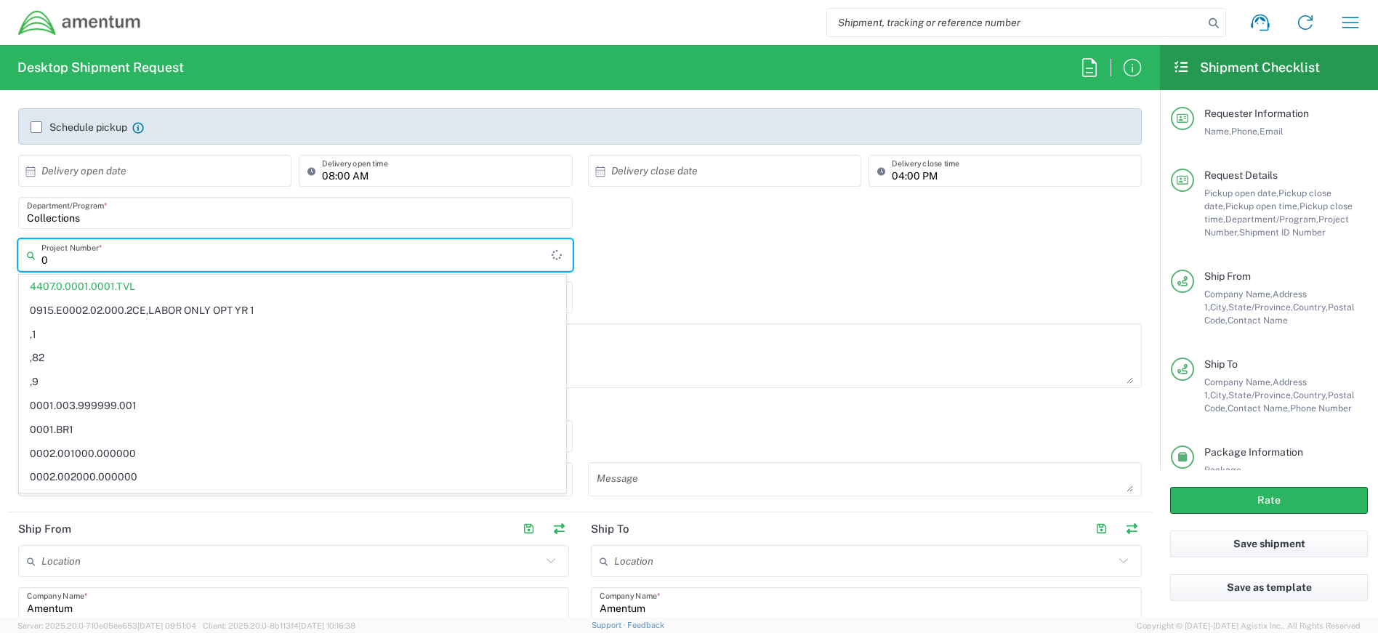
click at [609, 433] on div "Shipment Type Batch Regular" at bounding box center [580, 441] width 1139 height 42
type input "4407.0.0001.0001.TVL"
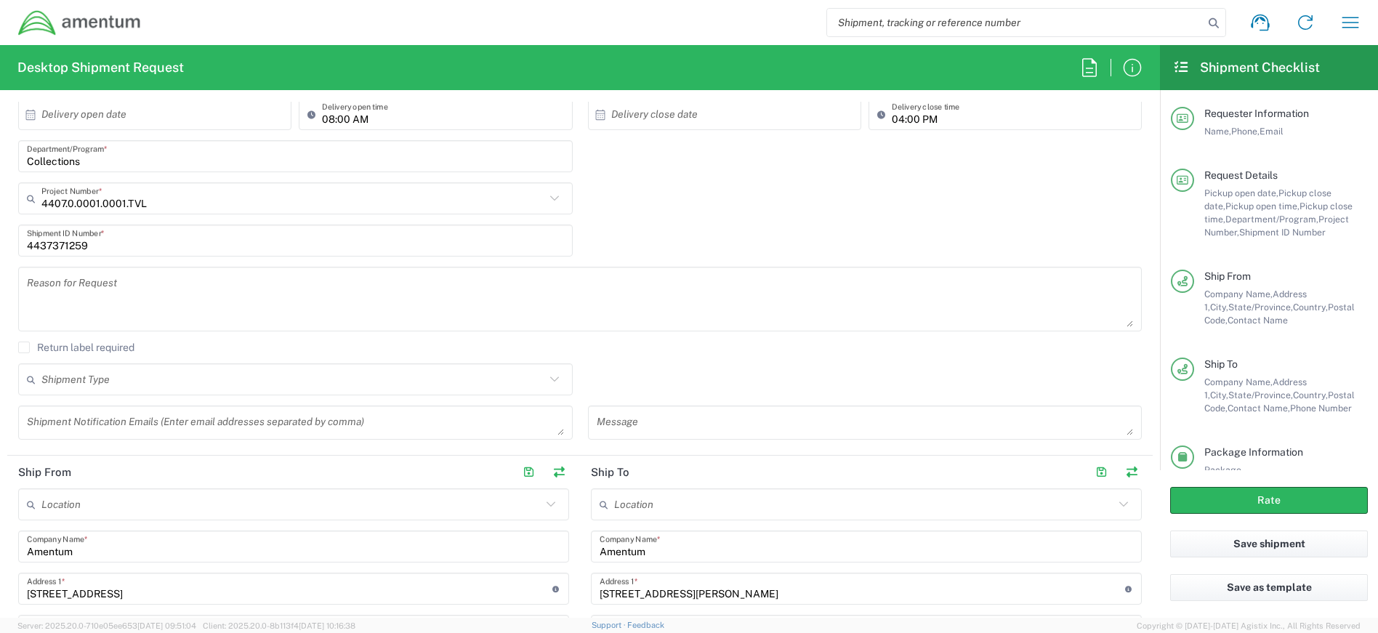
scroll to position [291, 0]
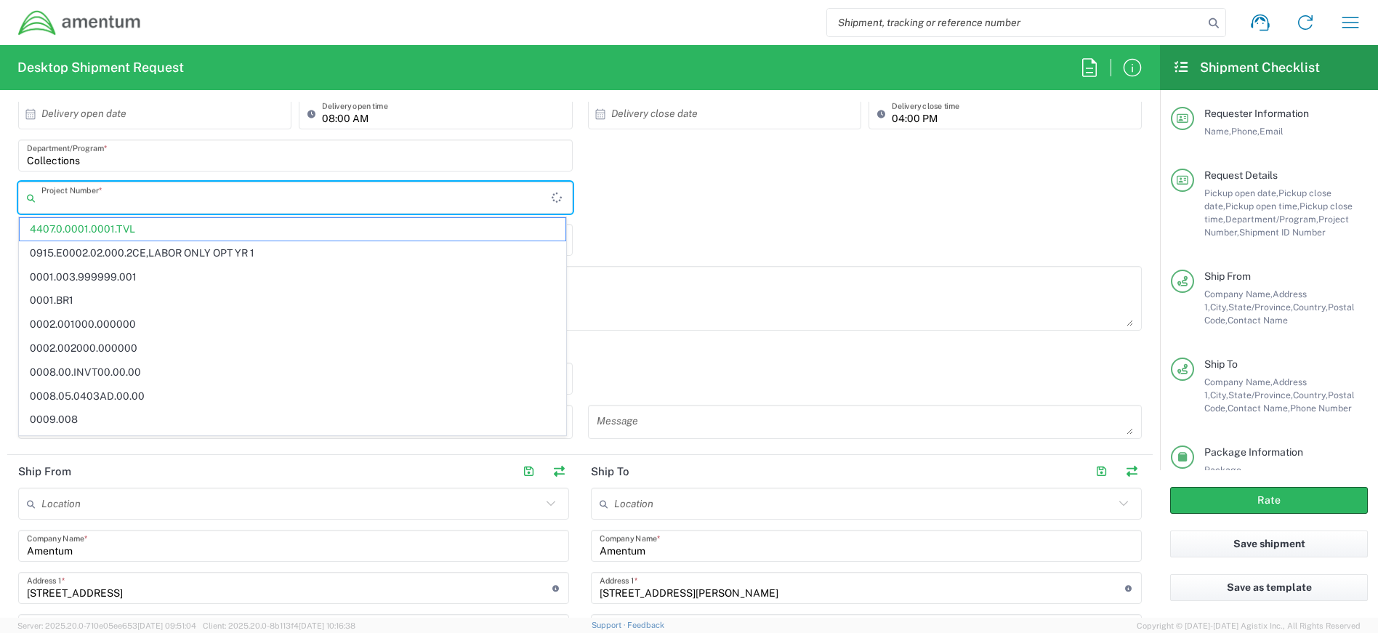
drag, startPoint x: 155, startPoint y: 199, endPoint x: 125, endPoint y: 199, distance: 29.8
click at [125, 199] on input "text" at bounding box center [296, 197] width 510 height 25
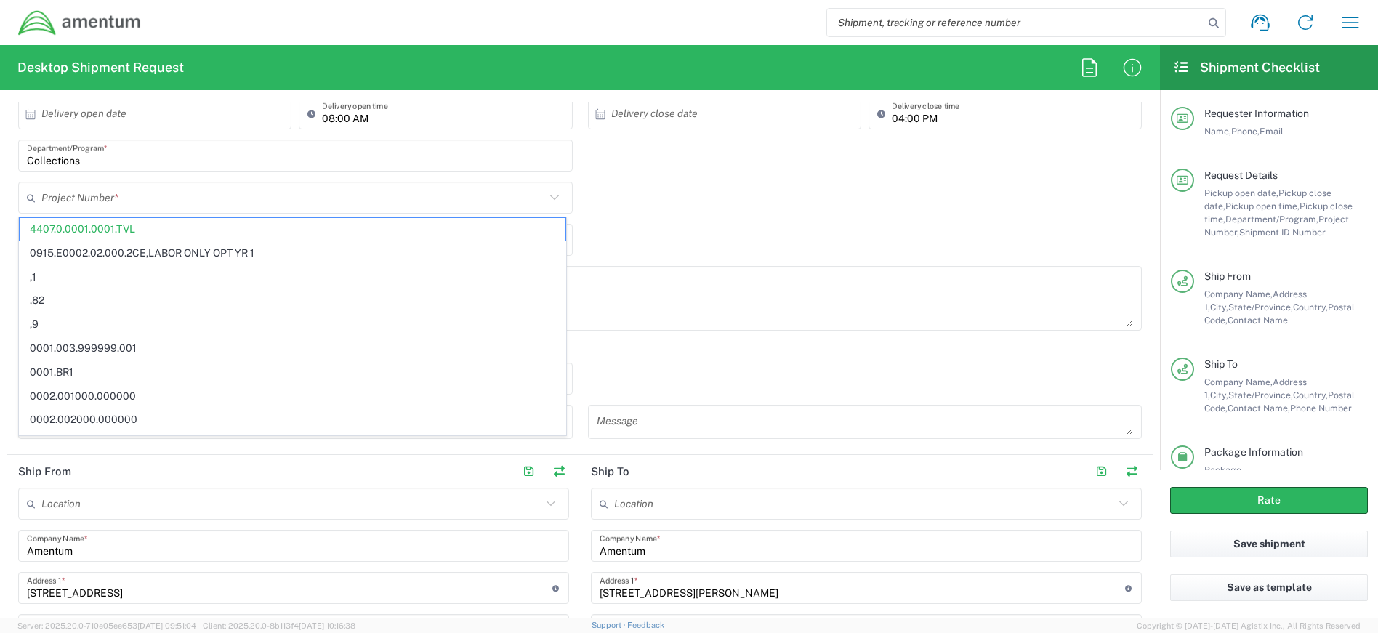
click at [731, 289] on textarea at bounding box center [580, 298] width 1106 height 56
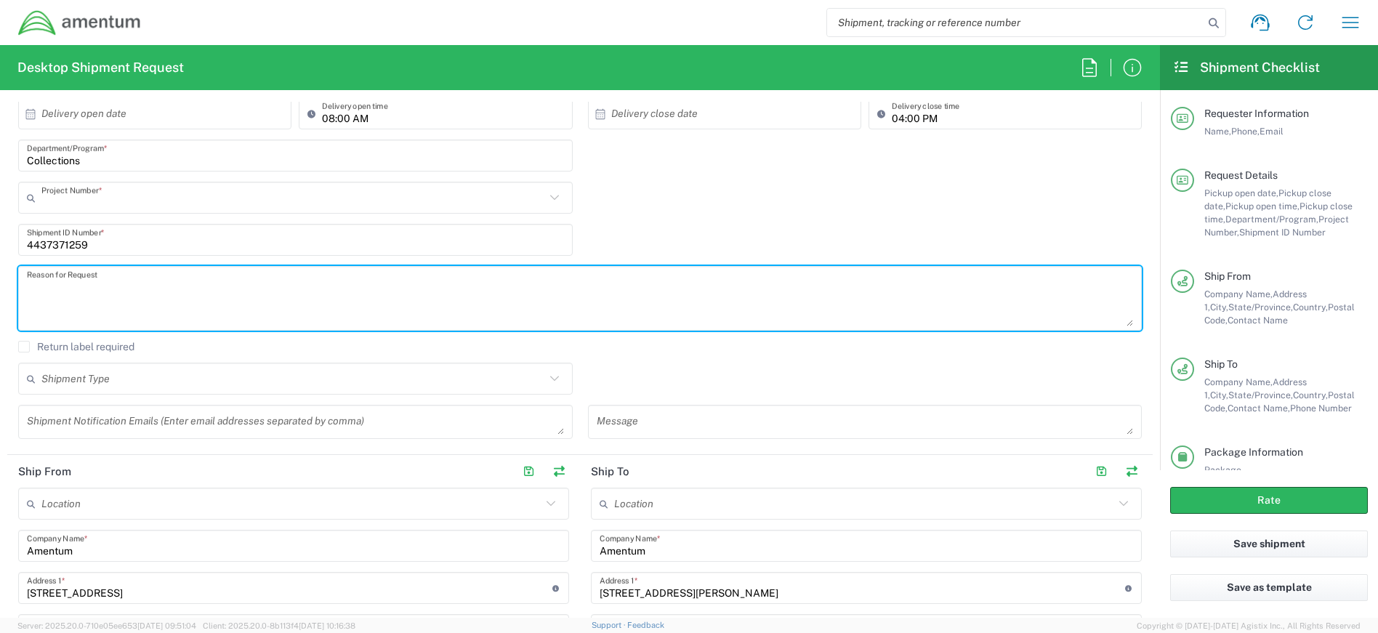
type input "4407.0.0001.0001.TVL"
click at [32, 195] on icon at bounding box center [34, 197] width 15 height 23
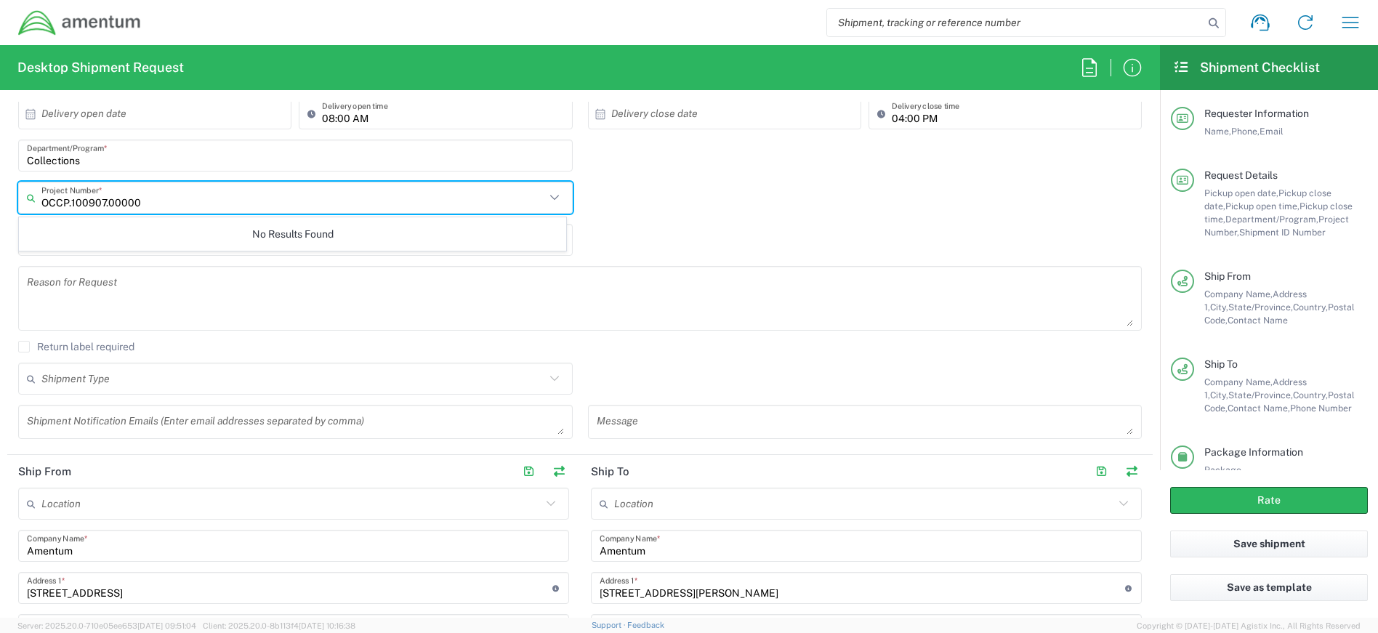
type input "OCCP.100907.00000"
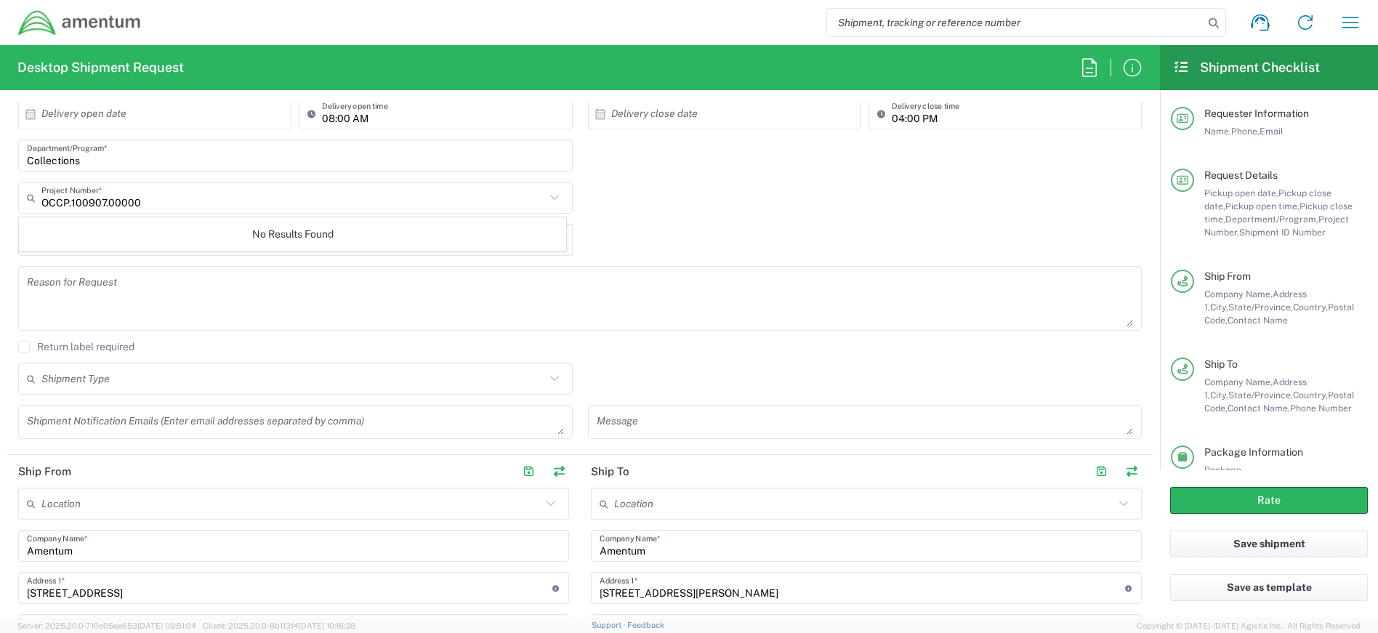
click at [30, 198] on icon at bounding box center [34, 197] width 15 height 23
click at [1285, 495] on button "Rate" at bounding box center [1269, 500] width 198 height 27
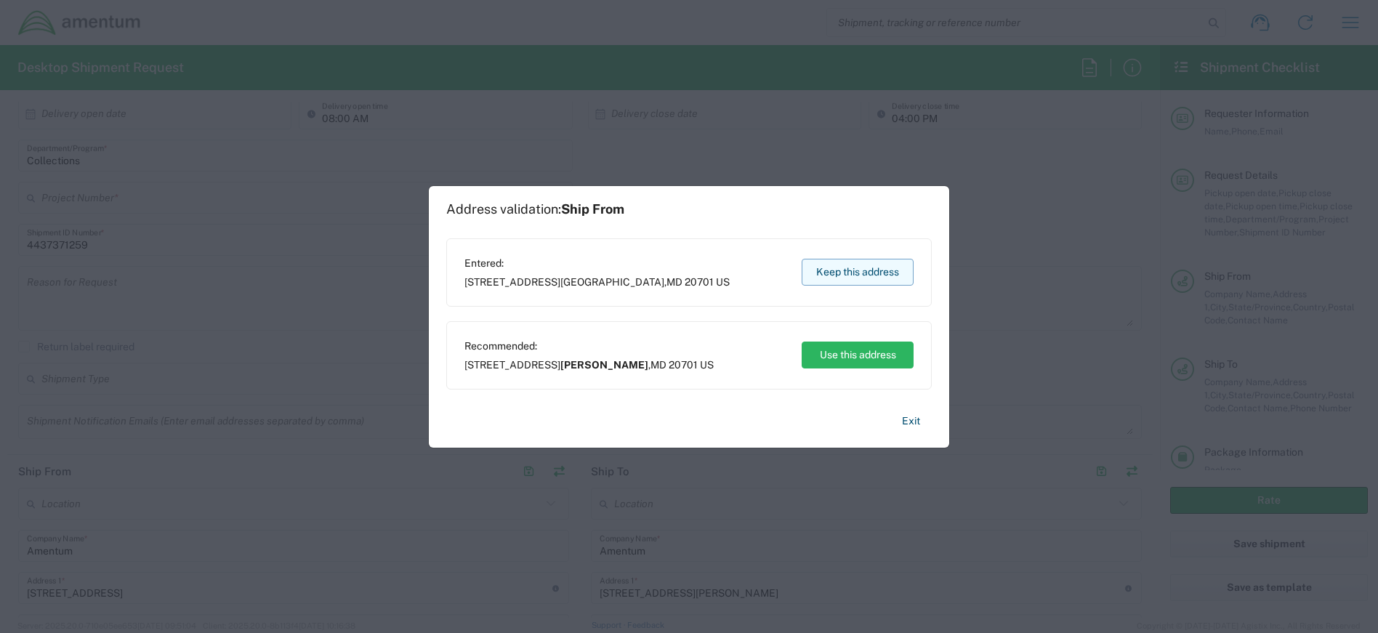
click at [865, 273] on button "Keep this address" at bounding box center [858, 272] width 112 height 27
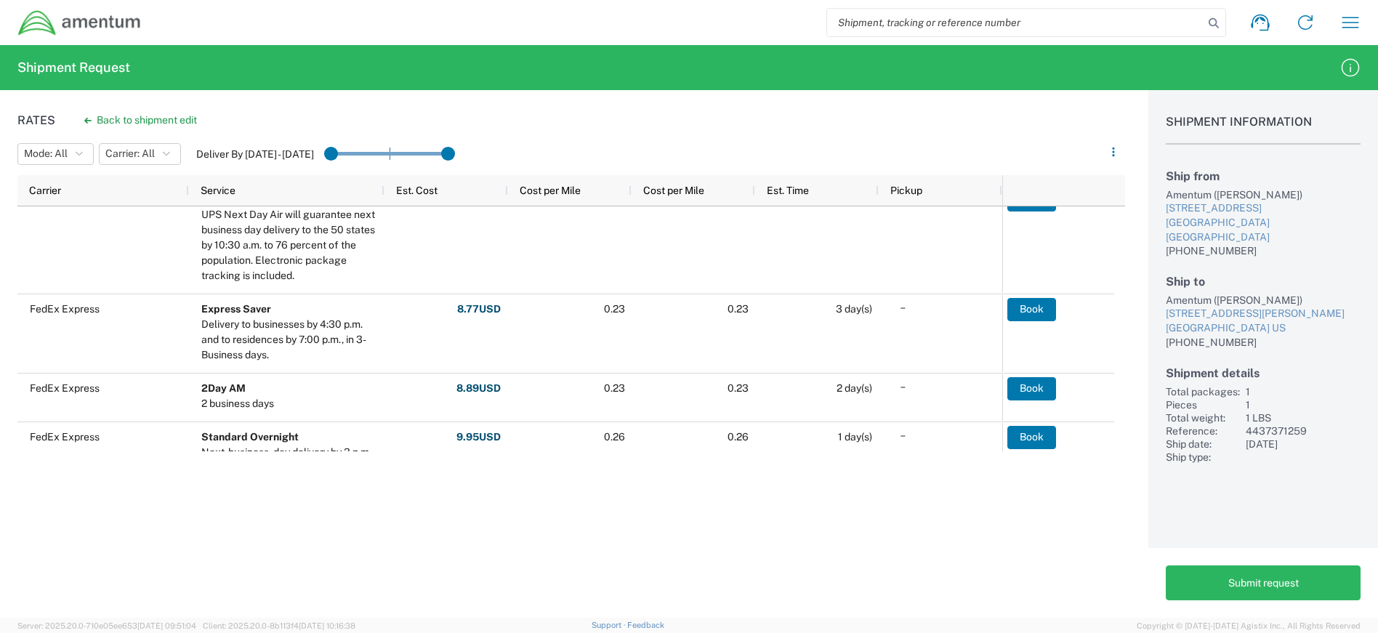
scroll to position [403, 0]
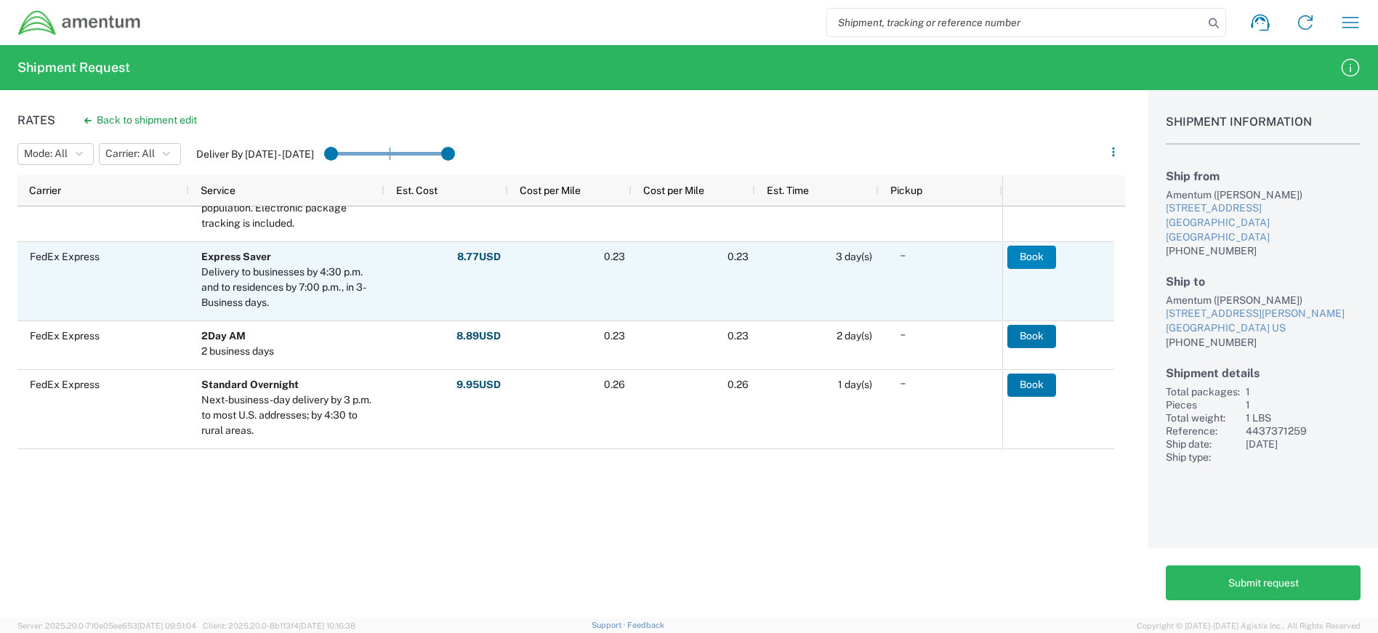
click at [1025, 252] on button "Book" at bounding box center [1031, 257] width 49 height 23
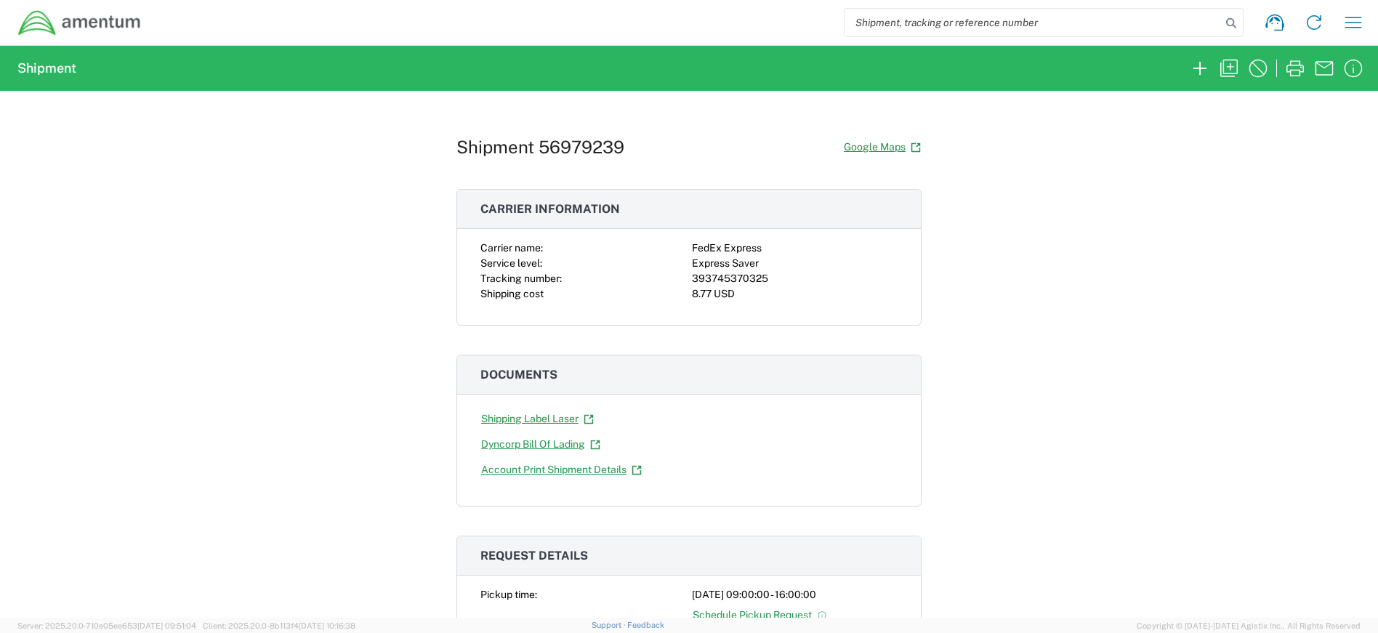
click at [1060, 27] on input "search" at bounding box center [1032, 23] width 376 height 28
type input "OCCP.100907.00000"
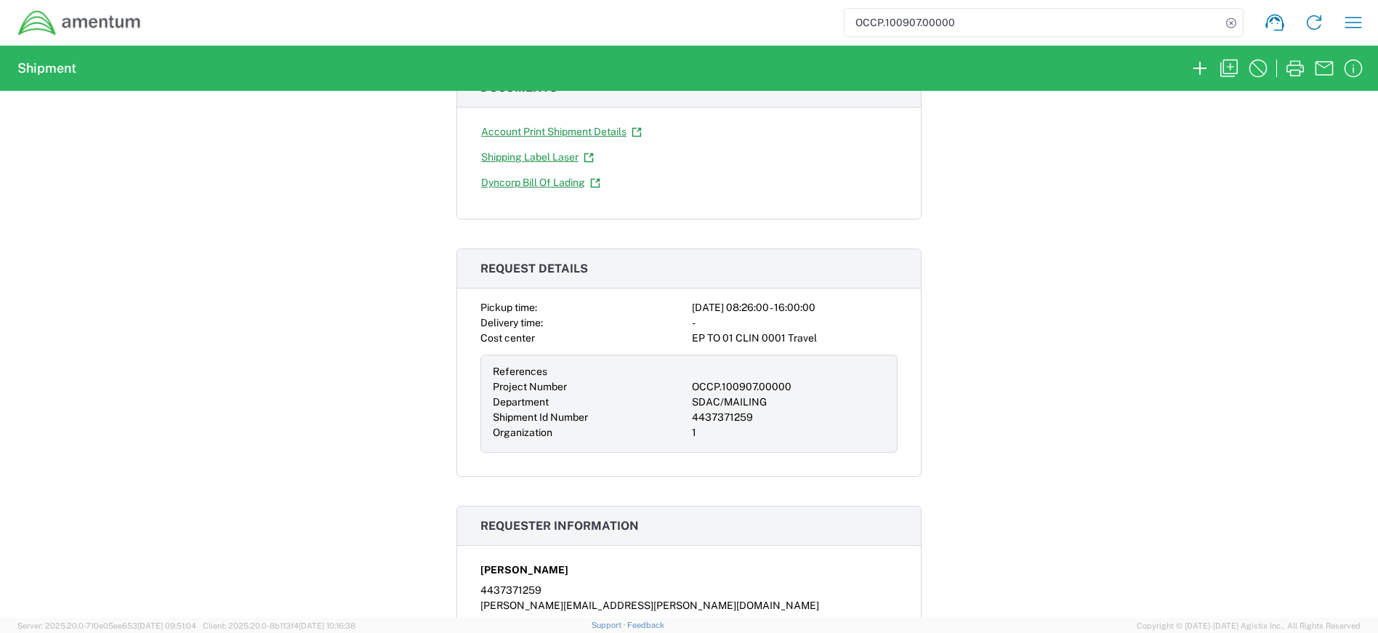
scroll to position [291, 0]
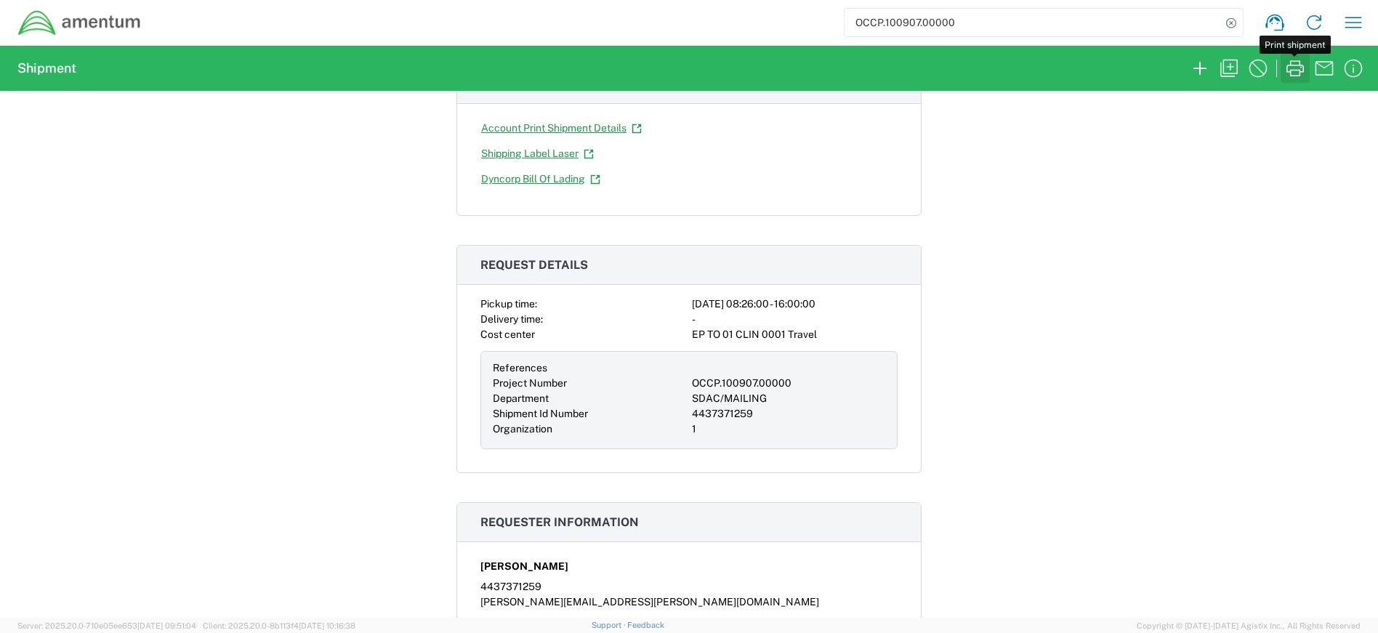
click at [1299, 69] on icon "button" at bounding box center [1294, 68] width 23 height 23
